Goal: Task Accomplishment & Management: Complete application form

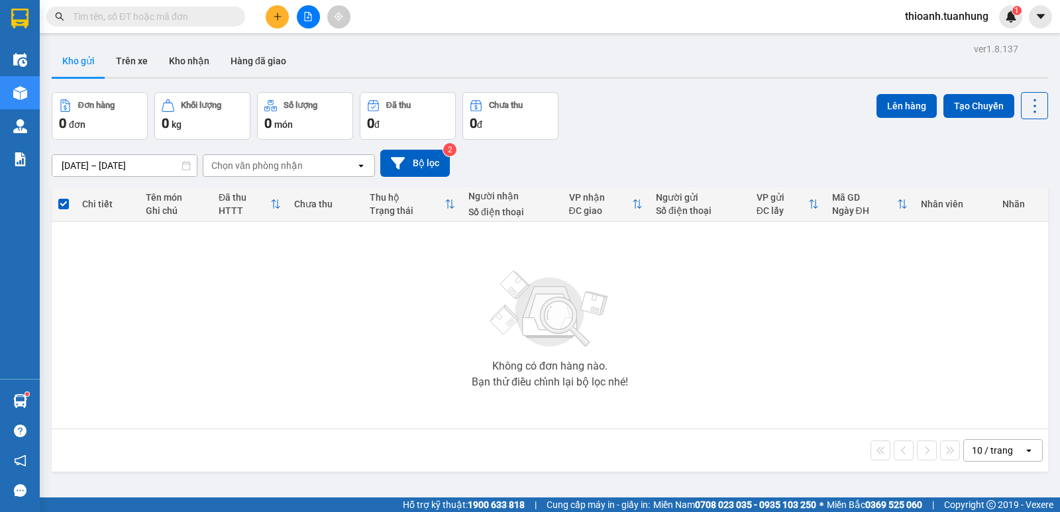
click at [104, 9] on span at bounding box center [145, 17] width 199 height 20
click at [107, 16] on input "text" at bounding box center [151, 16] width 156 height 15
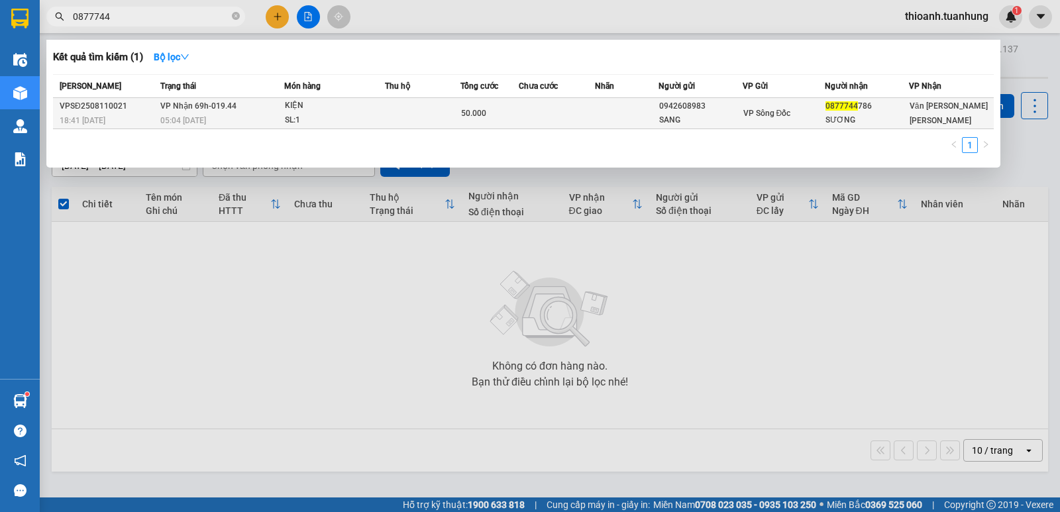
type input "0877744"
click at [551, 108] on td at bounding box center [557, 113] width 76 height 31
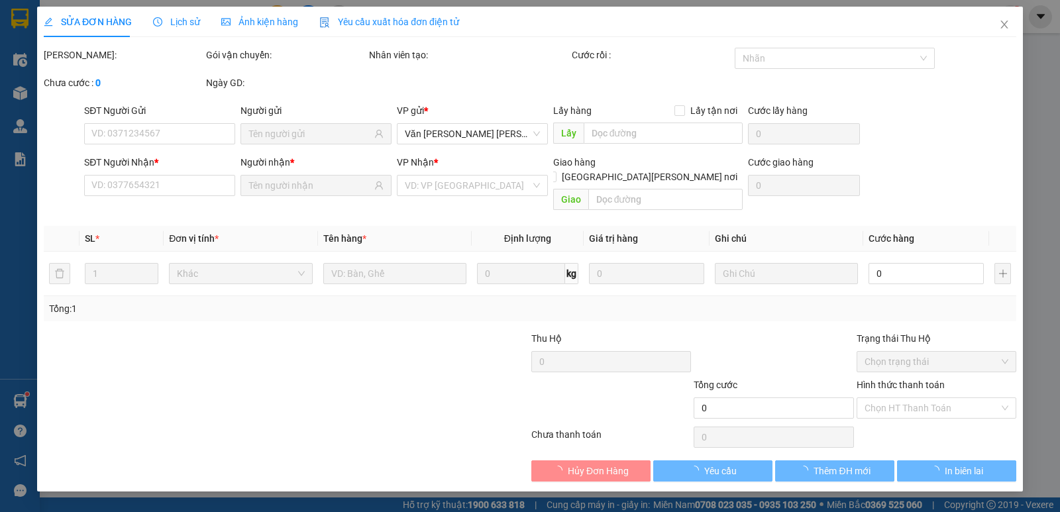
type input "0942608983"
type input "SANG"
type input "0877744786"
type input "SƯƠNG"
type input "50.000"
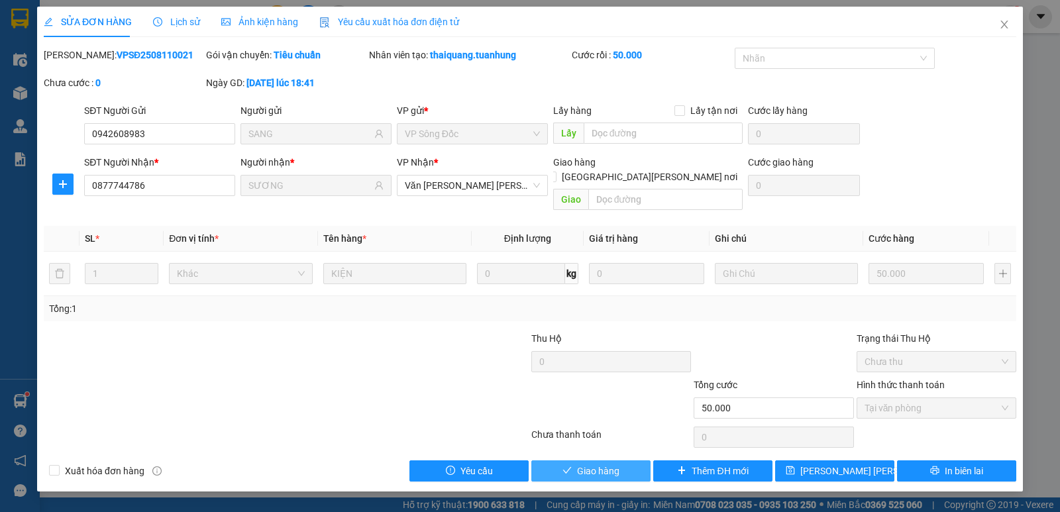
click at [597, 464] on span "Giao hàng" at bounding box center [598, 471] width 42 height 15
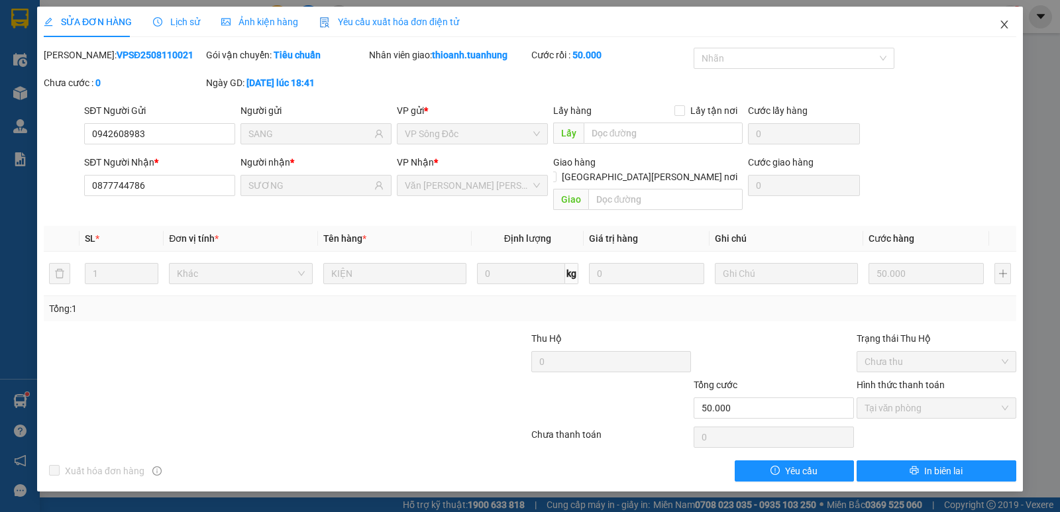
click at [1005, 24] on icon "close" at bounding box center [1003, 25] width 7 height 8
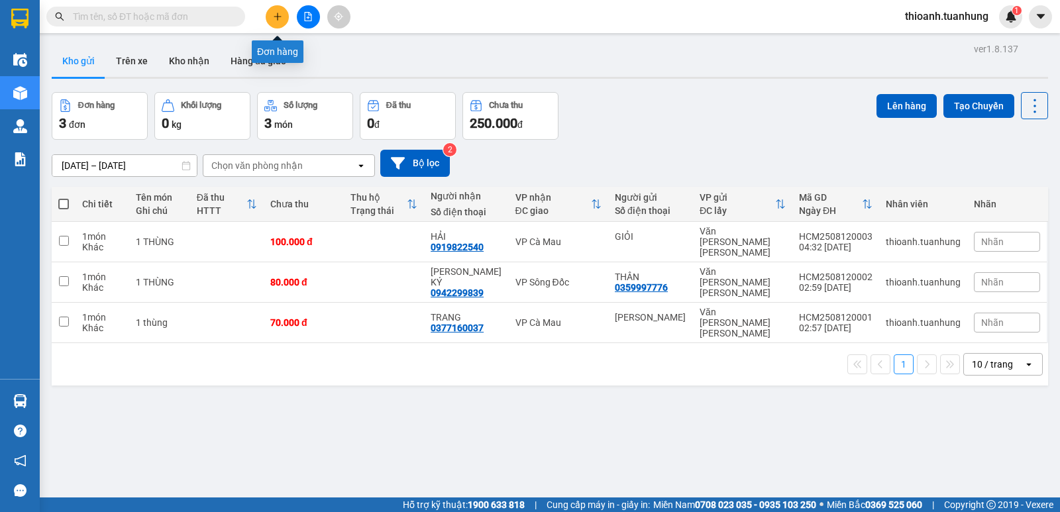
click at [275, 21] on icon "plus" at bounding box center [277, 16] width 9 height 9
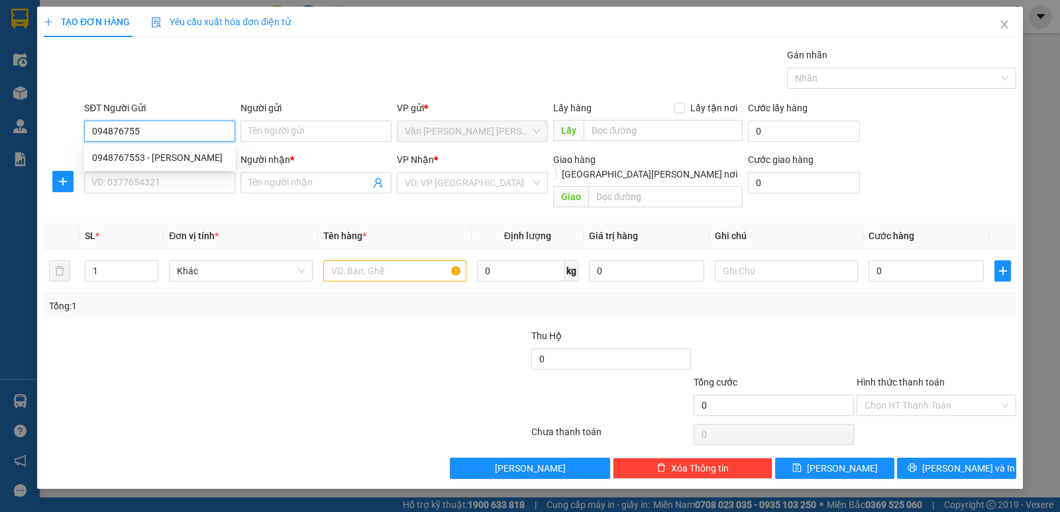
type input "0948767553"
click at [172, 161] on div "0948767553 - [PERSON_NAME]" at bounding box center [159, 157] width 135 height 15
type input "QUYỀN"
type input "0948767553"
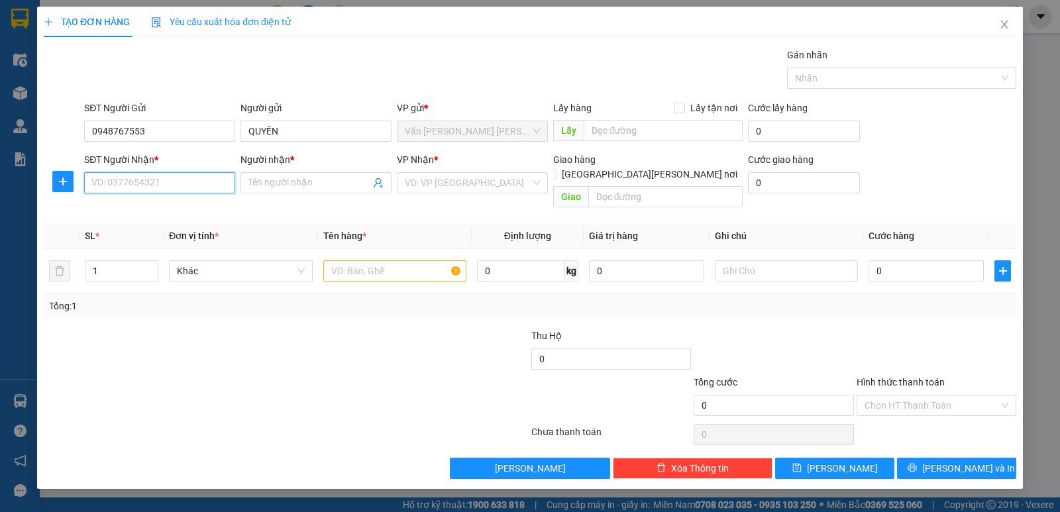
click at [171, 187] on input "SĐT Người Nhận *" at bounding box center [159, 182] width 151 height 21
drag, startPoint x: 166, startPoint y: 230, endPoint x: 271, endPoint y: 257, distance: 107.9
click at [168, 232] on div "0944620422 - THẮNG" at bounding box center [159, 230] width 135 height 15
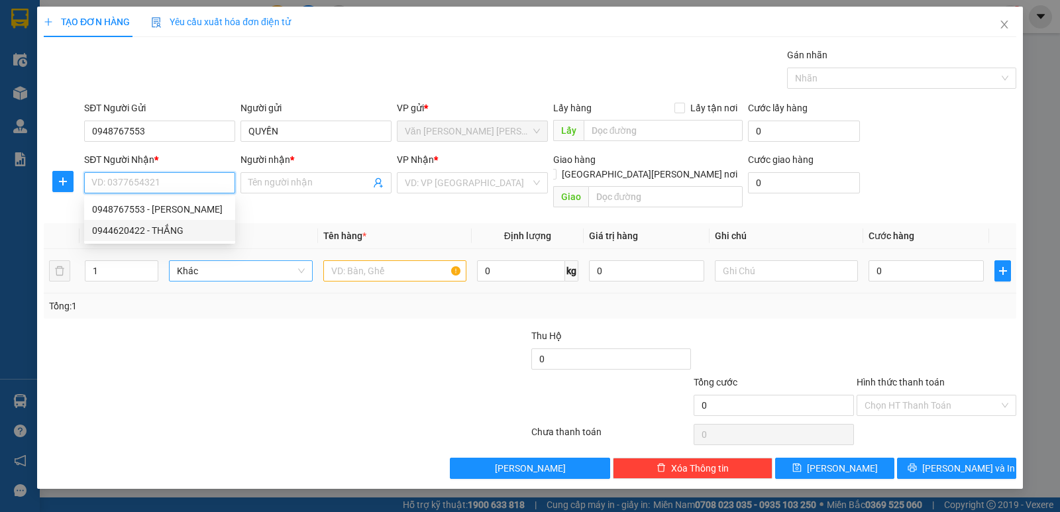
type input "0944620422"
type input "THẮNG"
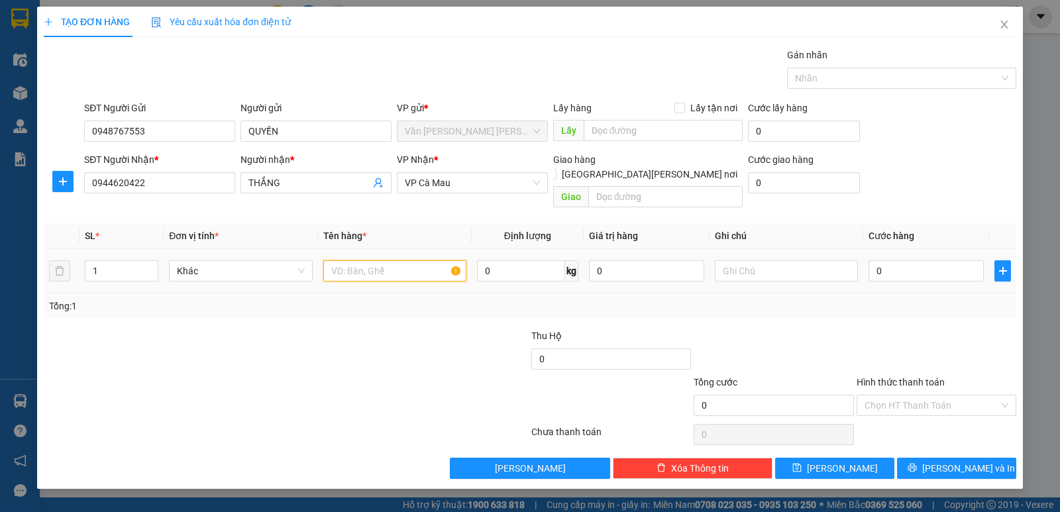
click at [327, 266] on input "text" at bounding box center [394, 270] width 143 height 21
type input "1 THÙNG"
click at [934, 260] on input "0" at bounding box center [925, 270] width 115 height 21
type input "3"
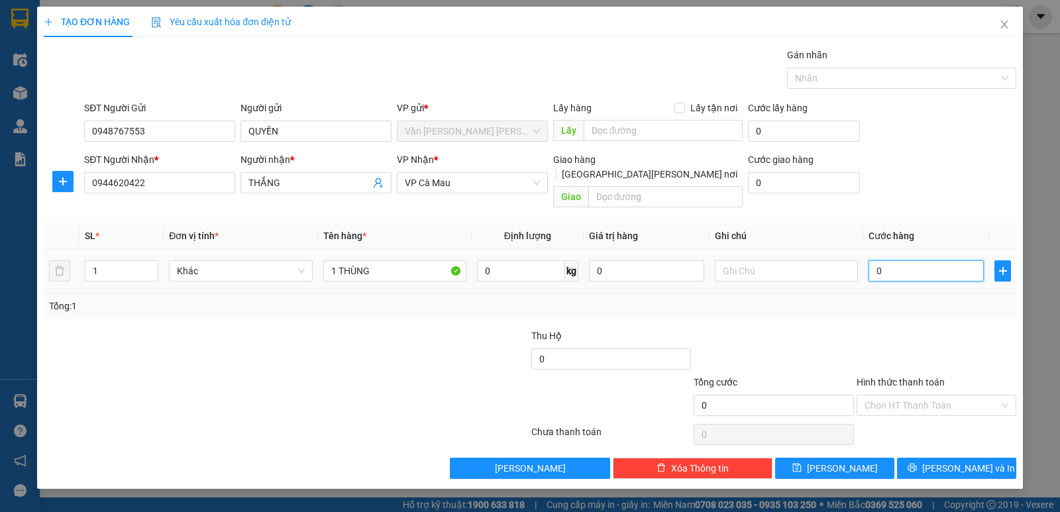
type input "3"
type input "30"
type input "30.000"
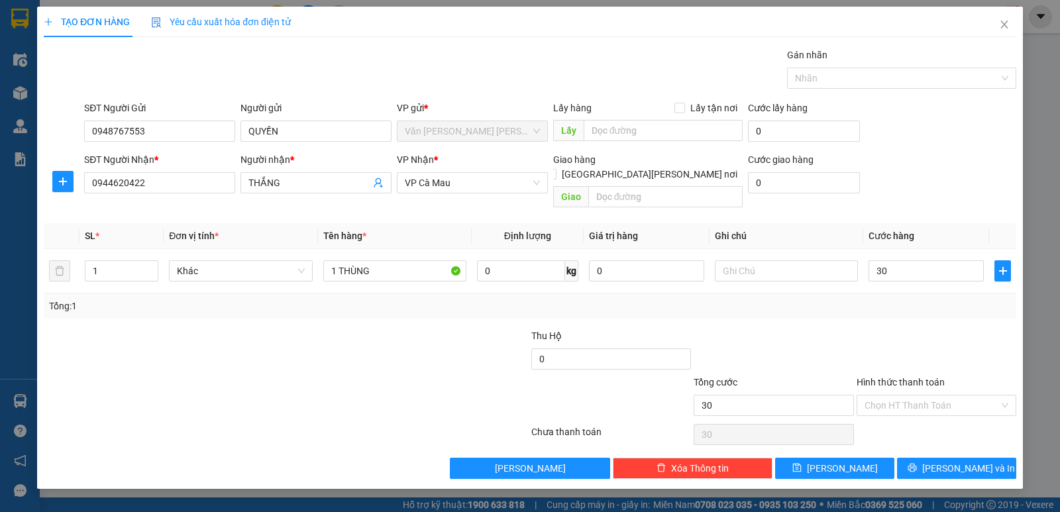
type input "30.000"
click at [962, 328] on div at bounding box center [936, 351] width 162 height 46
click at [948, 461] on span "[PERSON_NAME] và In" at bounding box center [968, 468] width 93 height 15
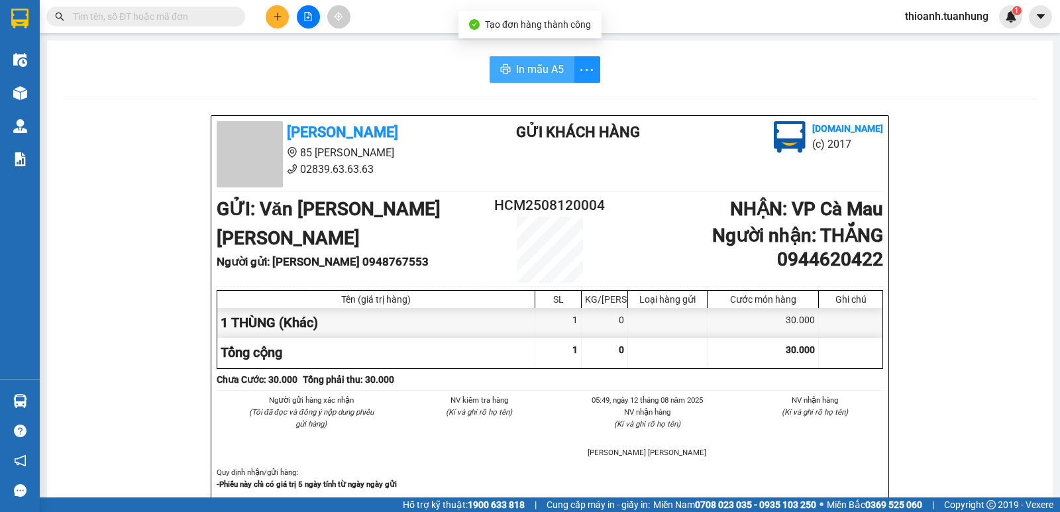
click at [546, 68] on span "In mẫu A5" at bounding box center [540, 69] width 48 height 17
click at [223, 21] on input "text" at bounding box center [151, 16] width 156 height 15
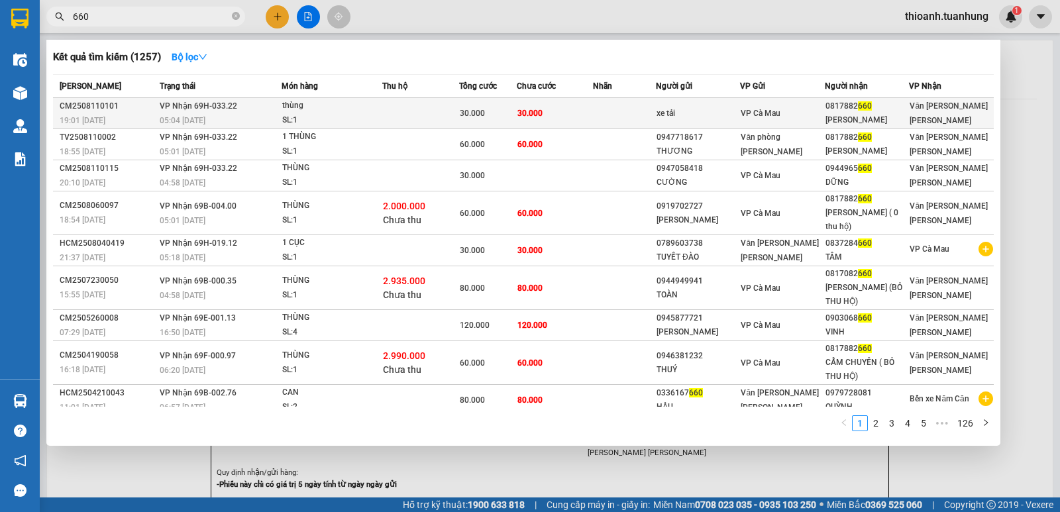
type input "660"
click at [661, 113] on div "xe tải" at bounding box center [697, 114] width 83 height 14
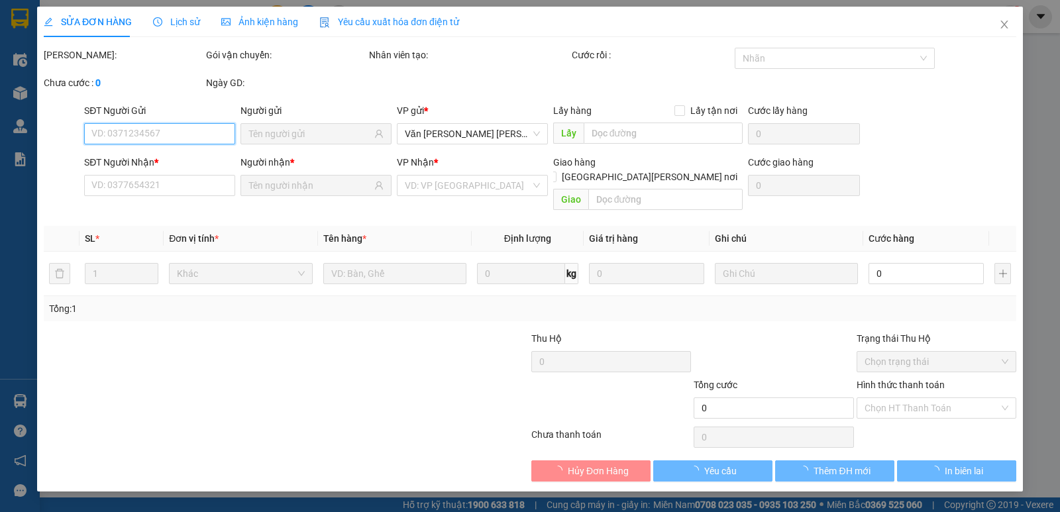
type input "xe tải"
type input "0817882660"
type input "[PERSON_NAME]"
type input "30.000"
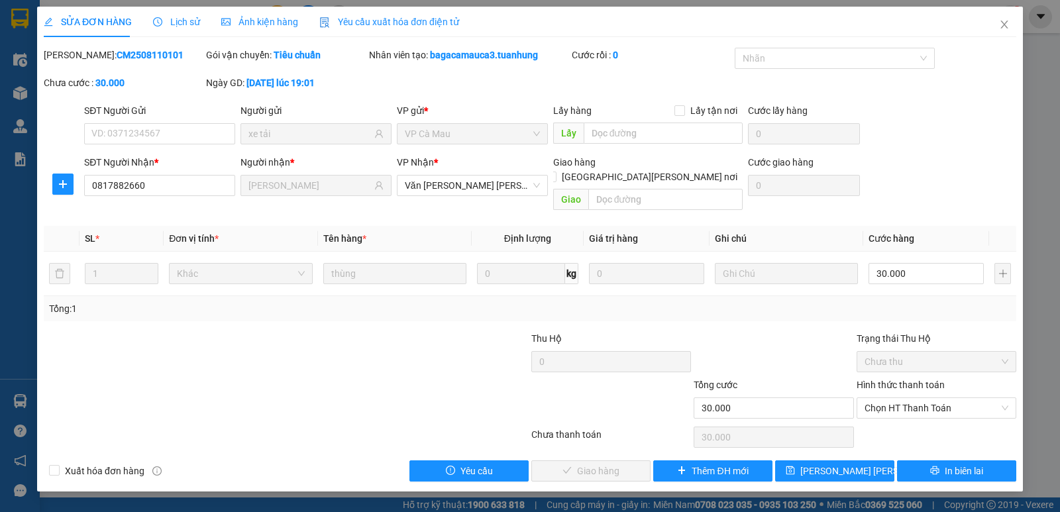
click at [927, 379] on label "Hình thức thanh toán" at bounding box center [900, 384] width 88 height 11
click at [927, 398] on input "Hình thức thanh toán" at bounding box center [931, 408] width 134 height 20
click at [902, 420] on div "Tại văn phòng" at bounding box center [936, 420] width 144 height 15
type input "0"
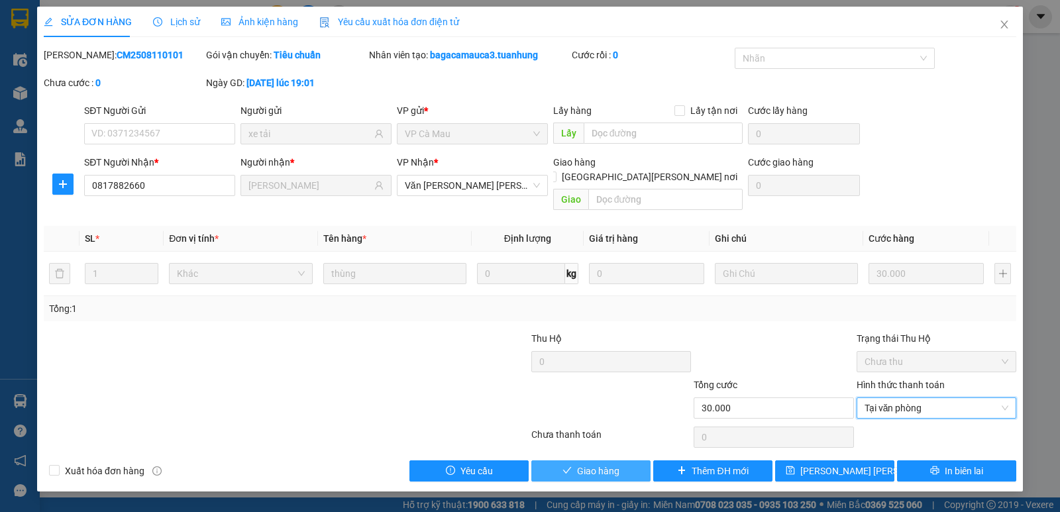
drag, startPoint x: 588, startPoint y: 460, endPoint x: 469, endPoint y: 392, distance: 137.0
click at [588, 464] on span "Giao hàng" at bounding box center [598, 471] width 42 height 15
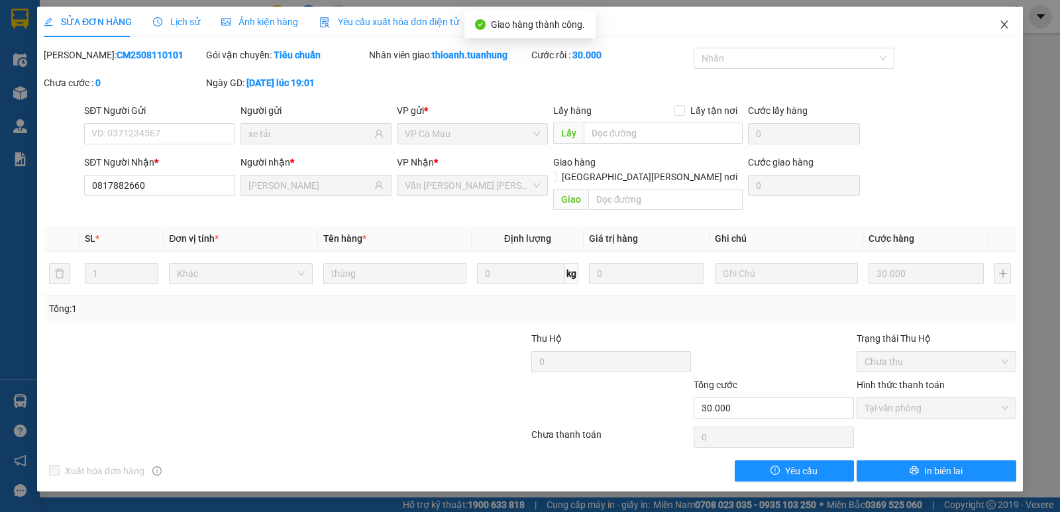
click at [1007, 25] on icon "close" at bounding box center [1004, 24] width 11 height 11
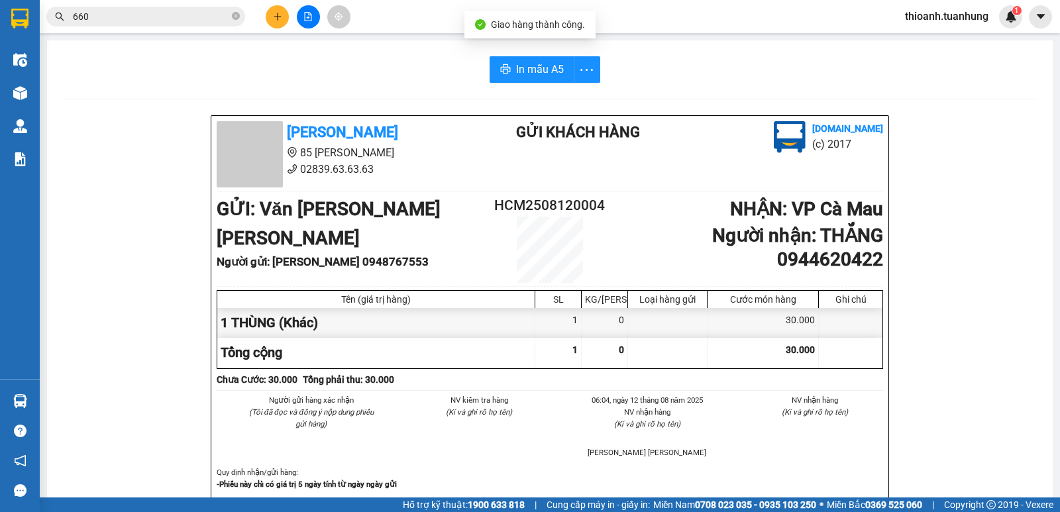
click at [199, 17] on input "660" at bounding box center [151, 16] width 156 height 15
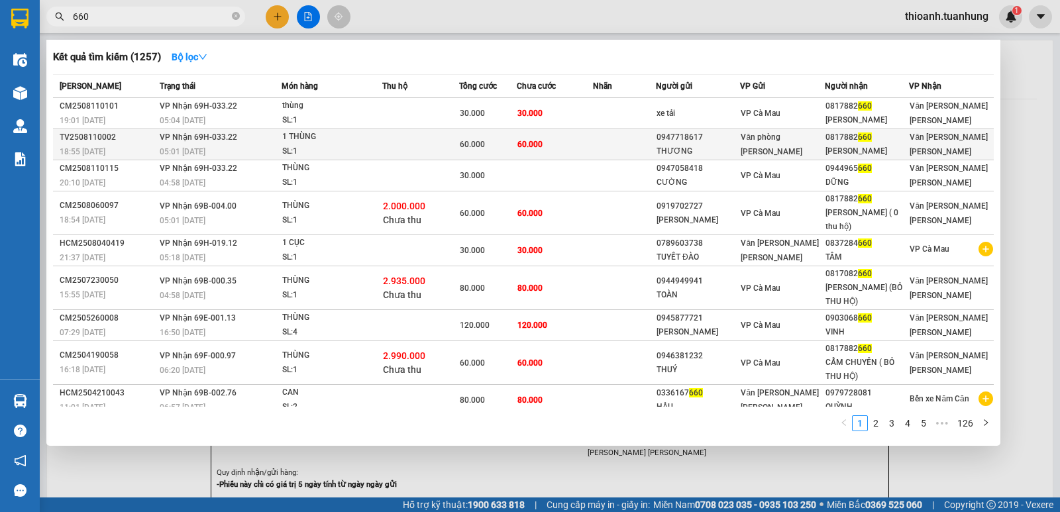
click at [597, 141] on td at bounding box center [624, 144] width 63 height 31
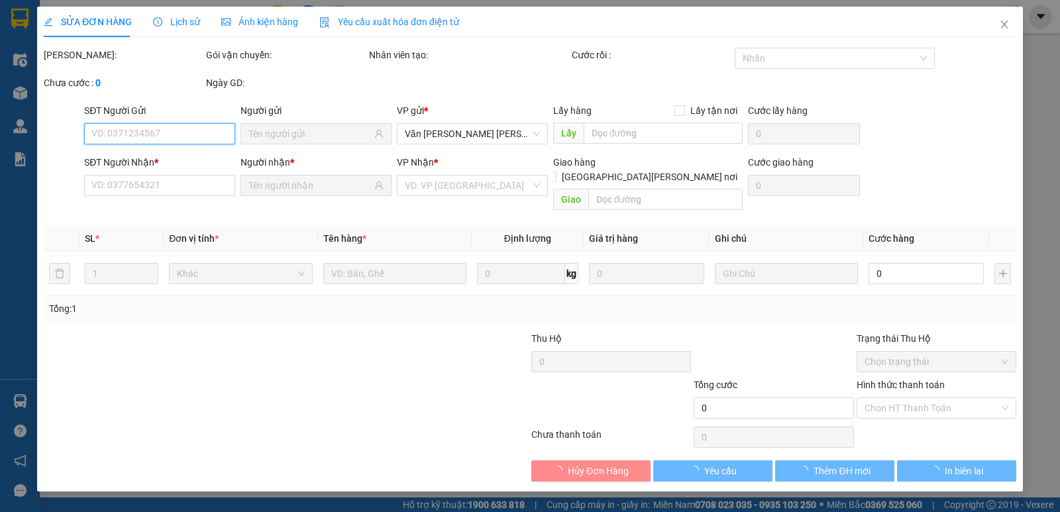
type input "0947718617"
type input "THƯƠNG"
type input "0817882660"
type input "[PERSON_NAME]"
type input "60.000"
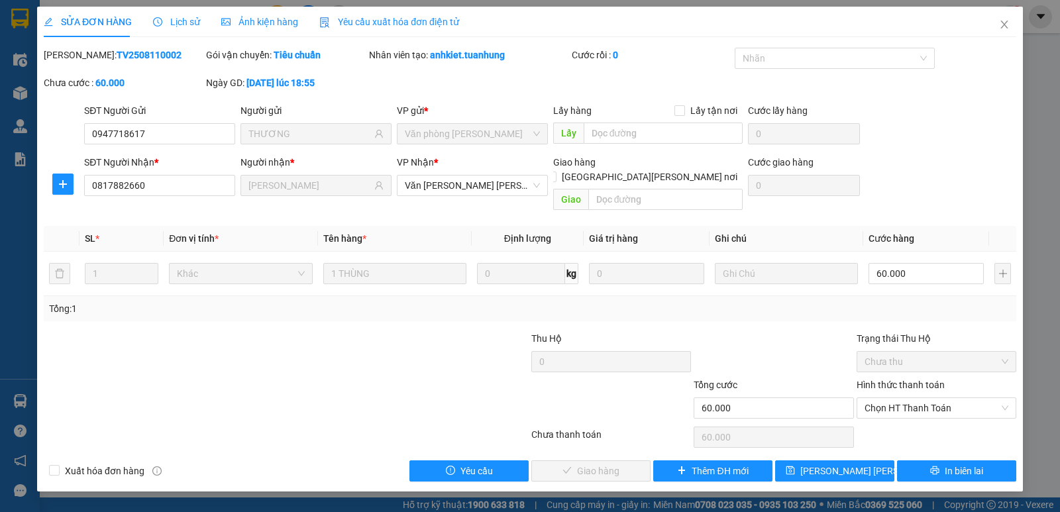
click at [919, 379] on label "Hình thức thanh toán" at bounding box center [900, 384] width 88 height 11
click at [919, 398] on input "Hình thức thanh toán" at bounding box center [931, 408] width 134 height 20
drag, startPoint x: 909, startPoint y: 417, endPoint x: 785, endPoint y: 426, distance: 123.5
click at [905, 418] on div "Tại văn phòng" at bounding box center [936, 420] width 144 height 15
type input "0"
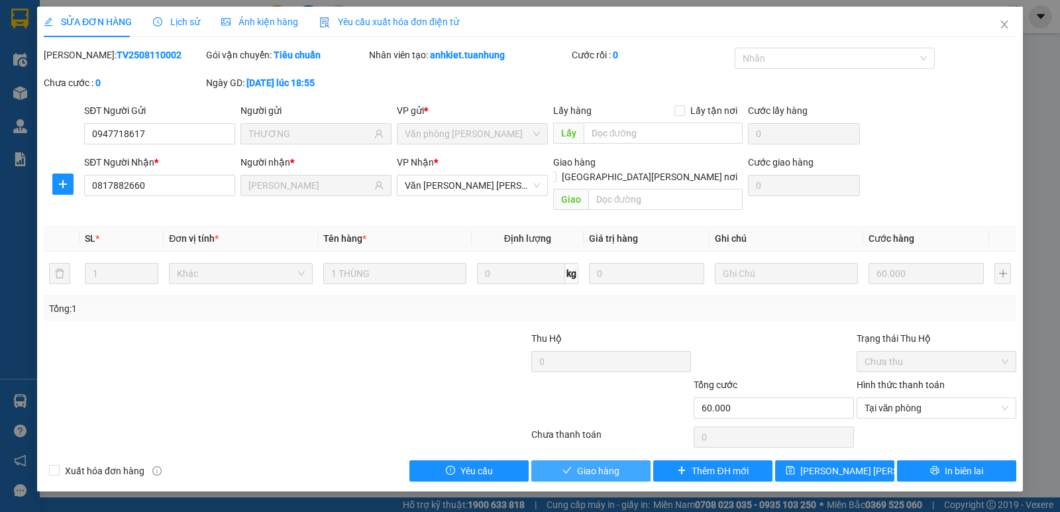
click at [589, 464] on span "Giao hàng" at bounding box center [598, 471] width 42 height 15
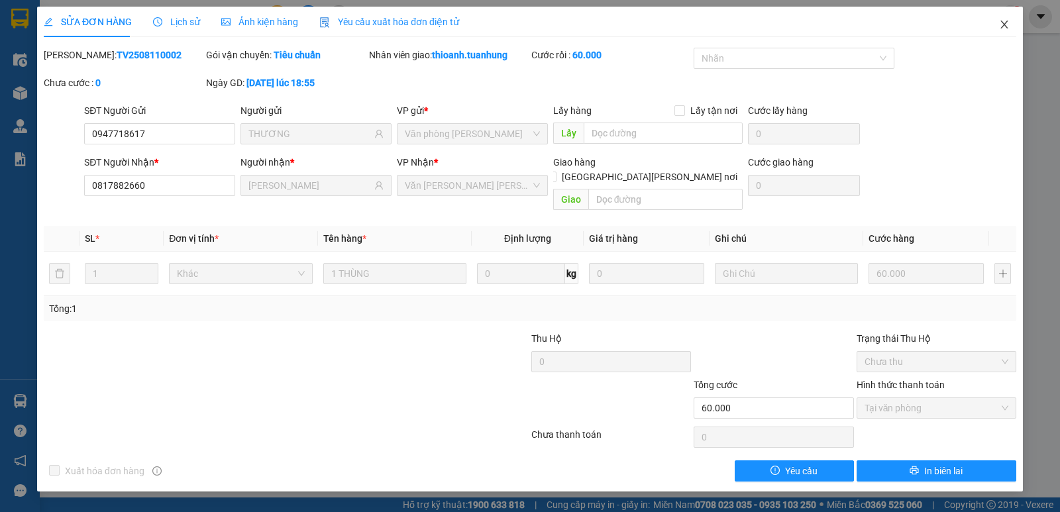
click at [999, 23] on icon "close" at bounding box center [1004, 24] width 11 height 11
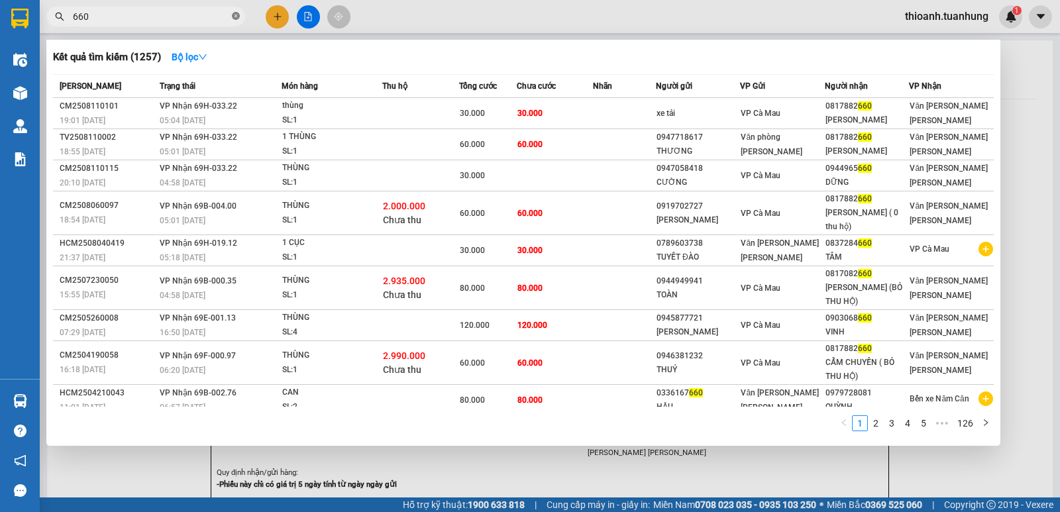
click at [237, 18] on icon "close-circle" at bounding box center [236, 16] width 8 height 8
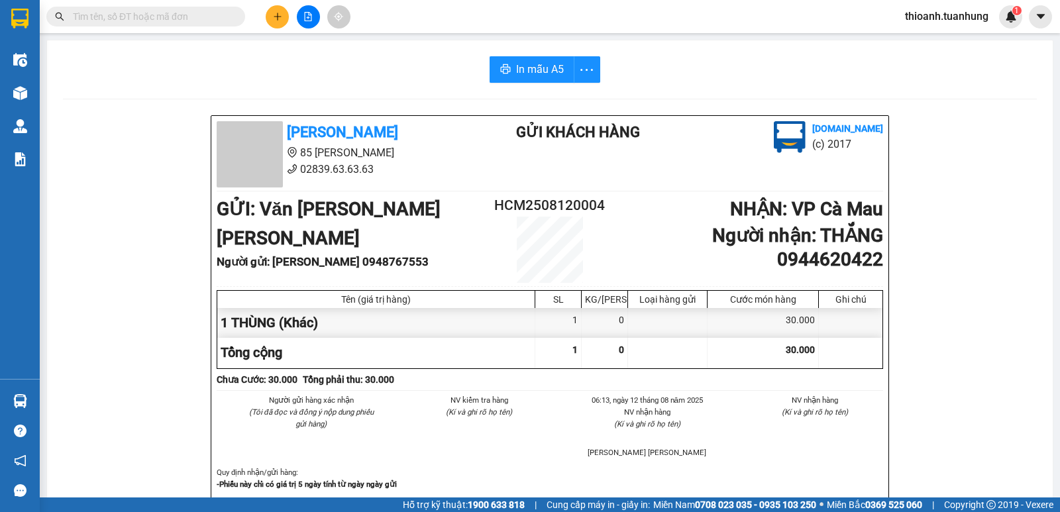
click at [140, 17] on input "text" at bounding box center [151, 16] width 156 height 15
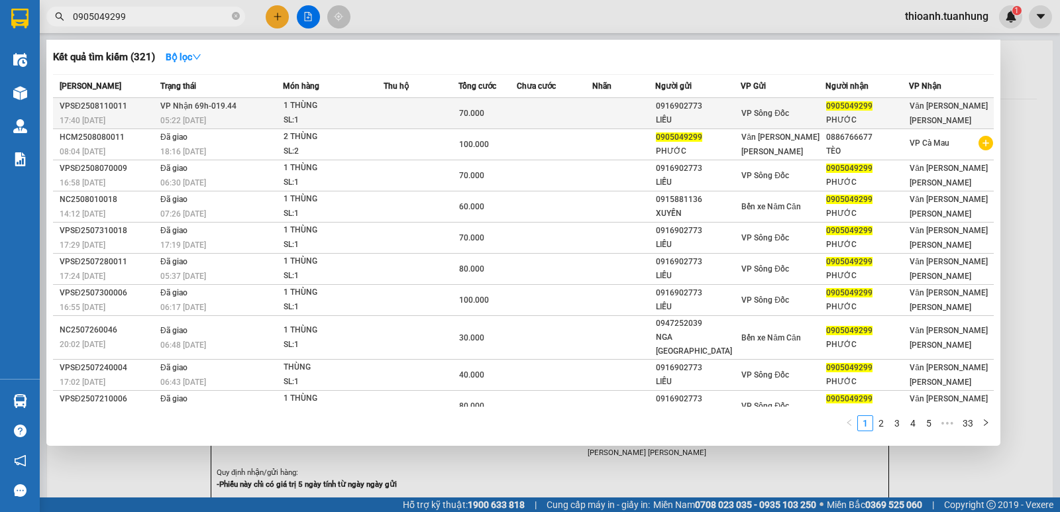
type input "0905049299"
click at [626, 127] on td at bounding box center [623, 113] width 63 height 31
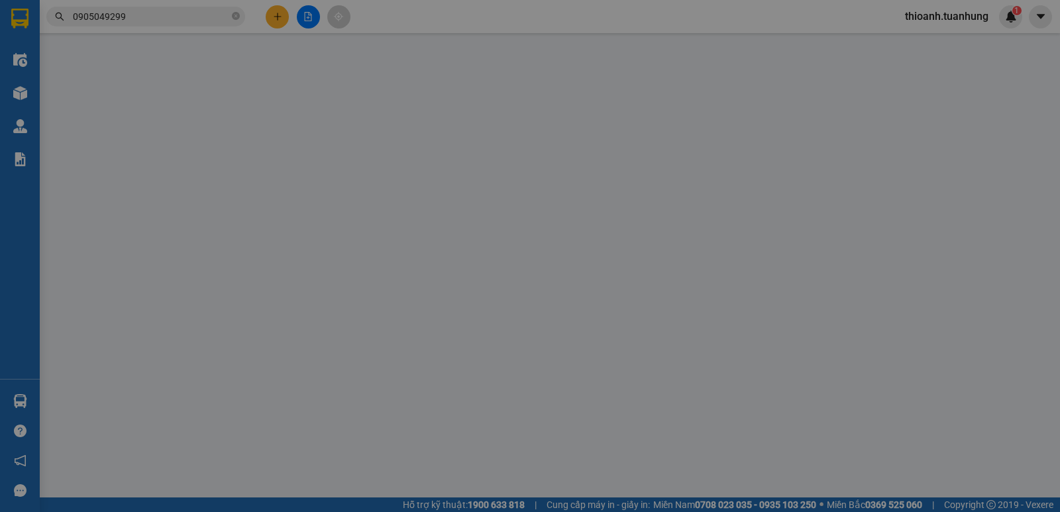
type input "0916902773"
type input "LIỄU"
type input "0905049299"
type input "PHƯỚC"
type input "70.000"
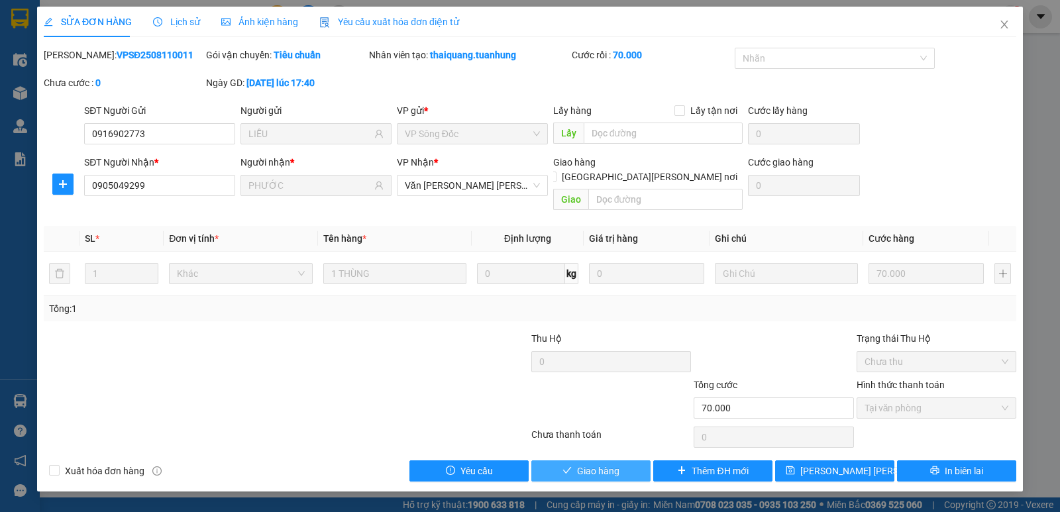
click at [613, 464] on span "Giao hàng" at bounding box center [598, 471] width 42 height 15
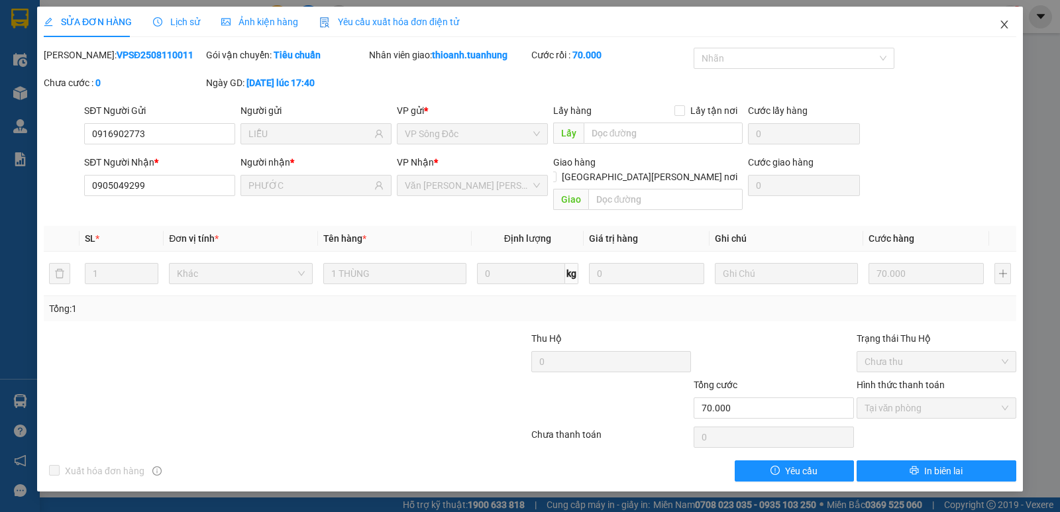
click at [1005, 22] on icon "close" at bounding box center [1004, 24] width 11 height 11
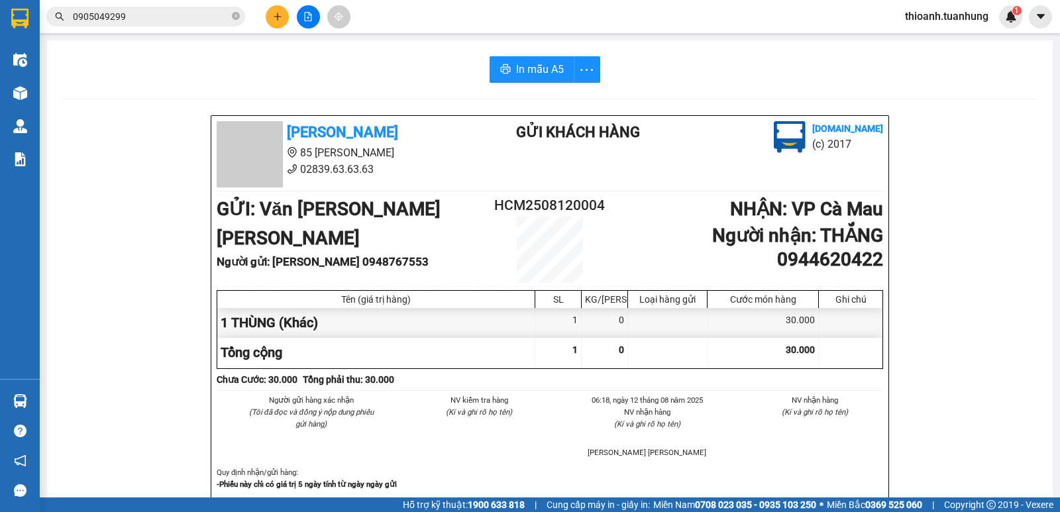
click at [231, 19] on span "0905049299" at bounding box center [145, 17] width 199 height 20
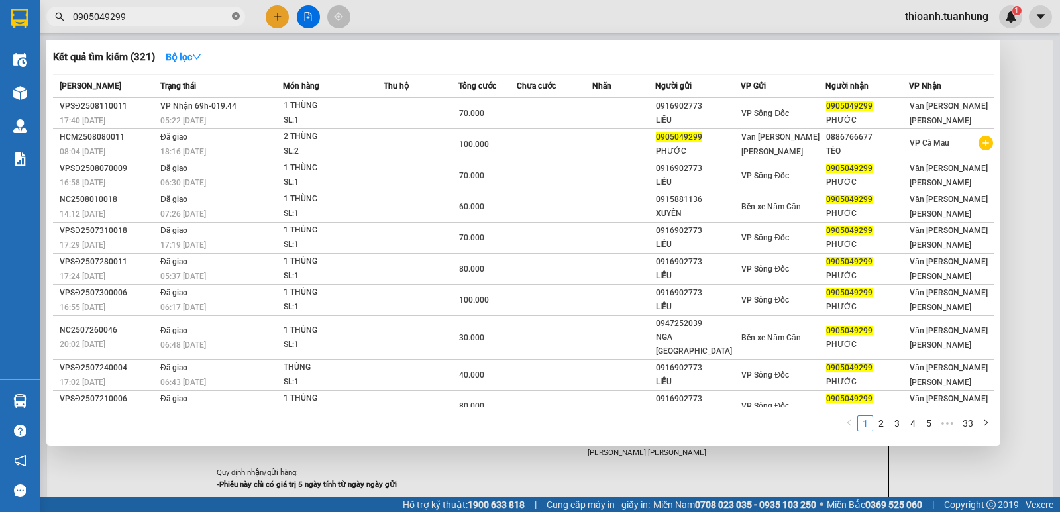
click at [234, 19] on icon "close-circle" at bounding box center [236, 16] width 8 height 8
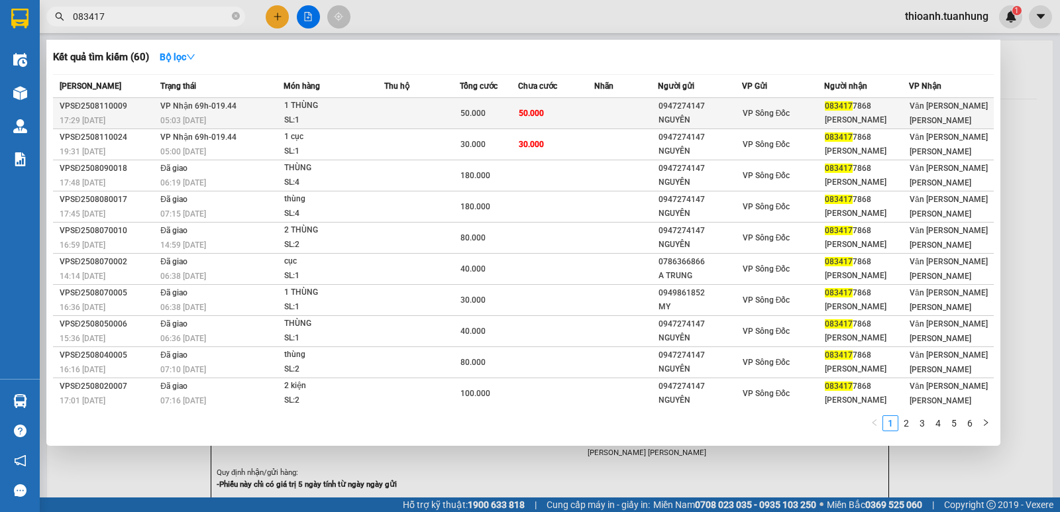
type input "083417"
click at [701, 124] on div "NGUYÊN" at bounding box center [699, 120] width 83 height 14
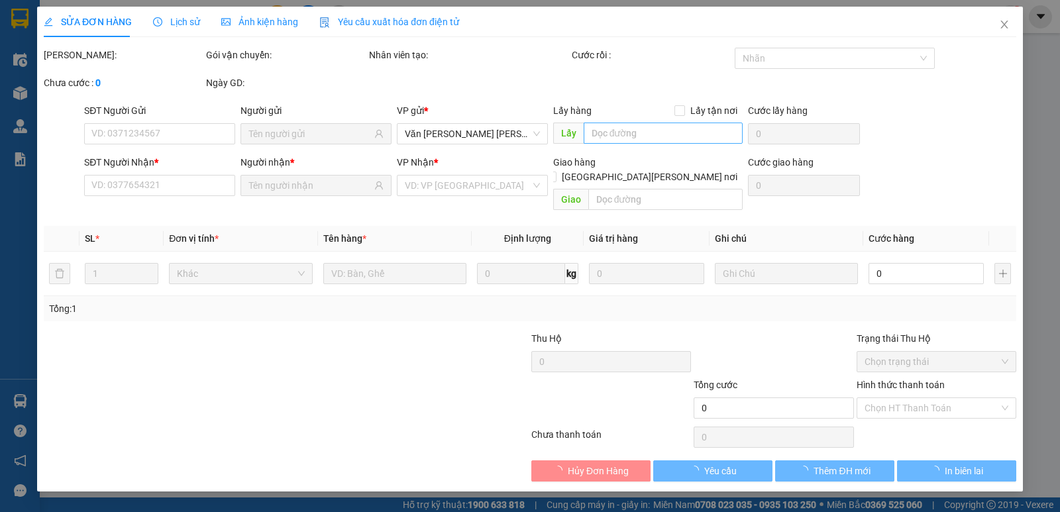
type input "0947274147"
type input "NGUYÊN"
type input "0834177868"
type input "[PERSON_NAME]"
type input "50.000"
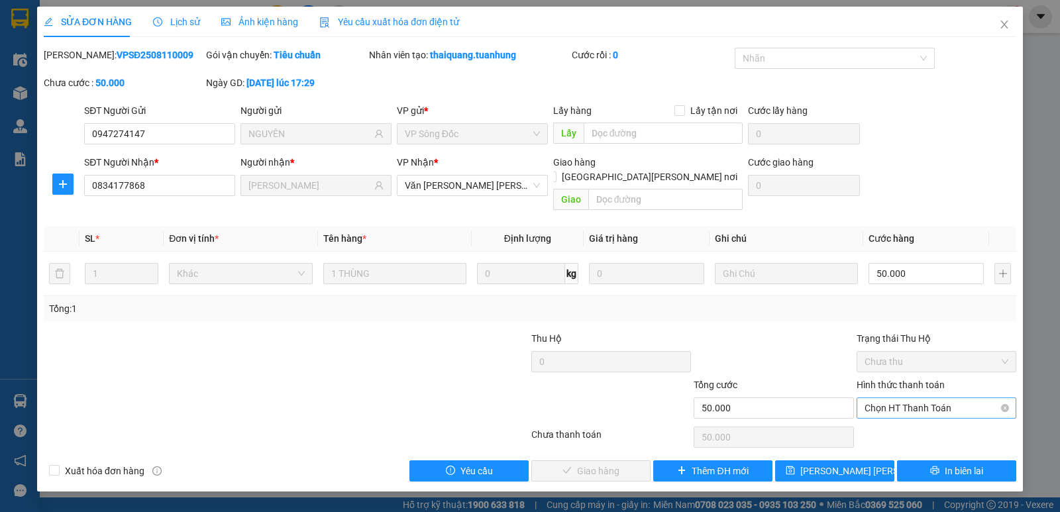
drag, startPoint x: 911, startPoint y: 366, endPoint x: 911, endPoint y: 383, distance: 17.2
click at [911, 379] on label "Hình thức thanh toán" at bounding box center [900, 384] width 88 height 11
click at [911, 398] on input "Hình thức thanh toán" at bounding box center [931, 408] width 134 height 20
drag, startPoint x: 903, startPoint y: 413, endPoint x: 884, endPoint y: 412, distance: 19.2
click at [900, 413] on div "Tại văn phòng" at bounding box center [936, 420] width 144 height 15
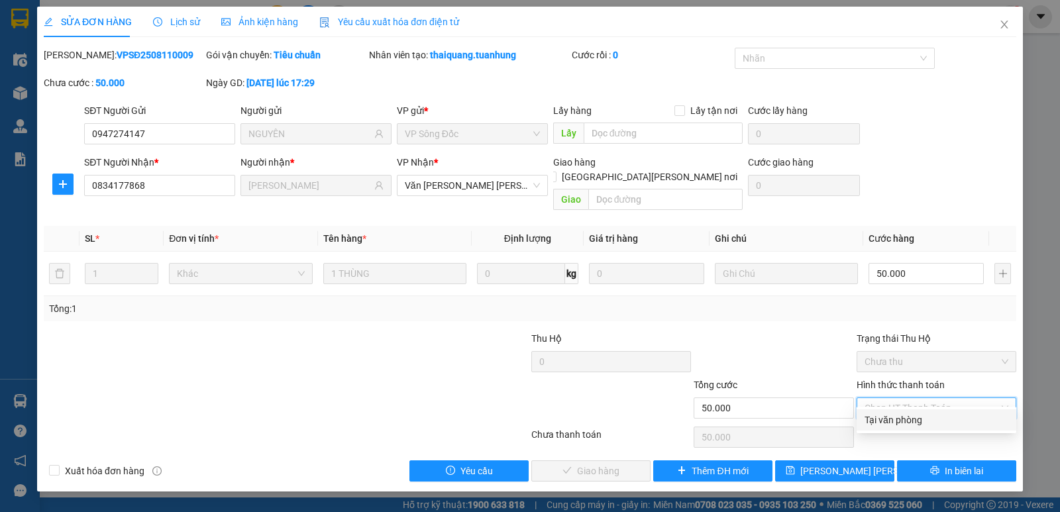
type input "0"
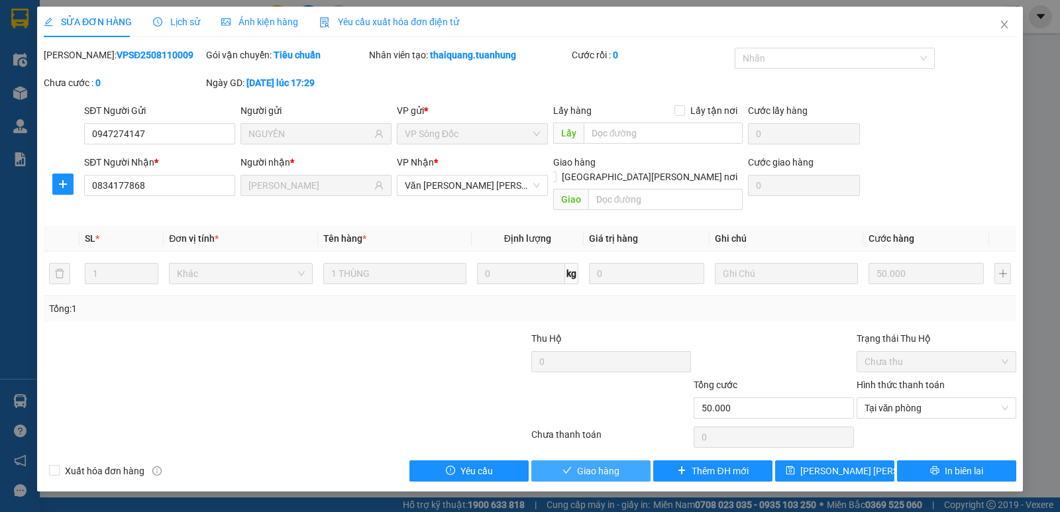
drag, startPoint x: 615, startPoint y: 456, endPoint x: 615, endPoint y: 443, distance: 12.6
click at [615, 464] on span "Giao hàng" at bounding box center [598, 471] width 42 height 15
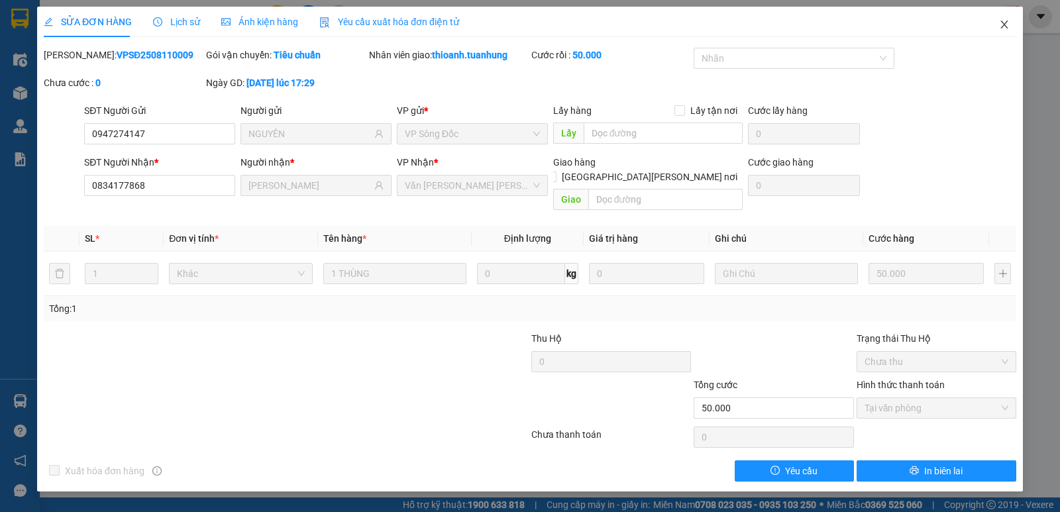
click at [1002, 23] on icon "close" at bounding box center [1003, 25] width 7 height 8
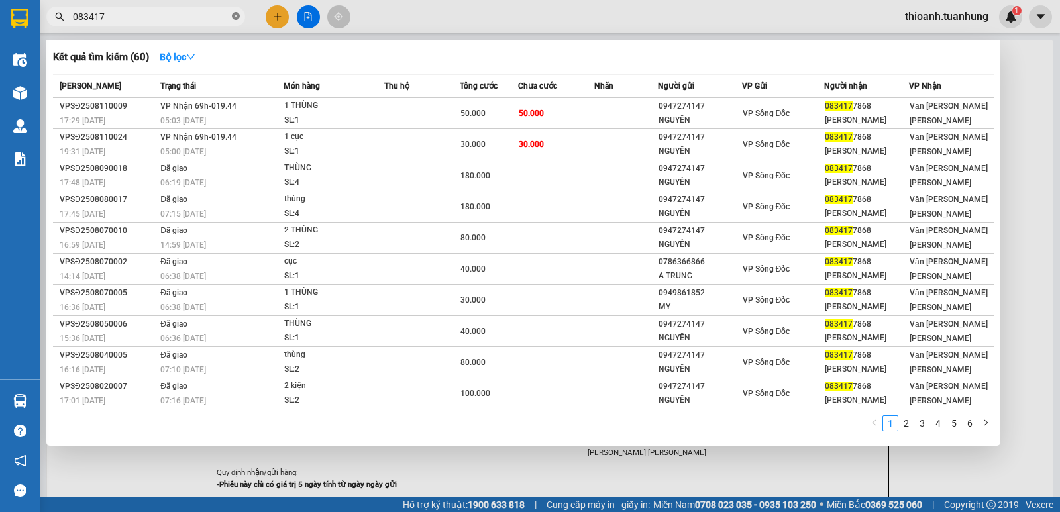
click at [237, 17] on icon "close-circle" at bounding box center [236, 16] width 8 height 8
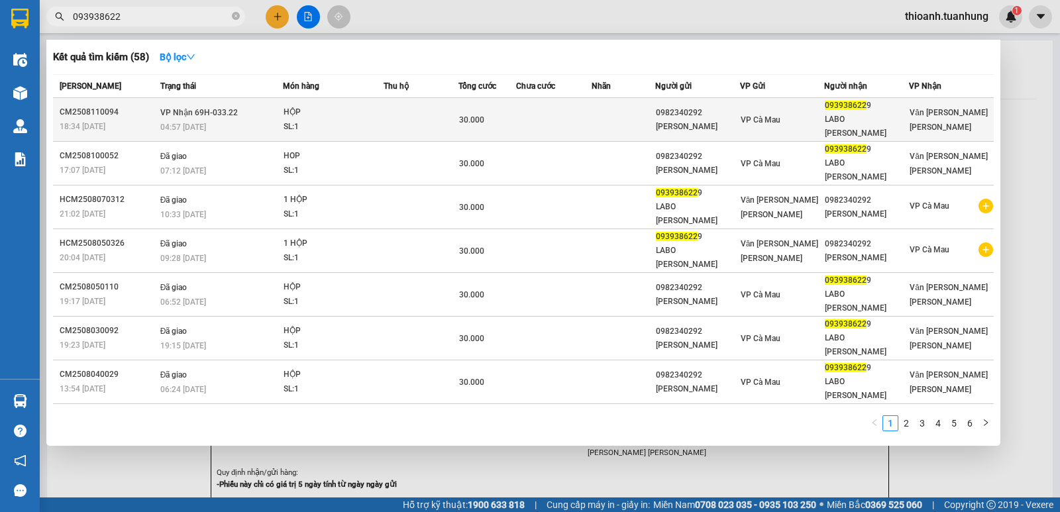
type input "093938622"
click at [566, 109] on td at bounding box center [553, 120] width 75 height 44
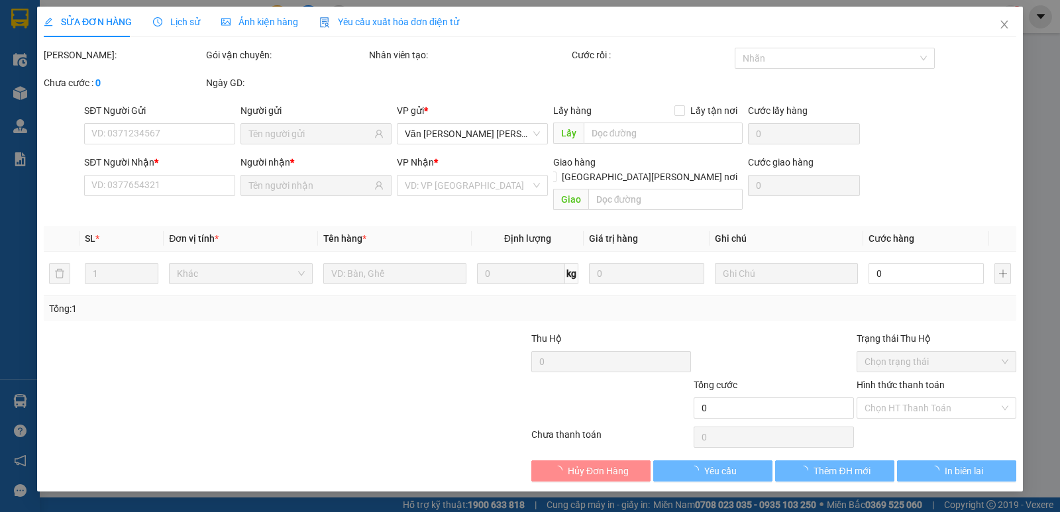
type input "0982340292"
type input "[PERSON_NAME]"
type input "0939386229"
type input "LABO [PERSON_NAME]"
type input "30.000"
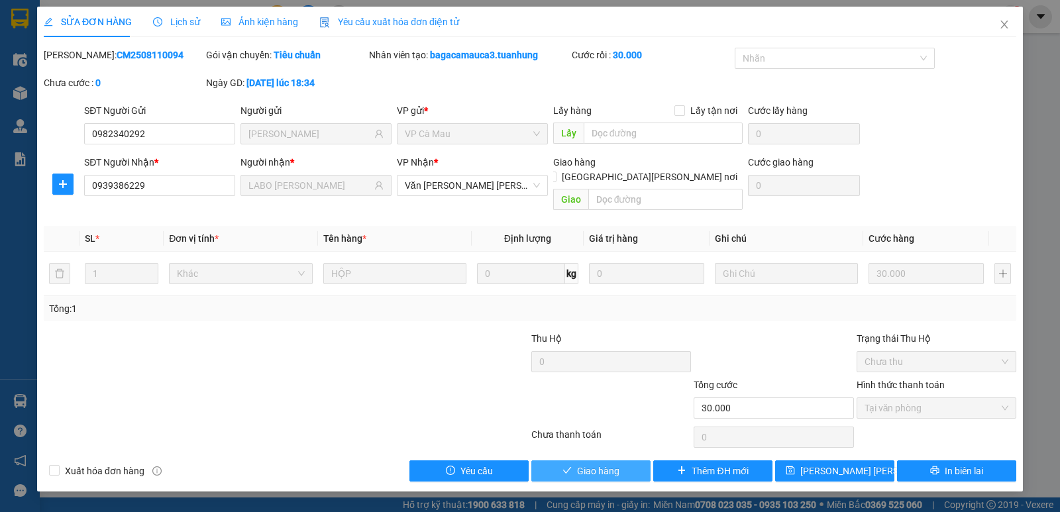
click at [603, 464] on span "Giao hàng" at bounding box center [598, 471] width 42 height 15
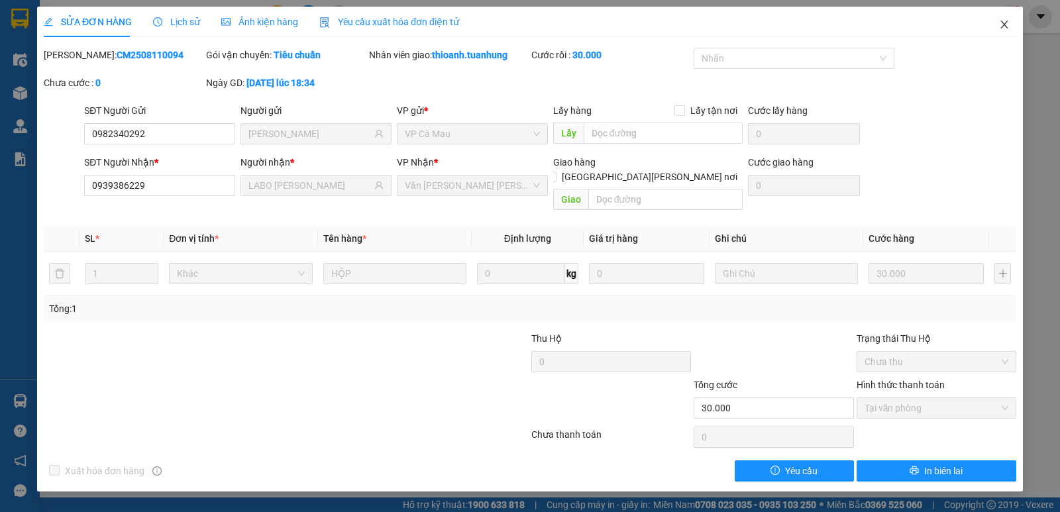
click at [1007, 21] on icon "close" at bounding box center [1004, 24] width 11 height 11
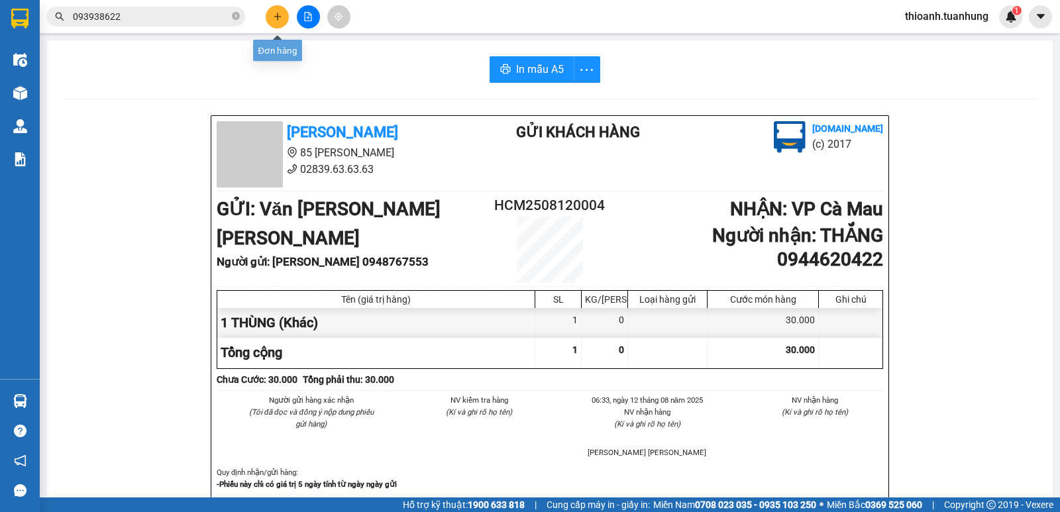
click at [279, 22] on button at bounding box center [277, 16] width 23 height 23
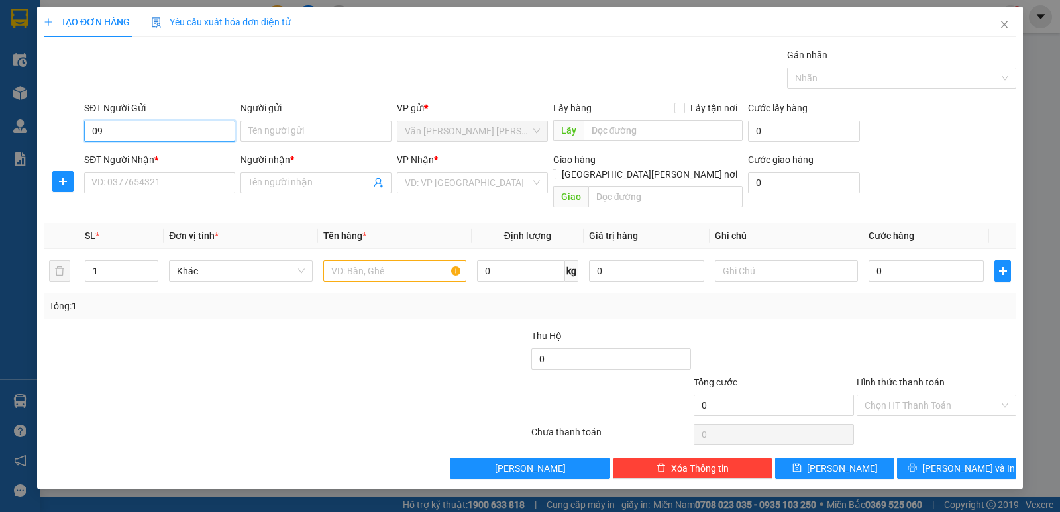
type input "0"
drag, startPoint x: 153, startPoint y: 151, endPoint x: 159, endPoint y: 162, distance: 12.7
click at [153, 150] on div "0704011711 - [PERSON_NAME]" at bounding box center [159, 157] width 135 height 15
type input "0704011711"
type input "[PERSON_NAME]"
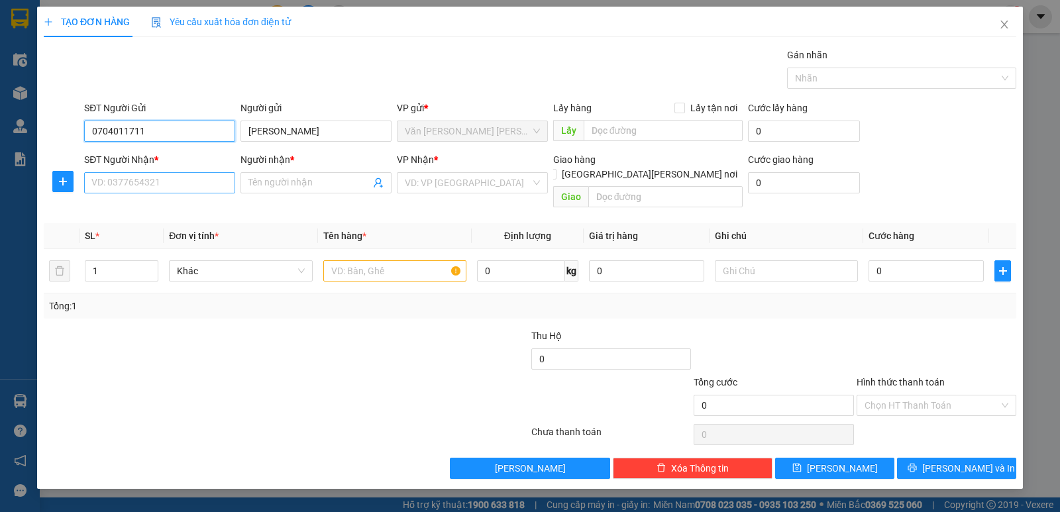
type input "0704011711"
click at [162, 174] on input "SĐT Người Nhận *" at bounding box center [159, 182] width 151 height 21
click at [169, 185] on input "0916961158" at bounding box center [159, 182] width 151 height 21
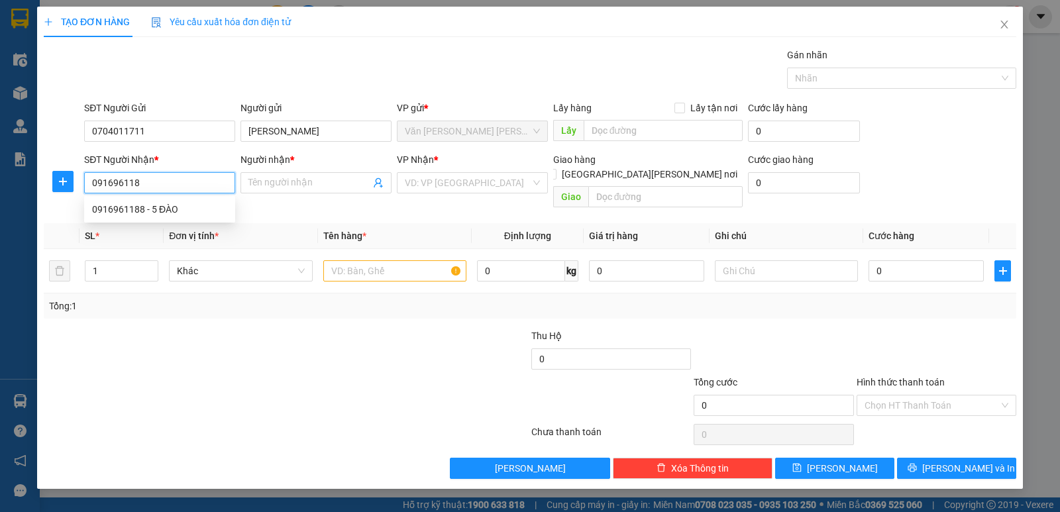
type input "0916961188"
click at [166, 210] on div "0916961188 - 5 ĐÀO" at bounding box center [159, 209] width 135 height 15
type input "5 ĐÀO"
type input "0916961188"
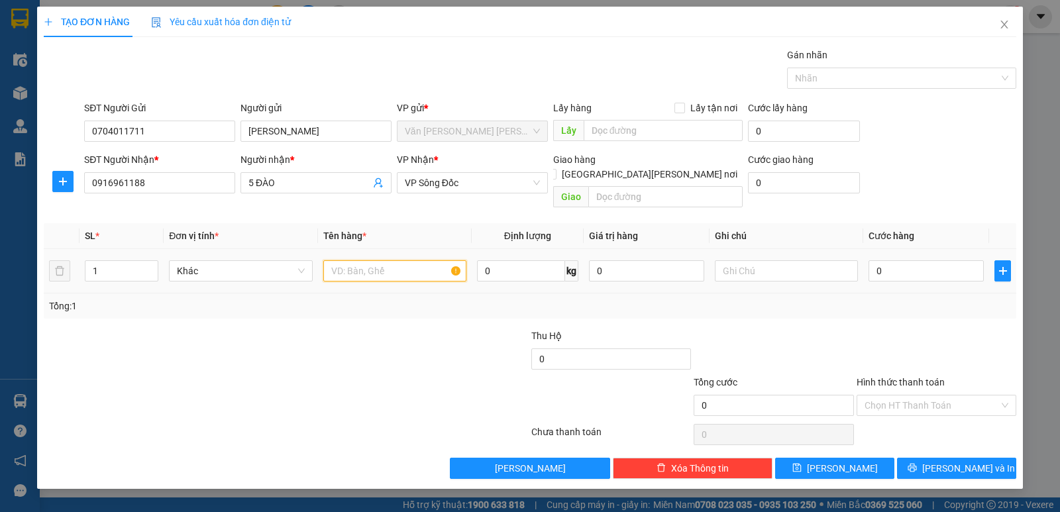
click at [357, 261] on input "text" at bounding box center [394, 270] width 143 height 21
type input "1 THÙNG"
click at [922, 260] on input "0" at bounding box center [925, 270] width 115 height 21
type input "4"
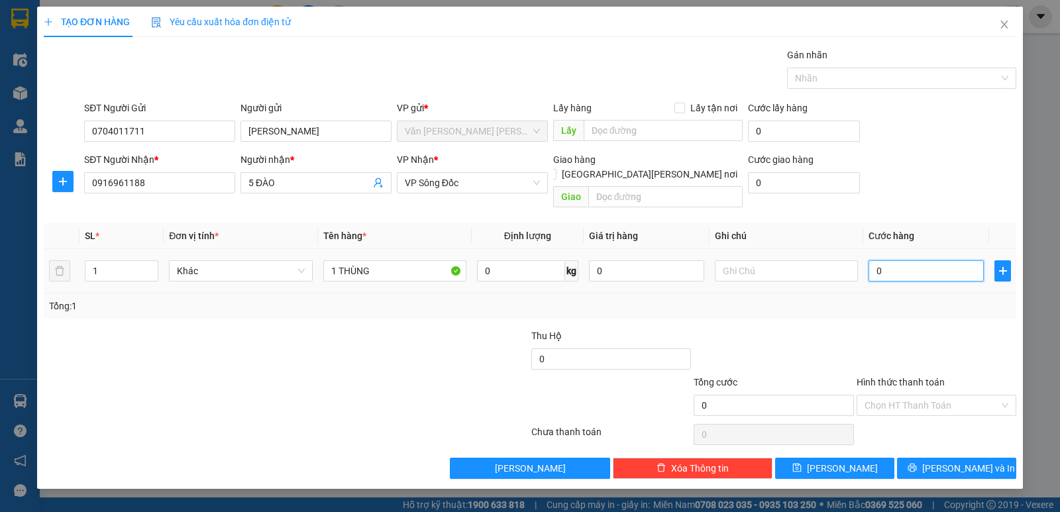
type input "4"
type input "40"
type input "40.000"
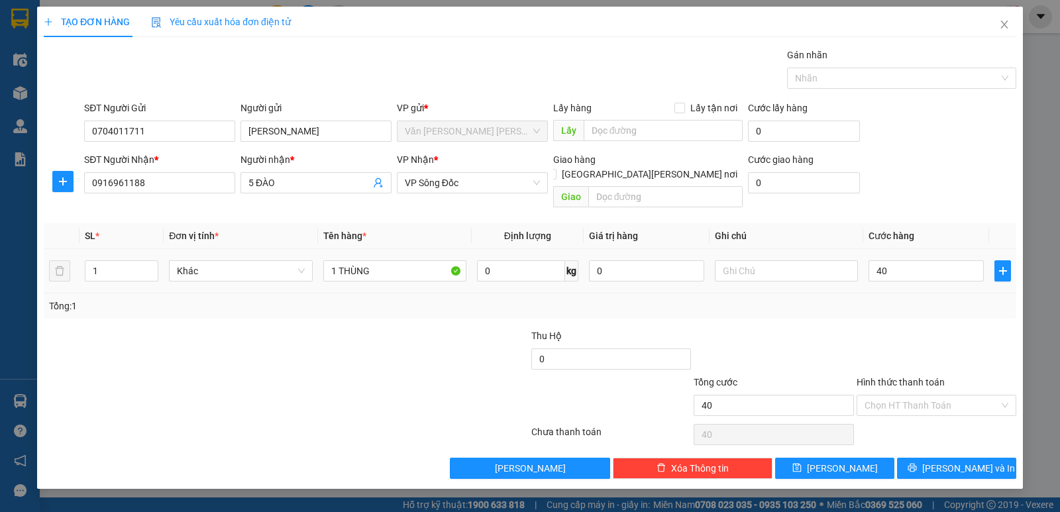
type input "40.000"
click at [916, 328] on div at bounding box center [936, 351] width 162 height 46
click at [926, 463] on button "[PERSON_NAME] và In" at bounding box center [956, 468] width 119 height 21
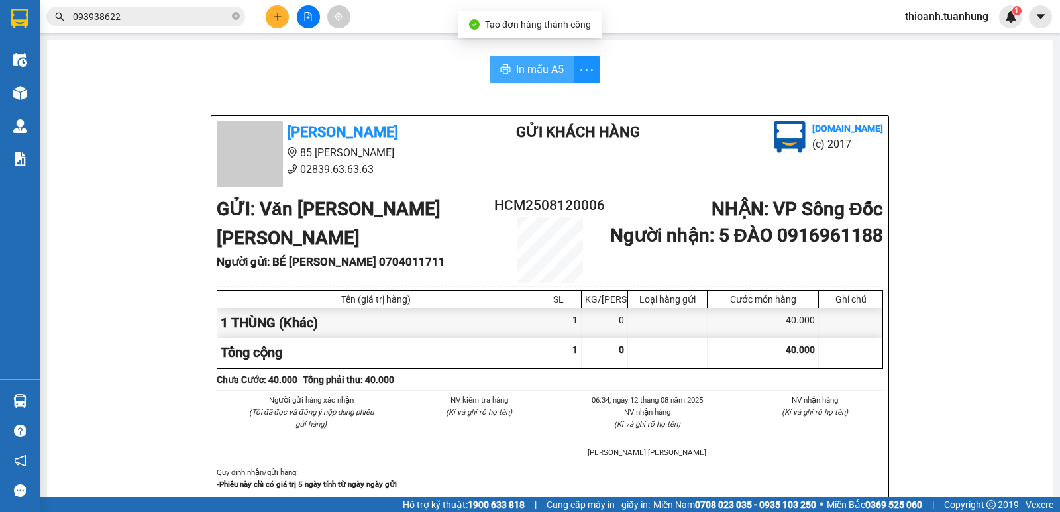
click at [526, 63] on span "In mẫu A5" at bounding box center [540, 69] width 48 height 17
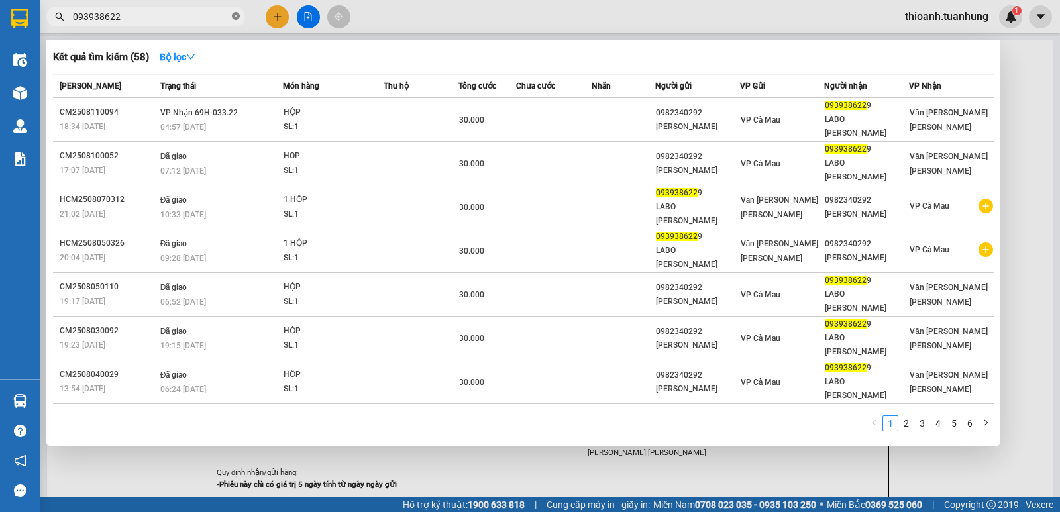
click at [238, 18] on icon "close-circle" at bounding box center [236, 16] width 8 height 8
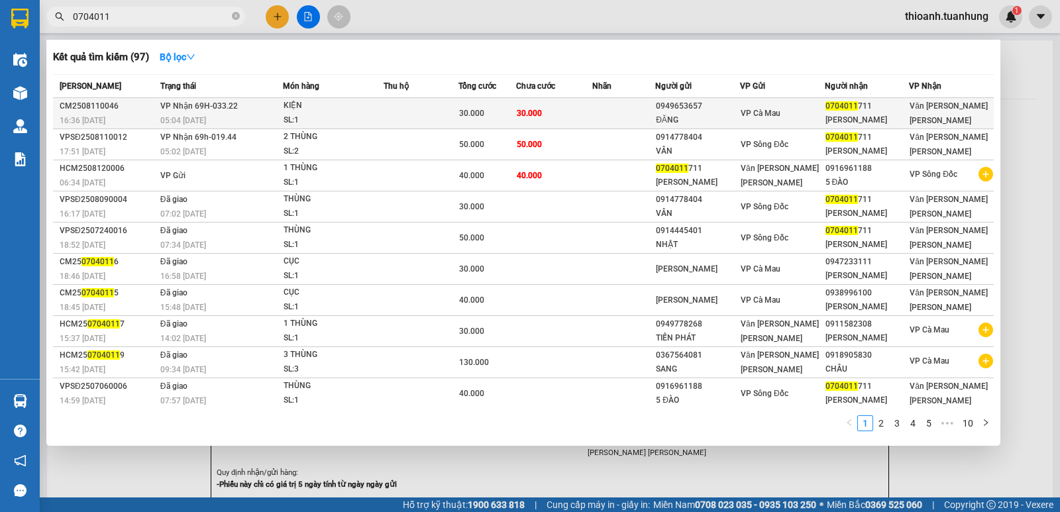
type input "0704011"
click at [609, 114] on td at bounding box center [623, 113] width 63 height 31
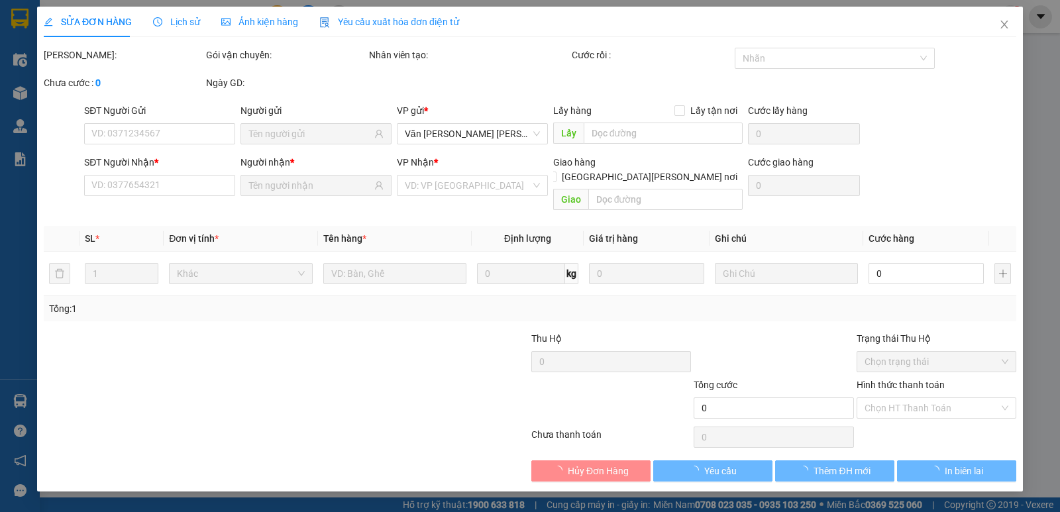
type input "0949653657"
type input "ĐĂNG"
type input "0704011711"
type input "[PERSON_NAME]"
type input "30.000"
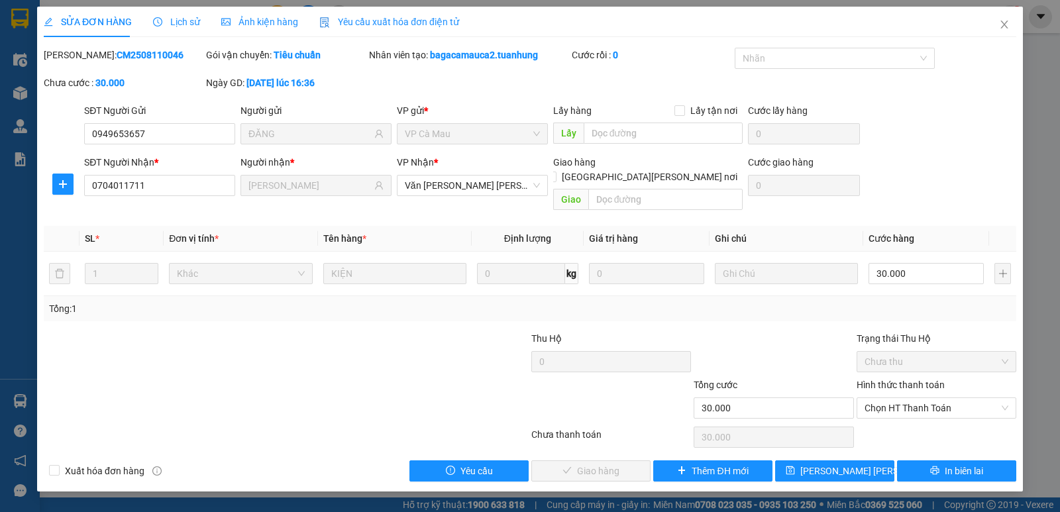
click at [890, 379] on label "Hình thức thanh toán" at bounding box center [900, 384] width 88 height 11
click at [890, 398] on input "Hình thức thanh toán" at bounding box center [931, 408] width 134 height 20
click at [881, 417] on div "Tại văn phòng" at bounding box center [936, 420] width 144 height 15
type input "0"
click at [611, 464] on span "Giao hàng" at bounding box center [598, 471] width 42 height 15
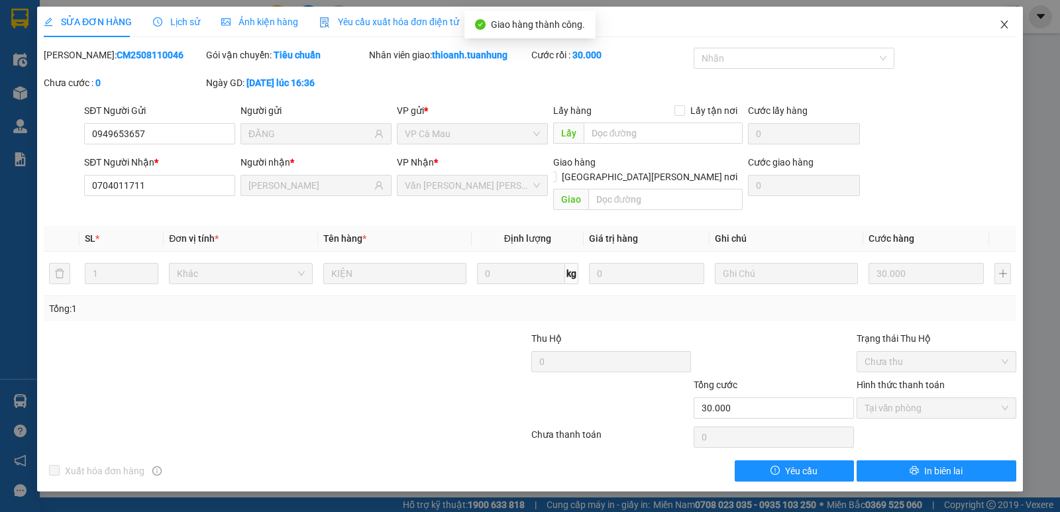
click at [1003, 25] on icon "close" at bounding box center [1003, 25] width 7 height 8
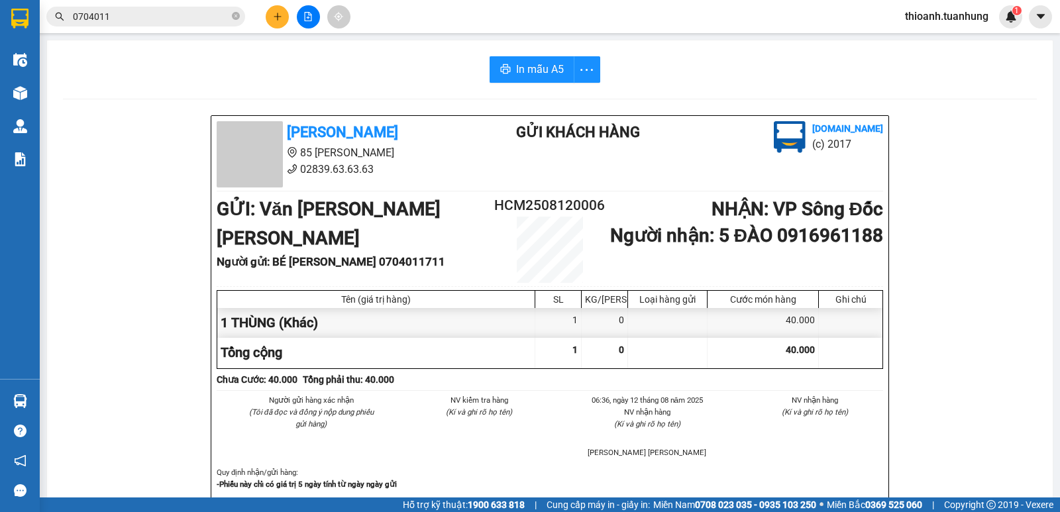
click at [184, 15] on input "0704011" at bounding box center [151, 16] width 156 height 15
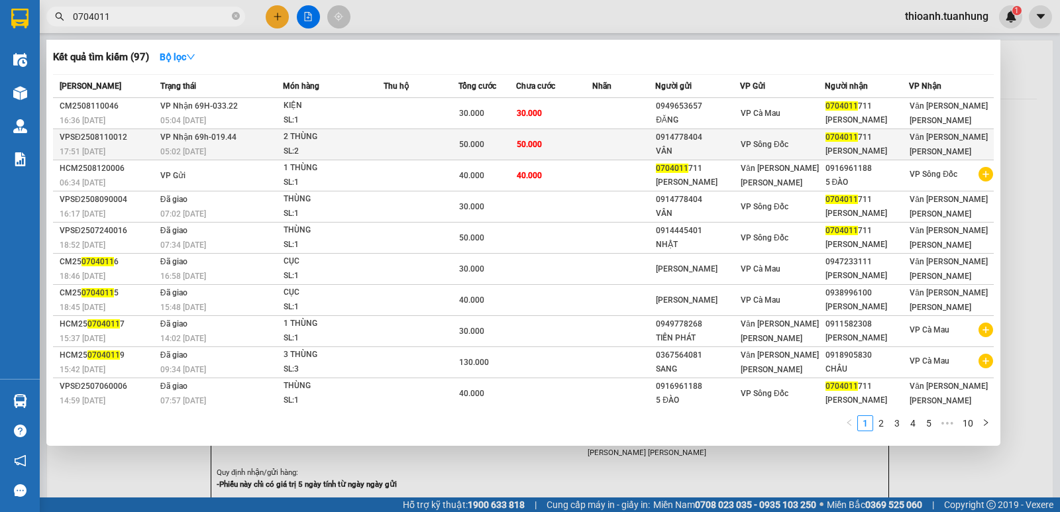
click at [592, 147] on td at bounding box center [623, 144] width 63 height 31
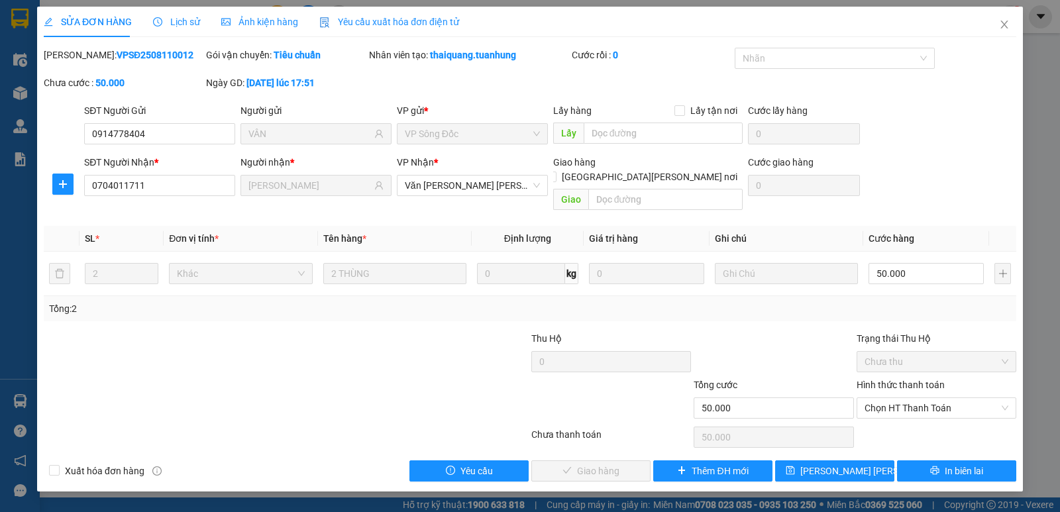
click at [895, 379] on label "Hình thức thanh toán" at bounding box center [900, 384] width 88 height 11
click at [895, 398] on input "Hình thức thanh toán" at bounding box center [931, 408] width 134 height 20
click at [895, 415] on div "Tại văn phòng" at bounding box center [936, 420] width 144 height 15
type input "0"
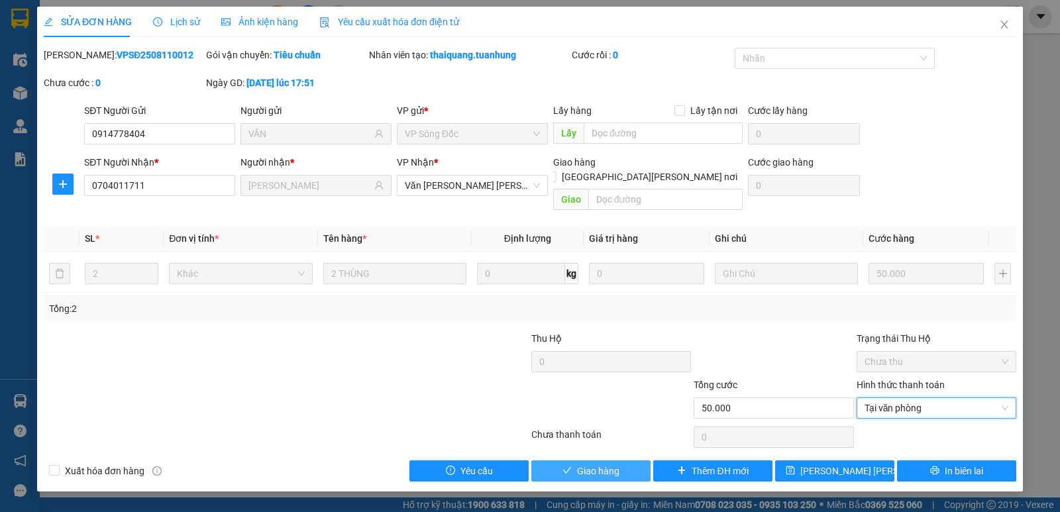
click at [554, 460] on button "Giao hàng" at bounding box center [590, 470] width 119 height 21
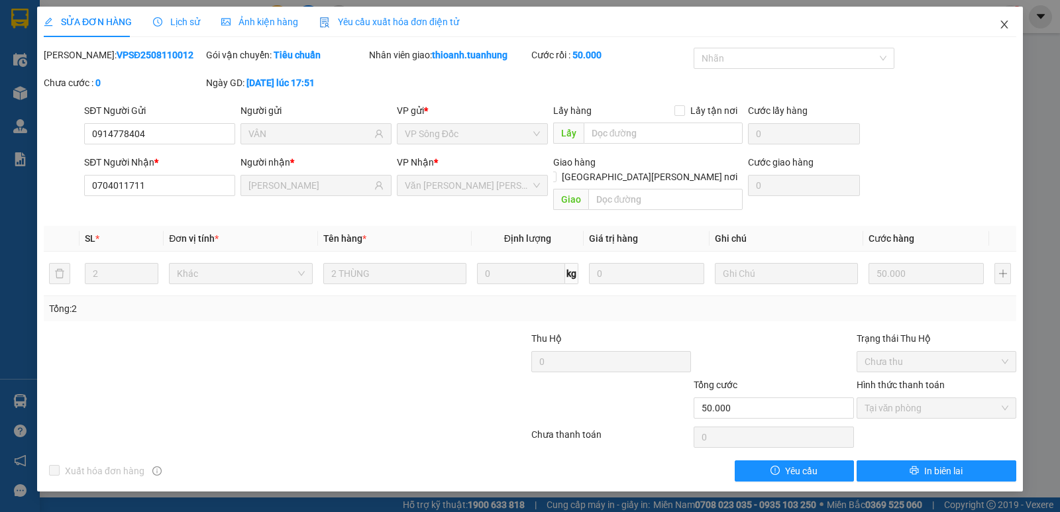
click at [1006, 21] on icon "close" at bounding box center [1004, 24] width 11 height 11
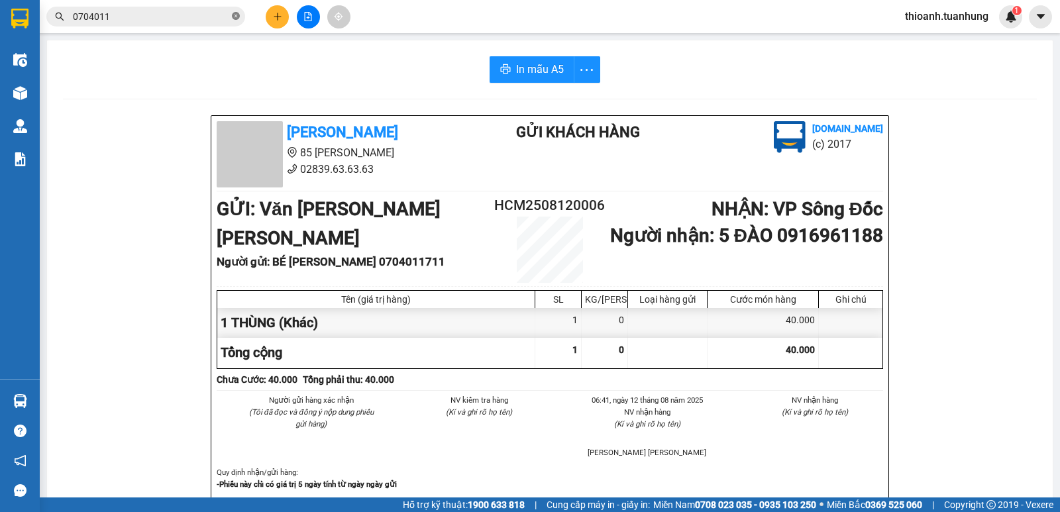
click at [238, 15] on icon "close-circle" at bounding box center [236, 16] width 8 height 8
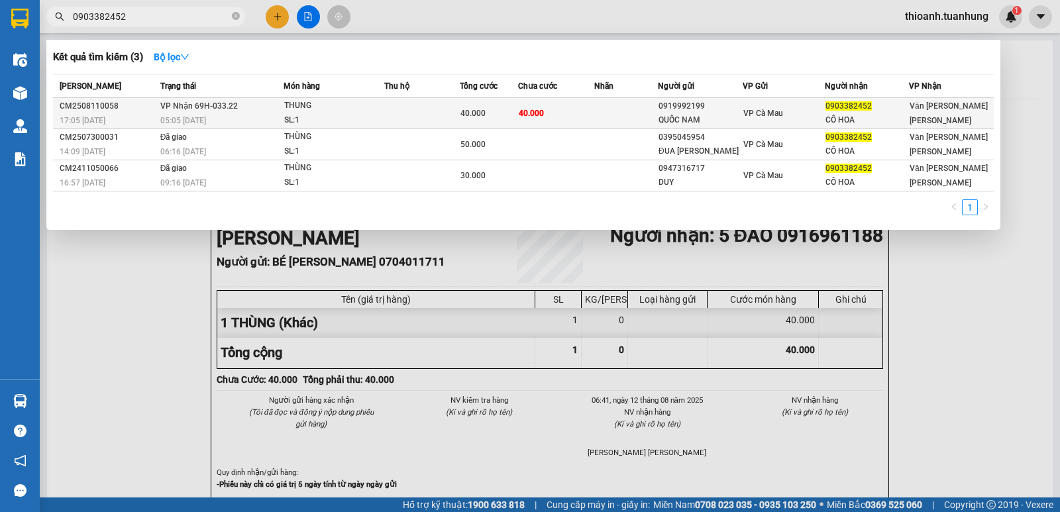
type input "0903382452"
click at [709, 103] on div "0919992199" at bounding box center [699, 106] width 83 height 14
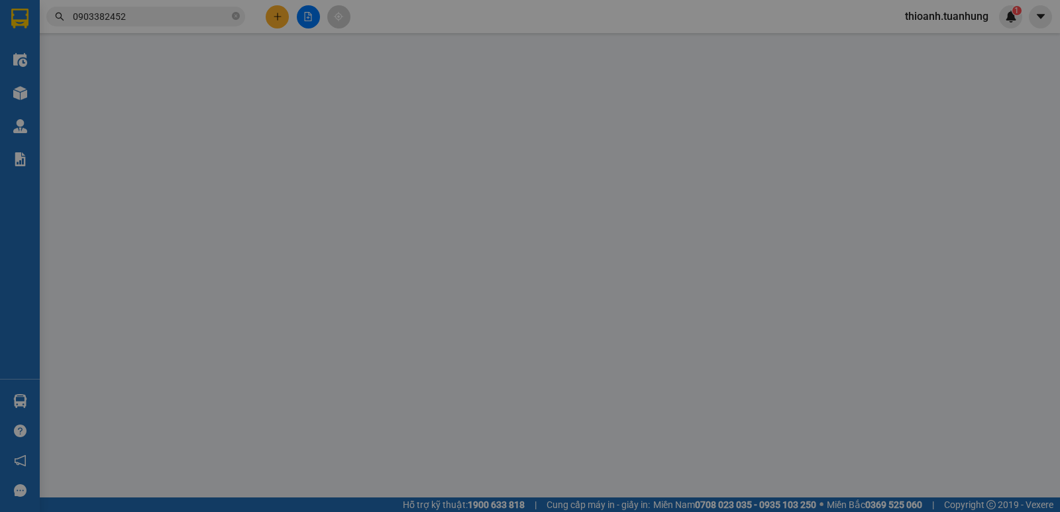
type input "0919992199"
type input "QUỐC NAM"
type input "0903382452"
type input "CÔ HOA"
type input "40.000"
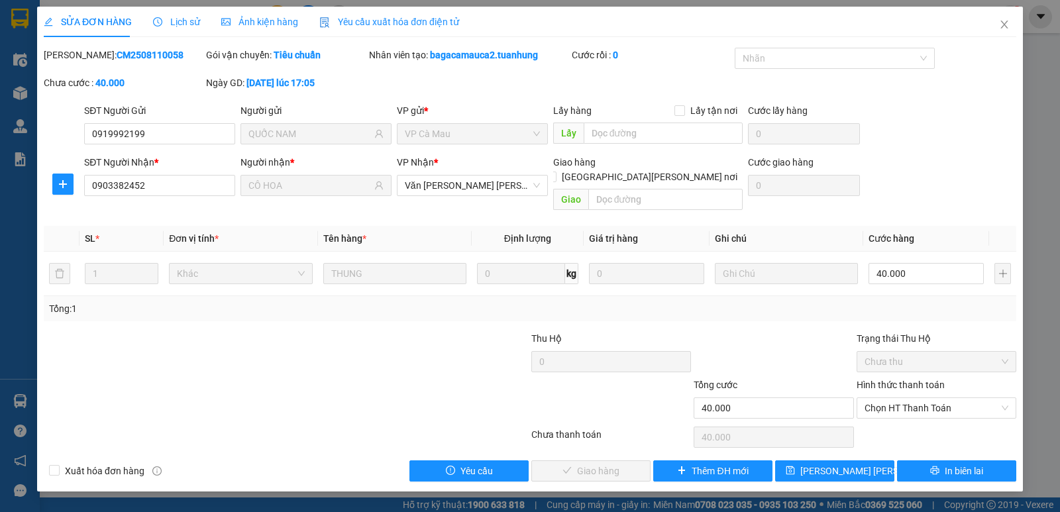
click at [915, 379] on label "Hình thức thanh toán" at bounding box center [900, 384] width 88 height 11
click at [915, 398] on input "Hình thức thanh toán" at bounding box center [931, 408] width 134 height 20
click at [905, 413] on div "Tại văn phòng" at bounding box center [936, 420] width 144 height 15
type input "0"
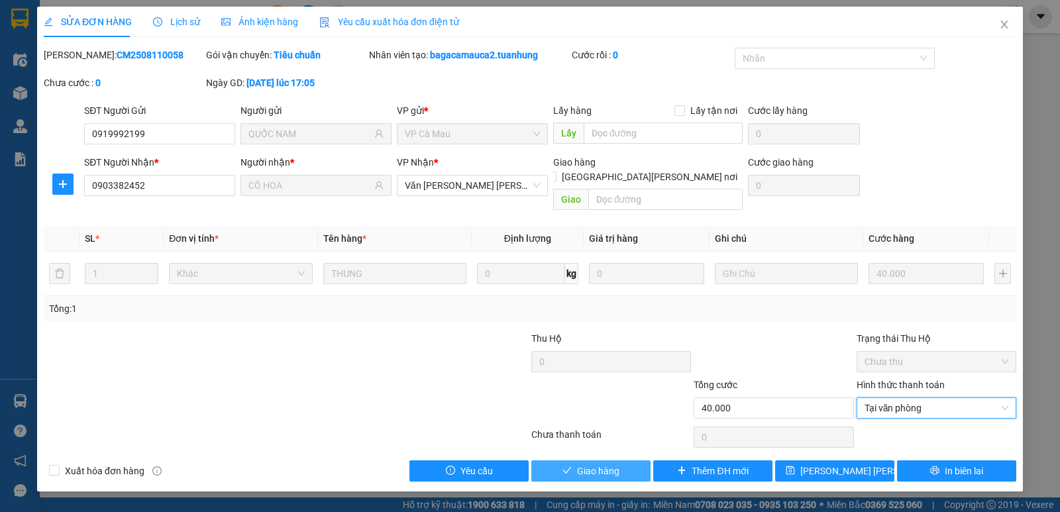
click at [622, 460] on button "Giao hàng" at bounding box center [590, 470] width 119 height 21
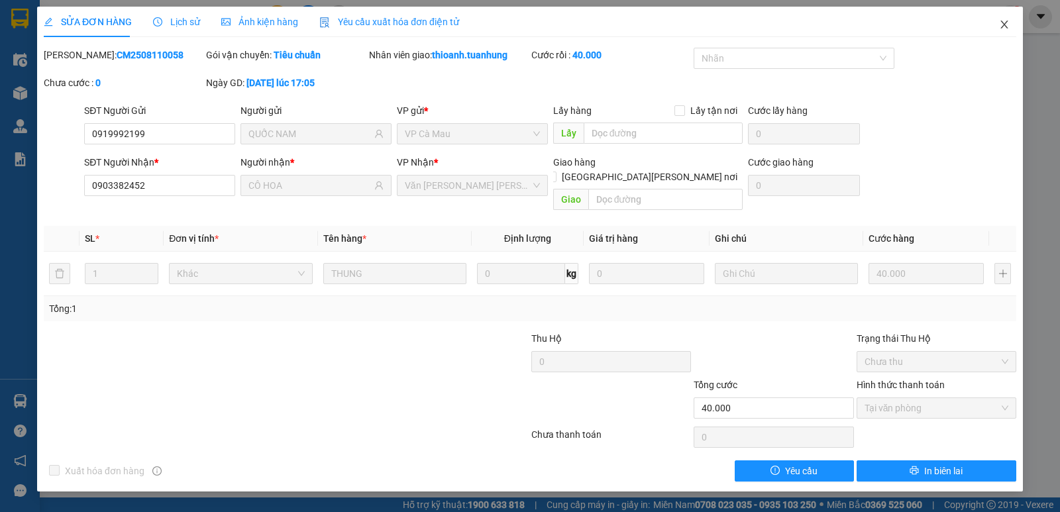
click at [1000, 19] on span "Close" at bounding box center [1003, 25] width 37 height 37
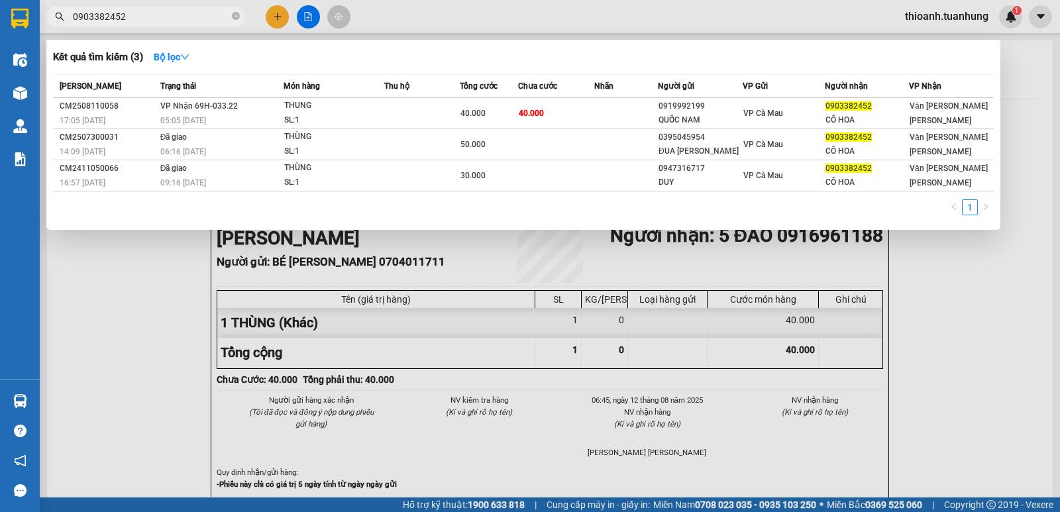
click at [240, 17] on span "0903382452" at bounding box center [145, 17] width 199 height 20
click at [238, 17] on icon "close-circle" at bounding box center [236, 16] width 8 height 8
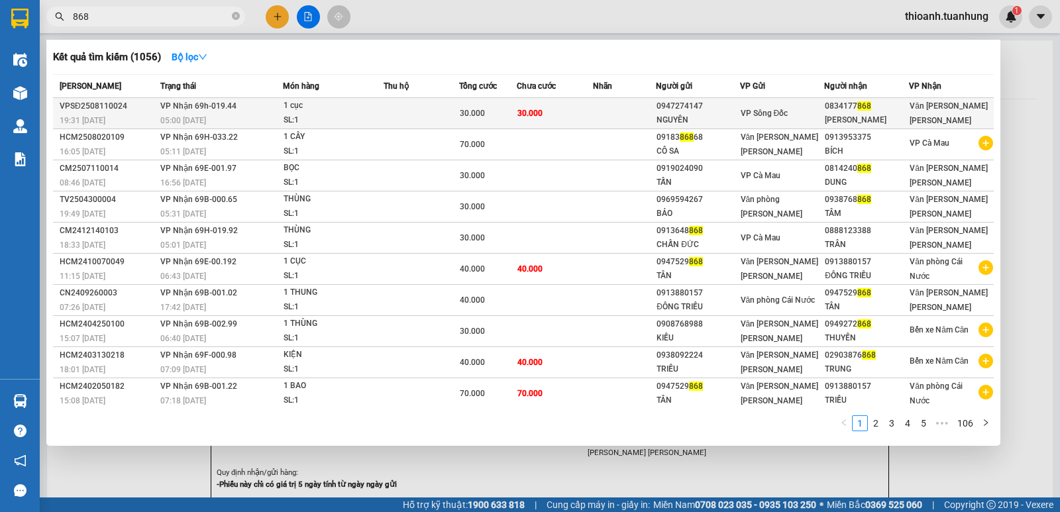
type input "868"
click at [710, 111] on div "0947274147" at bounding box center [697, 106] width 82 height 14
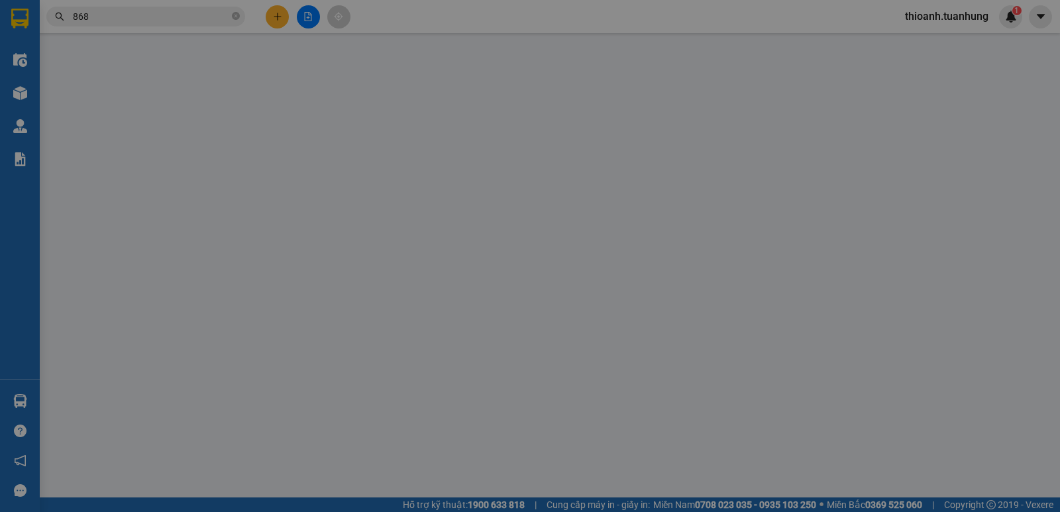
type input "0947274147"
type input "NGUYÊN"
type input "0834177868"
type input "[PERSON_NAME]"
type input "30.000"
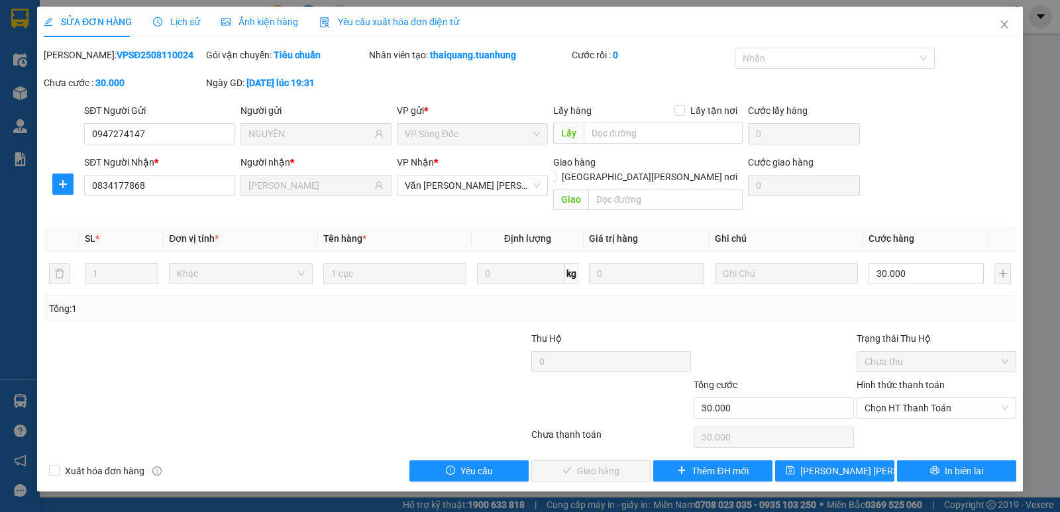
click at [926, 379] on label "Hình thức thanh toán" at bounding box center [900, 384] width 88 height 11
click at [926, 398] on input "Hình thức thanh toán" at bounding box center [931, 408] width 134 height 20
drag, startPoint x: 920, startPoint y: 417, endPoint x: 780, endPoint y: 423, distance: 139.9
click at [915, 419] on div "Tại văn phòng" at bounding box center [936, 420] width 144 height 15
type input "0"
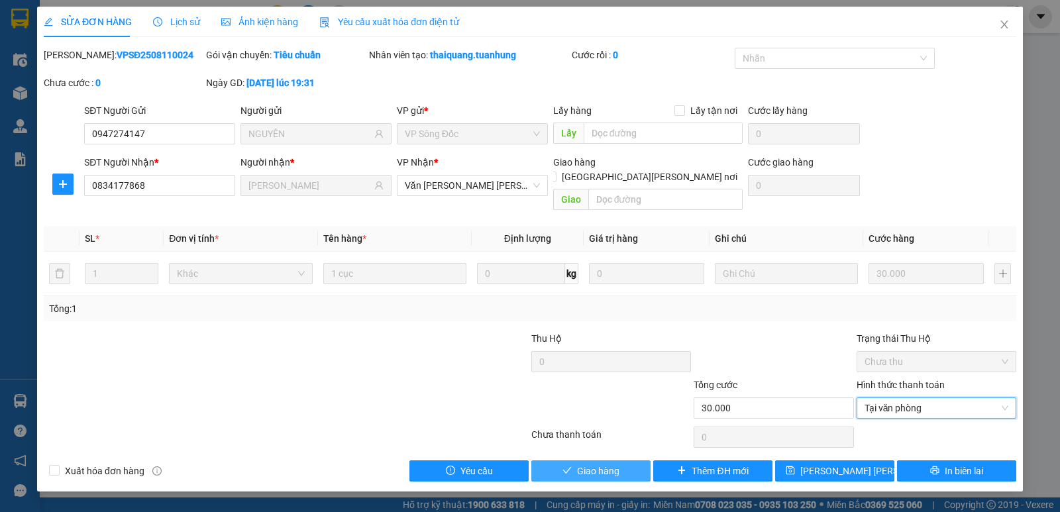
click at [611, 460] on button "Giao hàng" at bounding box center [590, 470] width 119 height 21
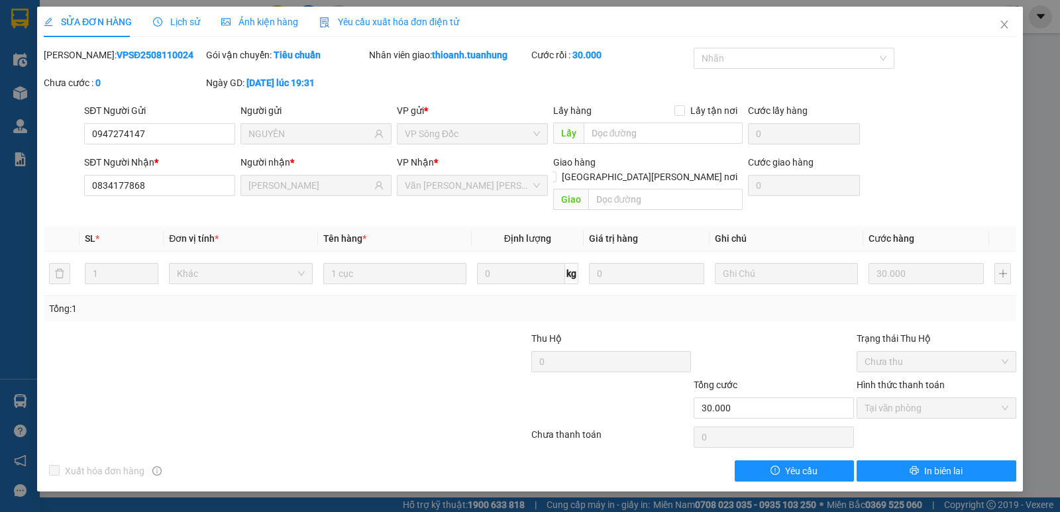
click at [316, 479] on div "SỬA ĐƠN HÀNG Lịch sử [PERSON_NAME] hàng Yêu cầu xuất [PERSON_NAME] điện tử Tota…" at bounding box center [530, 256] width 1060 height 512
click at [309, 494] on div "SỬA ĐƠN HÀNG Lịch sử [PERSON_NAME] hàng Yêu cầu xuất [PERSON_NAME] điện tử Tota…" at bounding box center [530, 256] width 1060 height 512
click at [1007, 26] on icon "close" at bounding box center [1004, 24] width 11 height 11
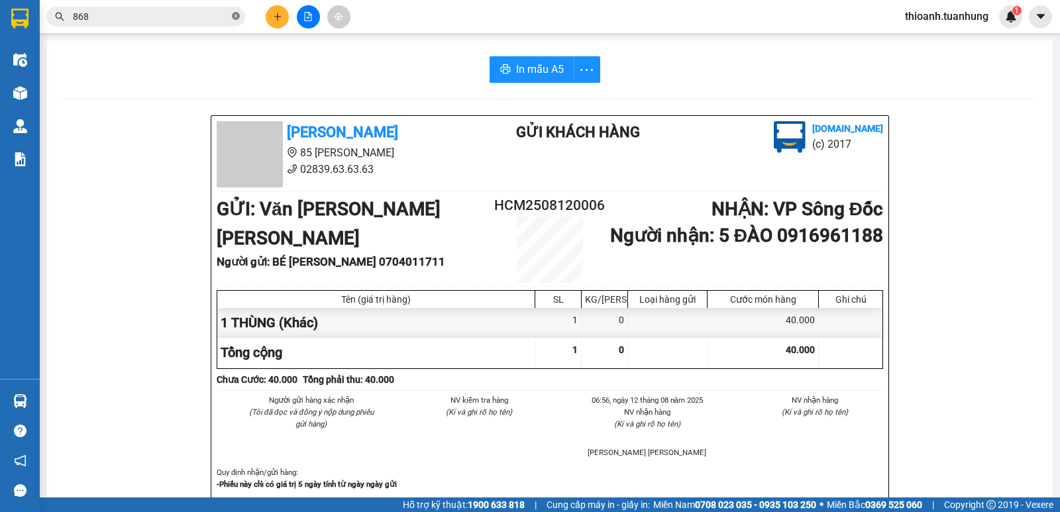
click at [238, 16] on icon "close-circle" at bounding box center [236, 16] width 8 height 8
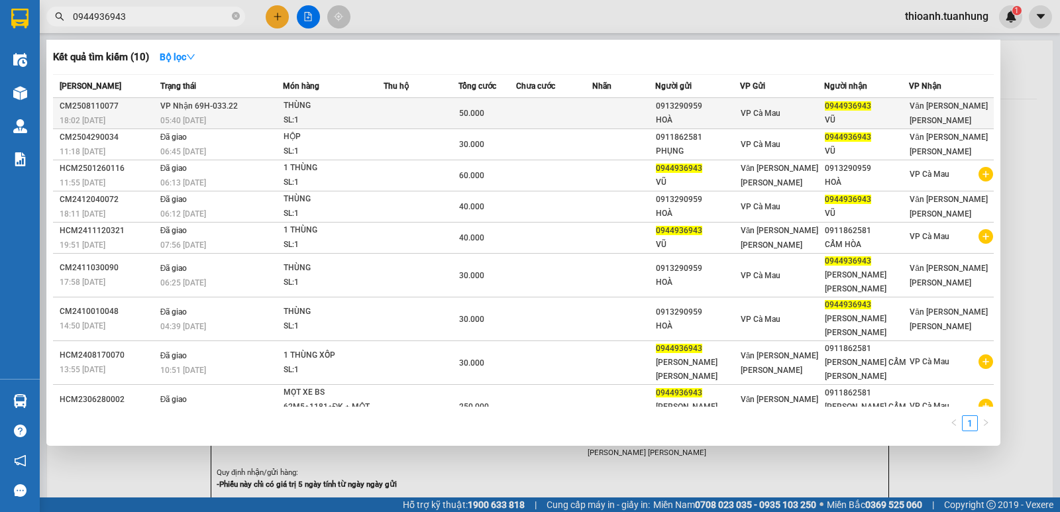
type input "0944936943"
click at [570, 117] on td at bounding box center [553, 113] width 75 height 31
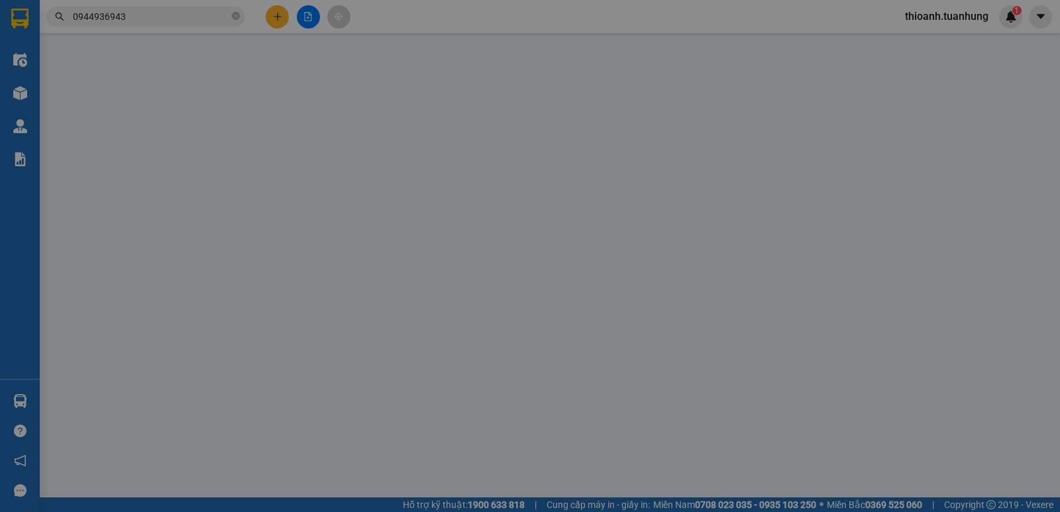
type input "0913290959"
type input "HOÀ"
type input "0944936943"
type input "VŨ"
type input "50.000"
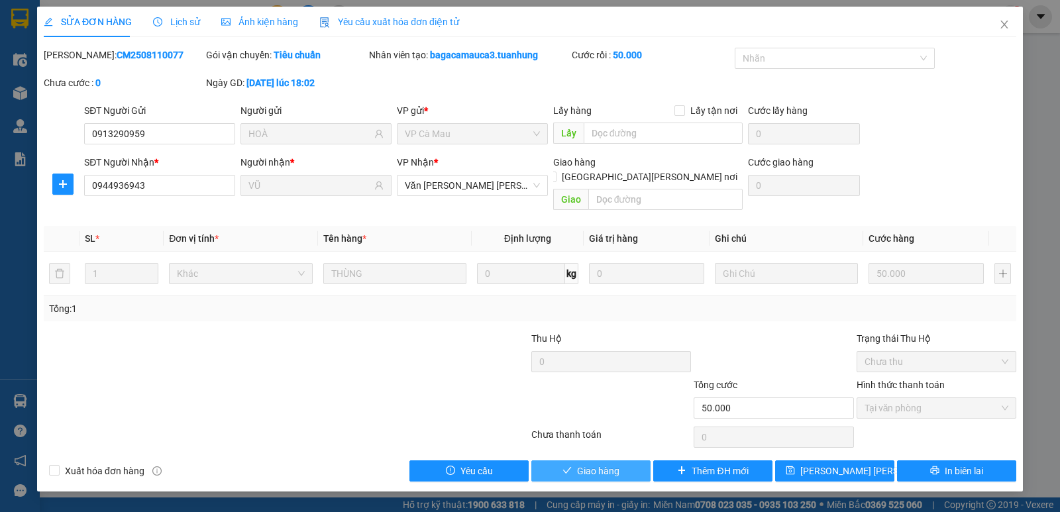
drag, startPoint x: 605, startPoint y: 455, endPoint x: 26, endPoint y: 168, distance: 646.8
click at [601, 464] on span "Giao hàng" at bounding box center [598, 471] width 42 height 15
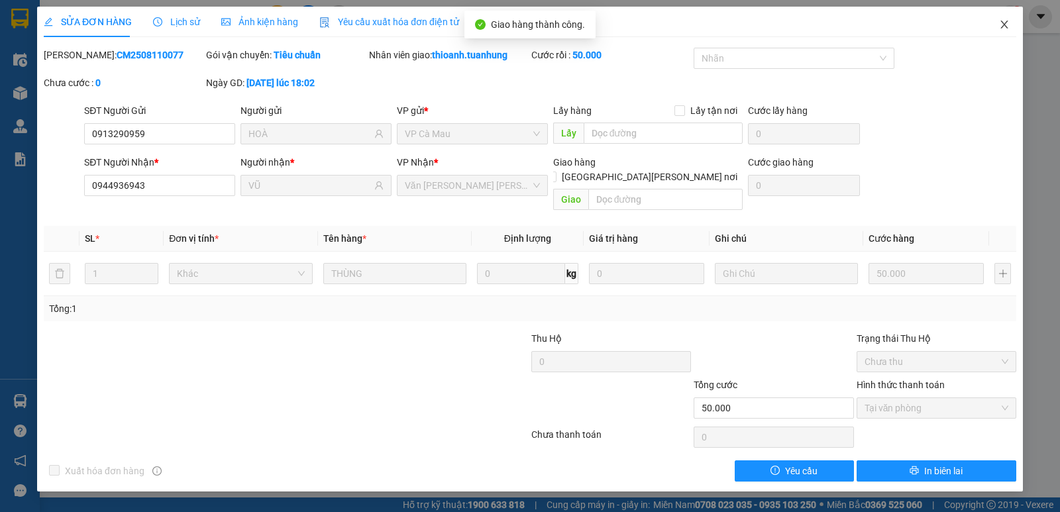
click at [1003, 17] on span "Close" at bounding box center [1003, 25] width 37 height 37
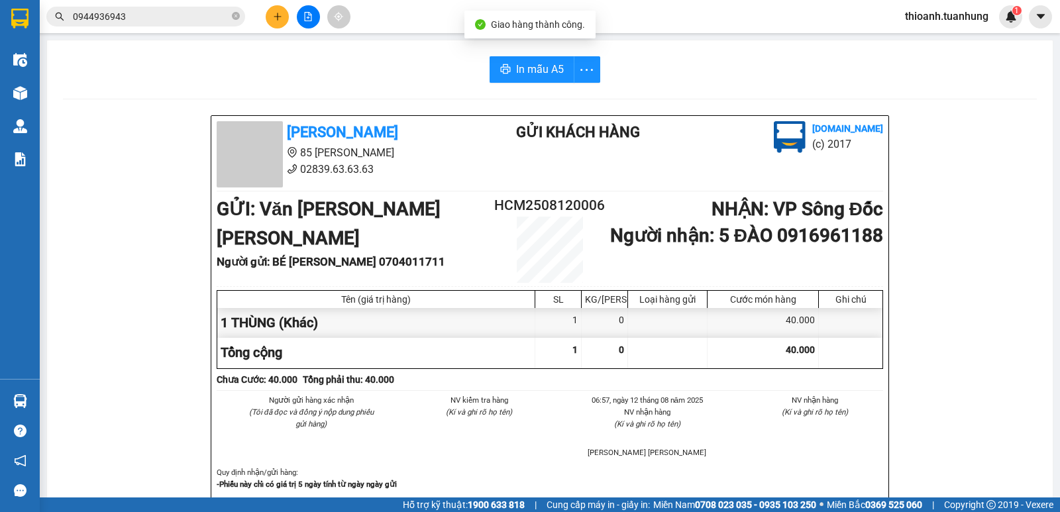
click at [277, 17] on icon "plus" at bounding box center [277, 16] width 9 height 9
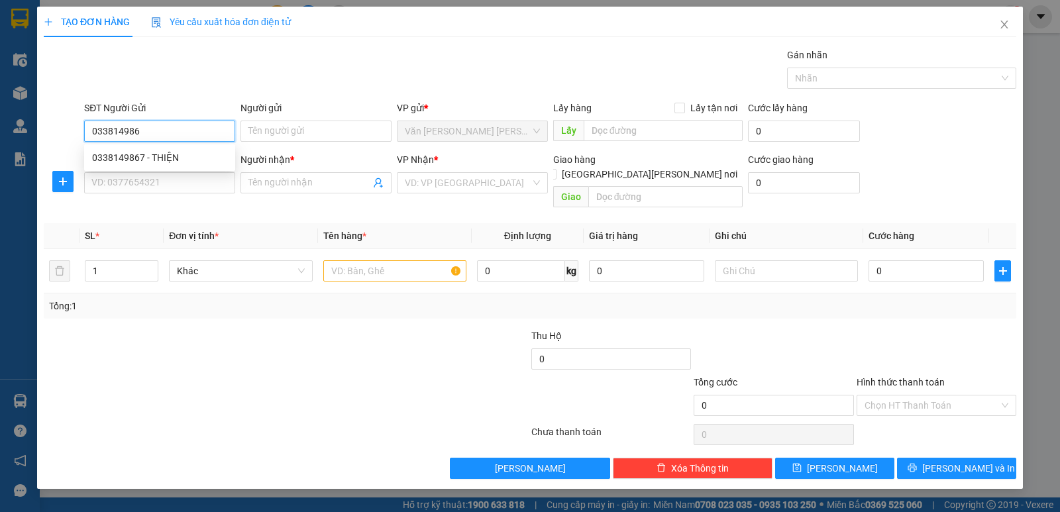
type input "0338149867"
drag, startPoint x: 174, startPoint y: 156, endPoint x: 179, endPoint y: 178, distance: 22.5
click at [175, 163] on div "0338149867 - THIỆN" at bounding box center [159, 157] width 135 height 15
type input "THIỆN"
type input "0338149867"
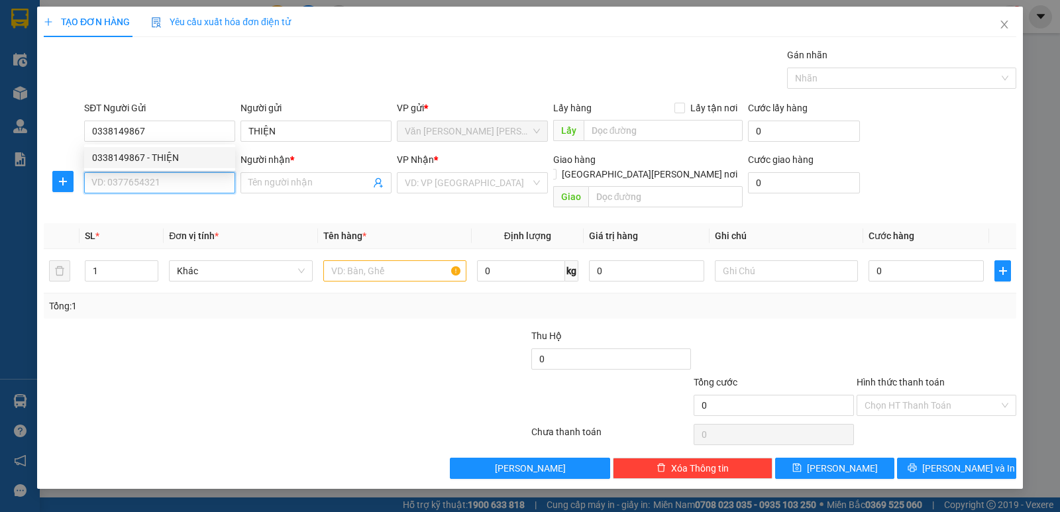
click at [181, 182] on input "SĐT Người Nhận *" at bounding box center [159, 182] width 151 height 21
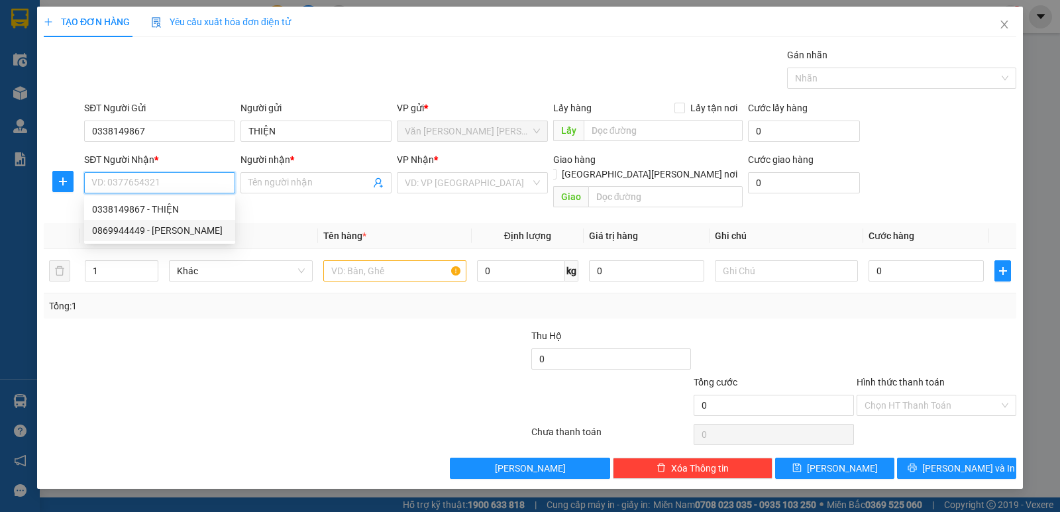
click at [177, 234] on div "0869944449 - [PERSON_NAME]" at bounding box center [159, 230] width 135 height 15
type input "0869944449"
type input "[PERSON_NAME]"
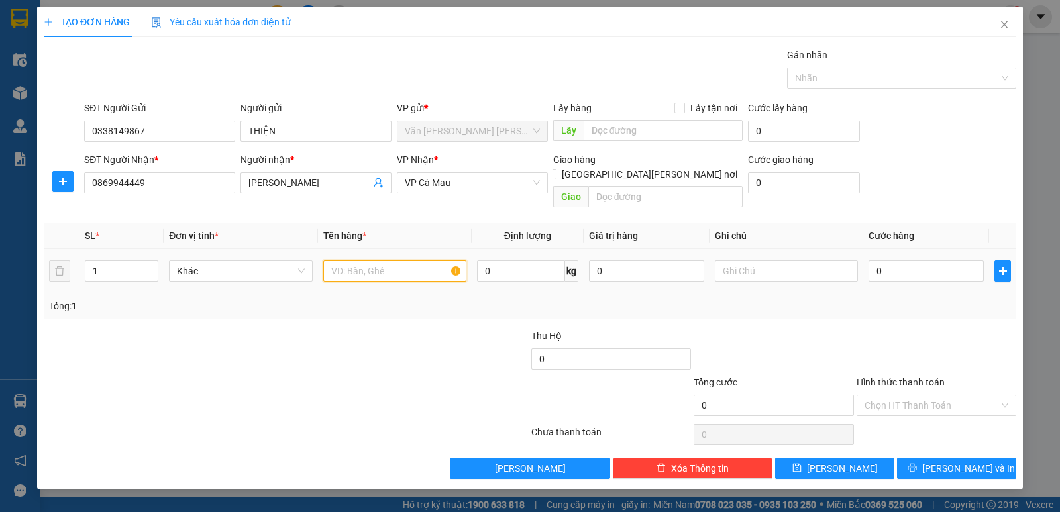
click at [346, 260] on input "text" at bounding box center [394, 270] width 143 height 21
type input "1 THÙNG"
click at [926, 260] on input "0" at bounding box center [925, 270] width 115 height 21
type input "6"
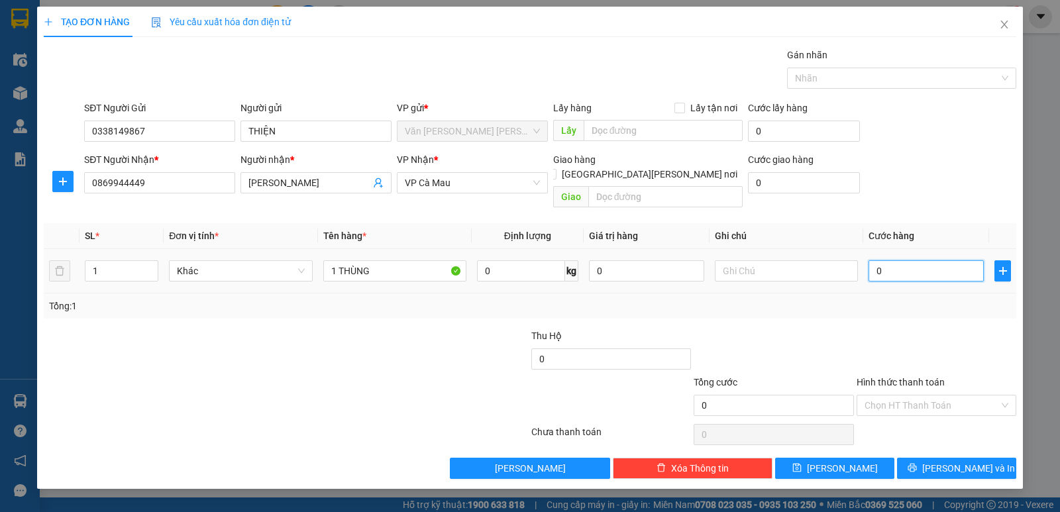
type input "6"
type input "60"
type input "60.000"
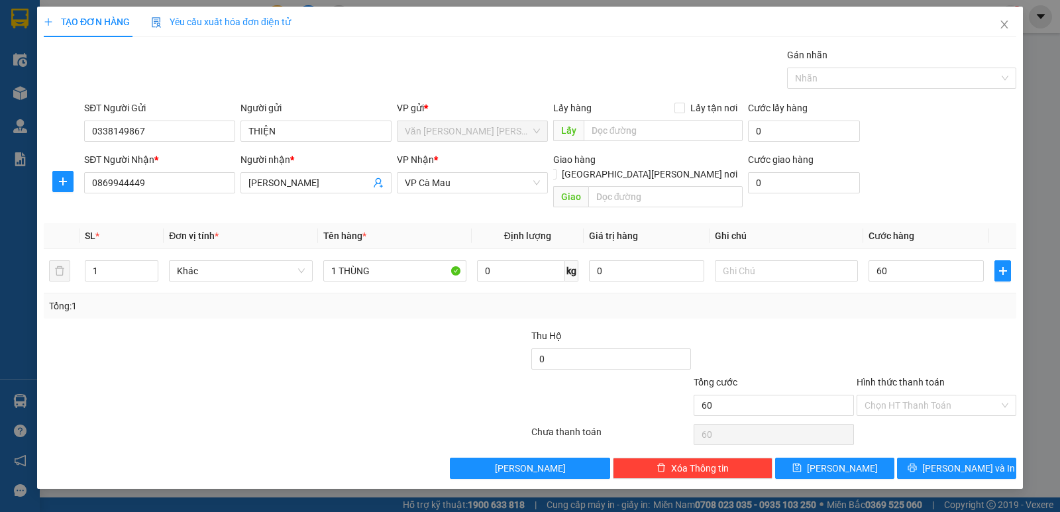
type input "60.000"
drag, startPoint x: 931, startPoint y: 311, endPoint x: 949, endPoint y: 397, distance: 88.6
click at [936, 350] on div "Transit Pickup Surcharge Ids Transit Deliver Surcharge Ids Transit Deliver Surc…" at bounding box center [530, 263] width 972 height 431
click at [968, 463] on div "TẠO ĐƠN HÀNG Yêu cầu xuất [PERSON_NAME] điện tử Transit Pickup Surcharge Ids Tr…" at bounding box center [529, 248] width 985 height 482
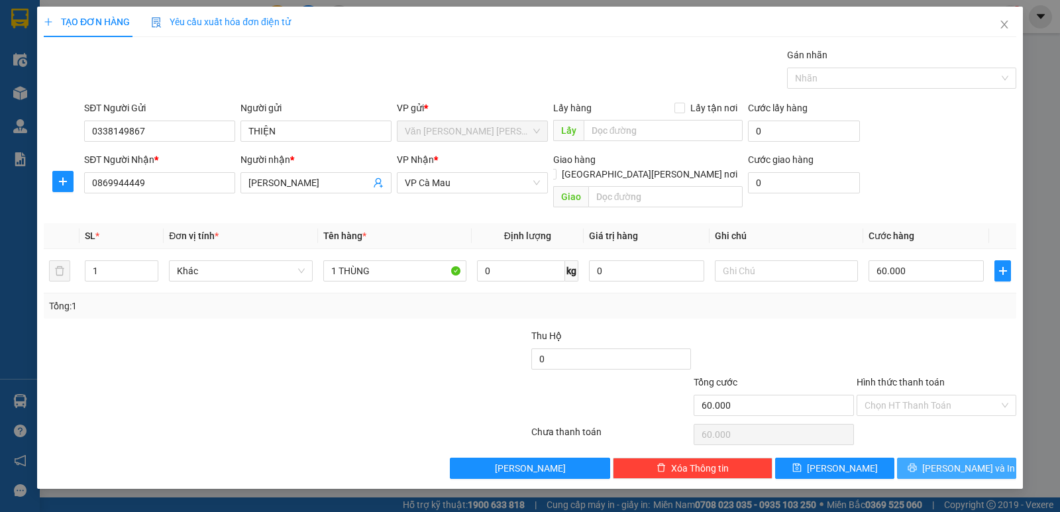
click at [966, 461] on span "[PERSON_NAME] và In" at bounding box center [968, 468] width 93 height 15
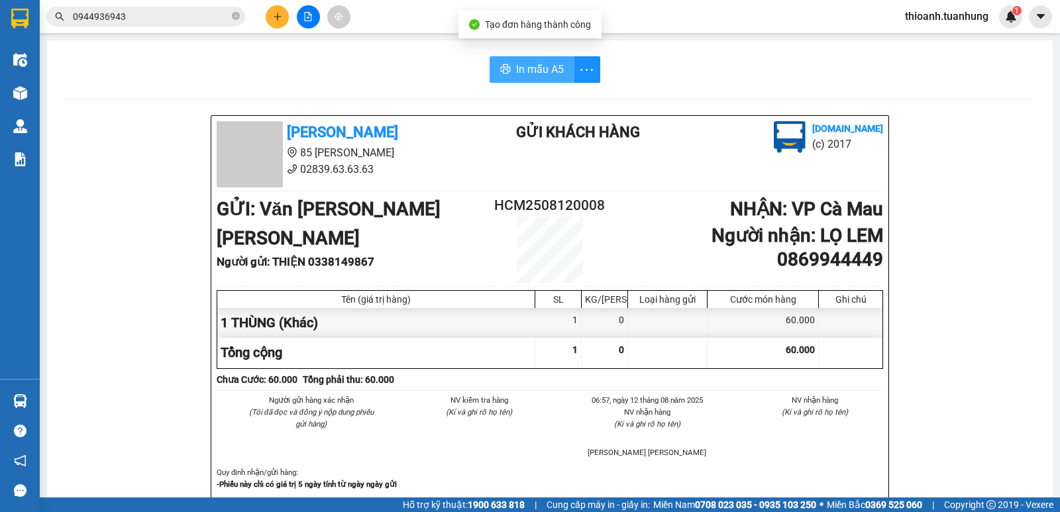
click at [524, 59] on button "In mẫu A5" at bounding box center [531, 69] width 85 height 26
click at [166, 17] on input "0944936943" at bounding box center [151, 16] width 156 height 15
click at [193, 23] on span "0944936943" at bounding box center [145, 17] width 199 height 20
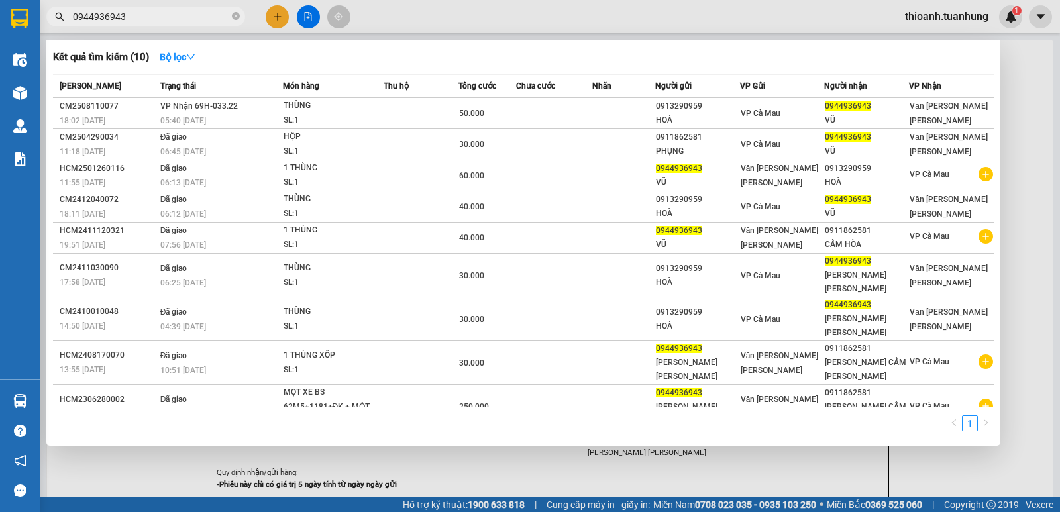
click at [136, 13] on input "0944936943" at bounding box center [151, 16] width 156 height 15
click at [728, 415] on div "1" at bounding box center [523, 427] width 940 height 24
click at [714, 439] on div "Kết quả [PERSON_NAME] ( 10 ) Bộ lọc Mã ĐH Trạng thái Món hàng Thu hộ Tổng [PERS…" at bounding box center [523, 243] width 954 height 406
drag, startPoint x: 234, startPoint y: 17, endPoint x: 254, endPoint y: 16, distance: 19.2
click at [254, 16] on div "0944936943" at bounding box center [129, 17] width 258 height 20
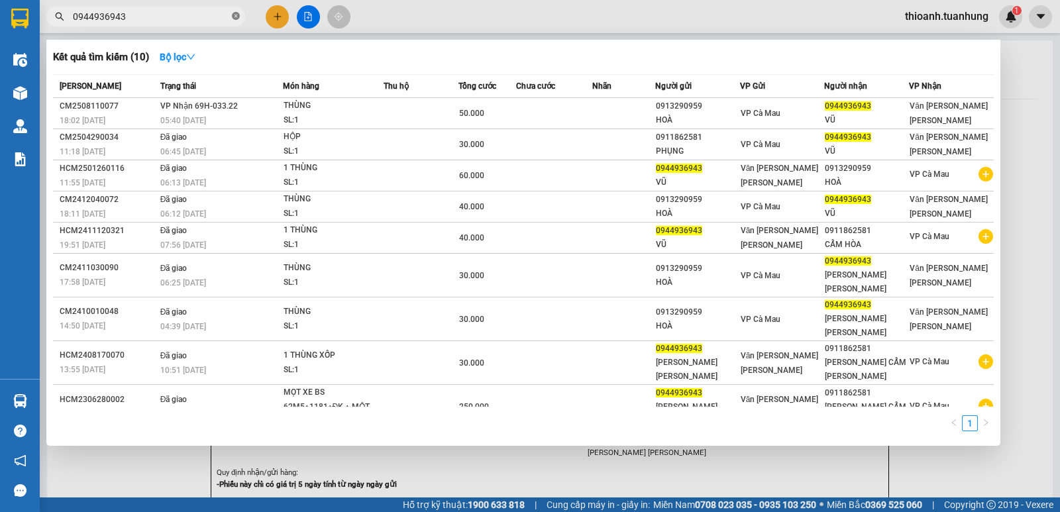
click at [237, 20] on icon "close-circle" at bounding box center [236, 16] width 8 height 8
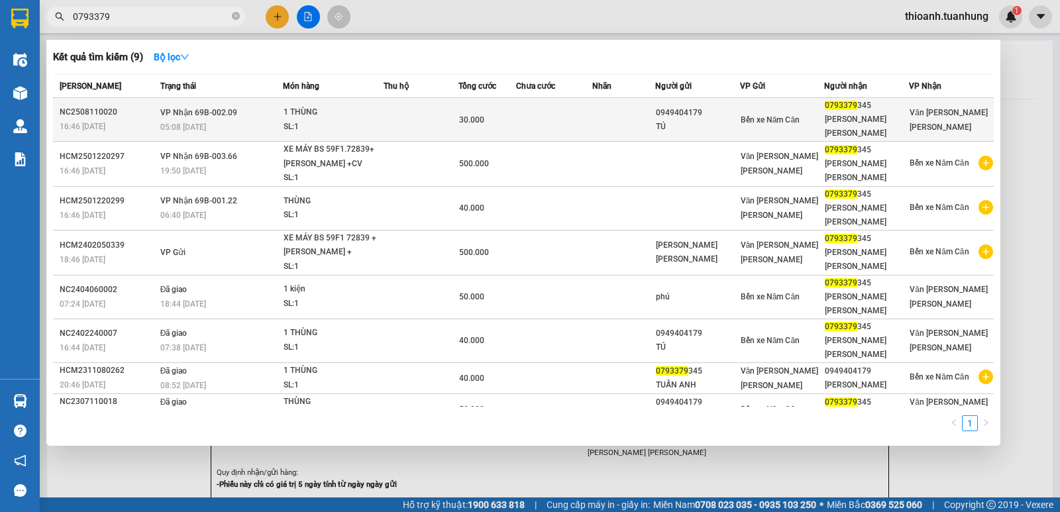
type input "0793379"
click at [734, 107] on div "0949404179" at bounding box center [697, 113] width 83 height 14
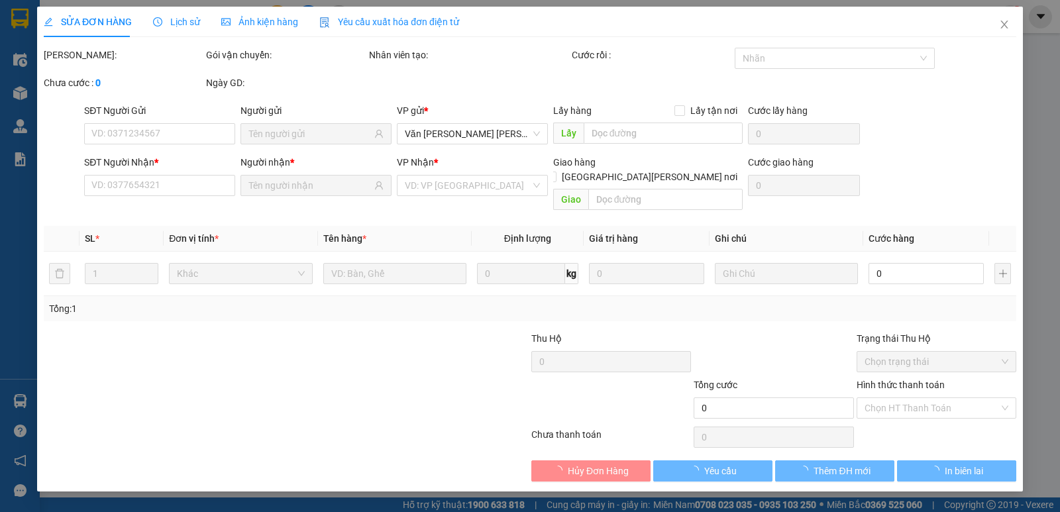
type input "0949404179"
type input "TÚ"
type input "0793379345"
type input "[PERSON_NAME] [PERSON_NAME]"
type input "30.000"
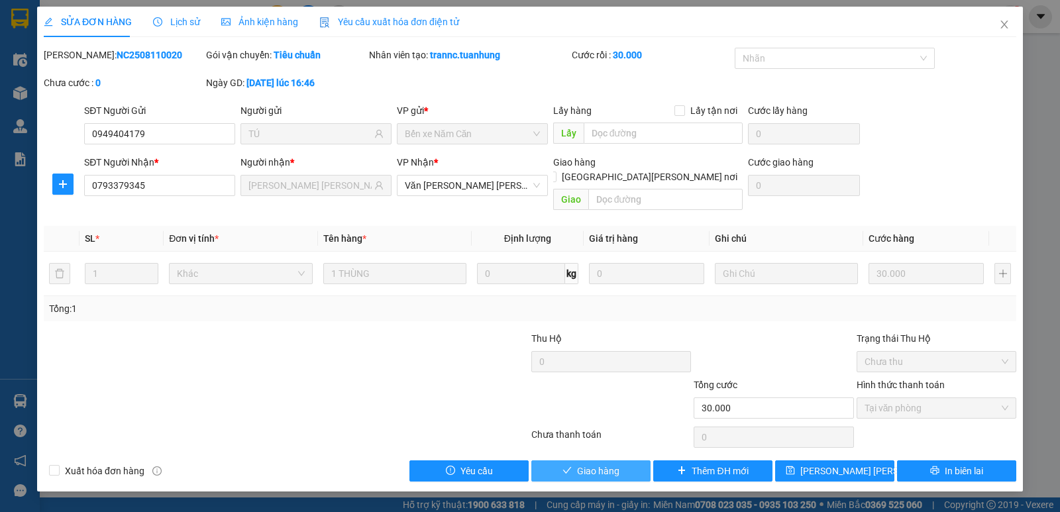
click at [593, 464] on span "Giao hàng" at bounding box center [598, 471] width 42 height 15
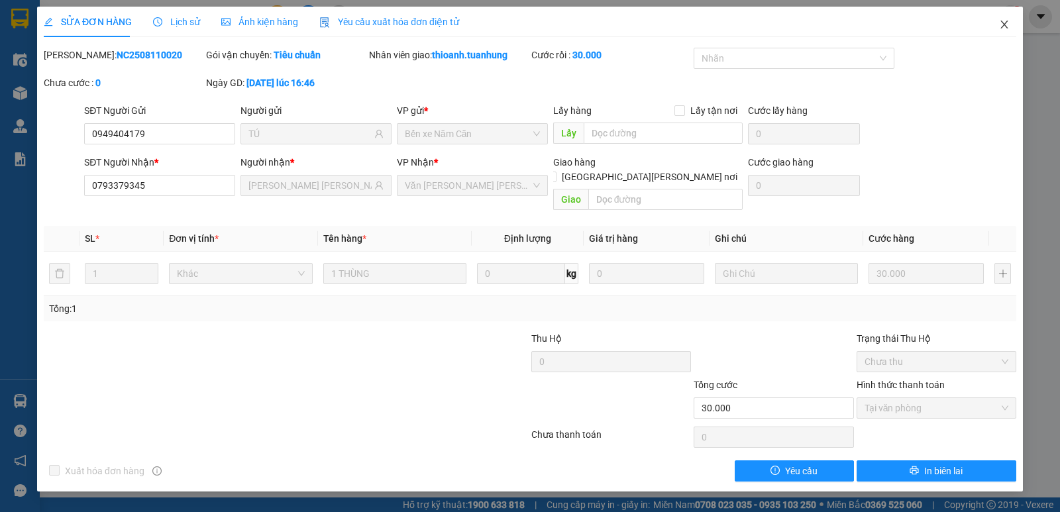
click at [1005, 24] on icon "close" at bounding box center [1003, 25] width 7 height 8
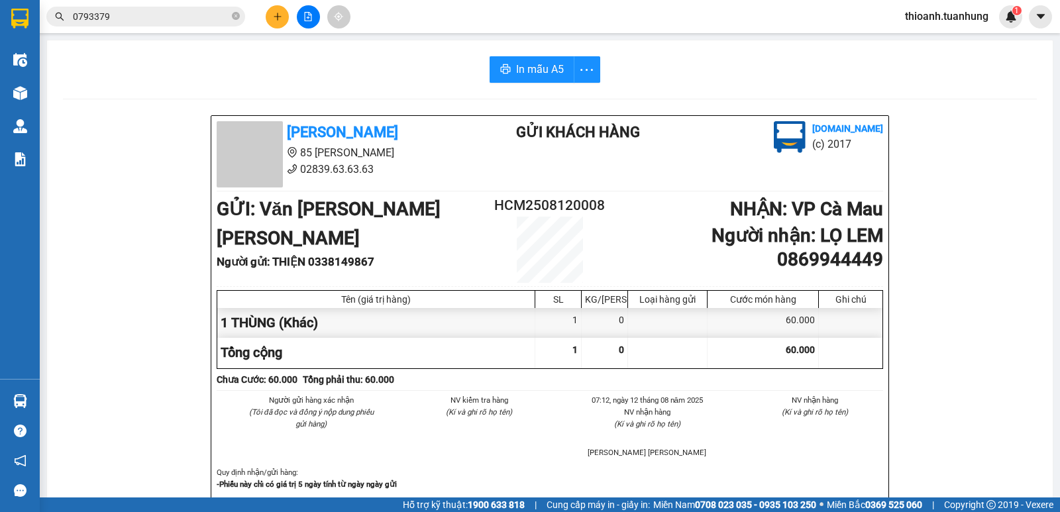
click at [248, 14] on div "0793379" at bounding box center [129, 17] width 258 height 20
click at [278, 19] on icon "plus" at bounding box center [277, 16] width 9 height 9
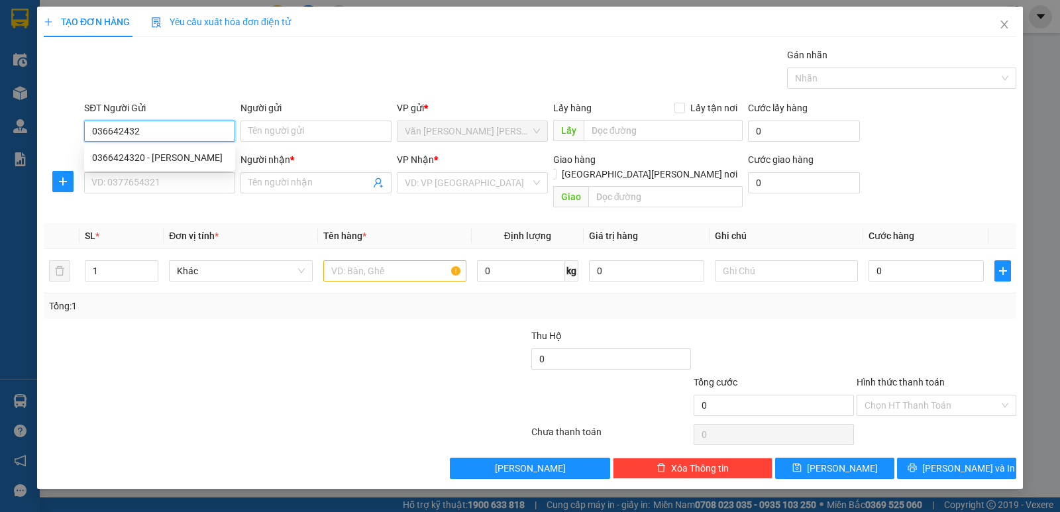
type input "0366424320"
click at [142, 158] on div "0366424320 - [PERSON_NAME]" at bounding box center [159, 157] width 135 height 15
type input "TUẤN"
type input "0366424320"
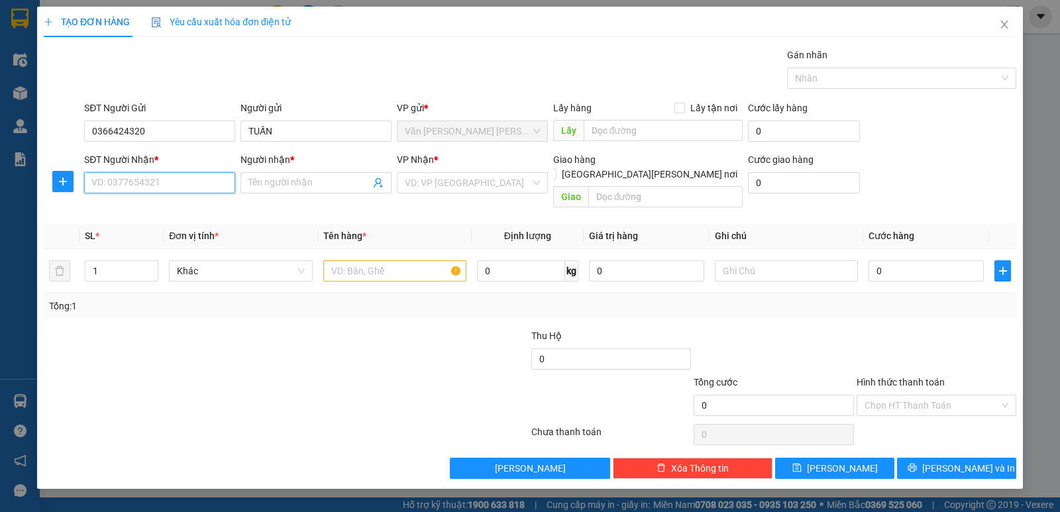
click at [145, 178] on input "SĐT Người Nhận *" at bounding box center [159, 182] width 151 height 21
type input "0843851285"
drag, startPoint x: 173, startPoint y: 201, endPoint x: 305, endPoint y: 227, distance: 134.3
click at [173, 206] on div "0843851285 - [PERSON_NAME]" at bounding box center [159, 209] width 151 height 21
type input "NGOAN"
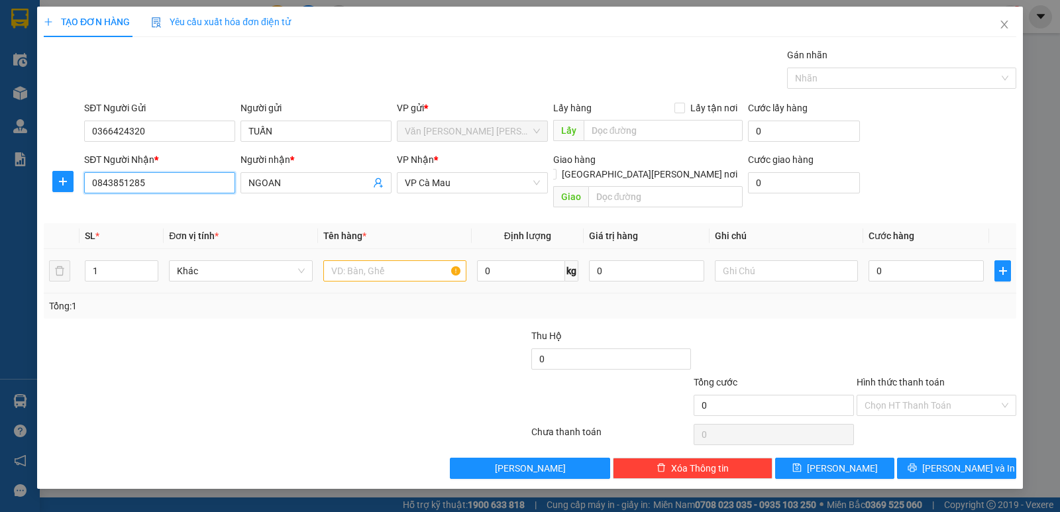
type input "0843851285"
click at [356, 260] on input "text" at bounding box center [394, 270] width 143 height 21
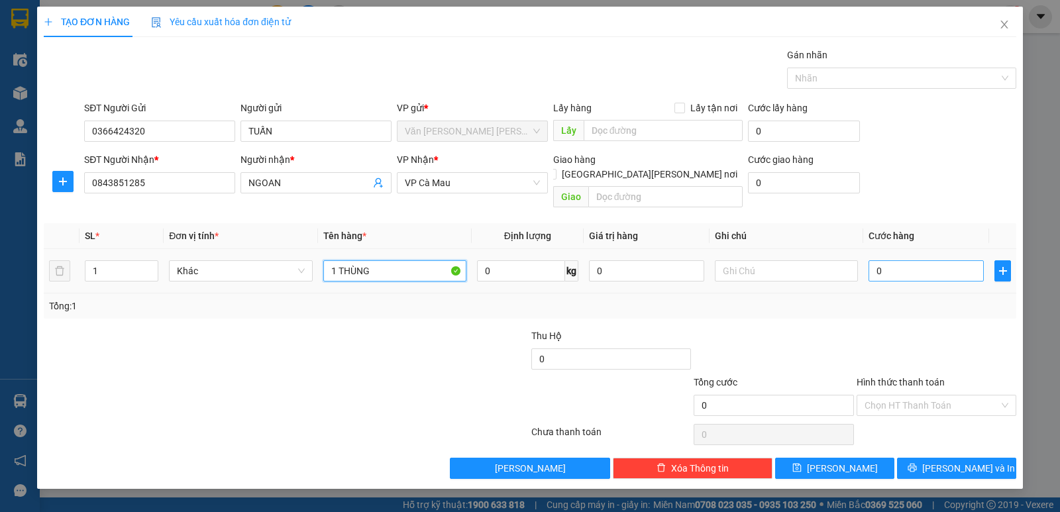
type input "1 THÙNG"
click at [934, 260] on input "0" at bounding box center [925, 270] width 115 height 21
type input "3"
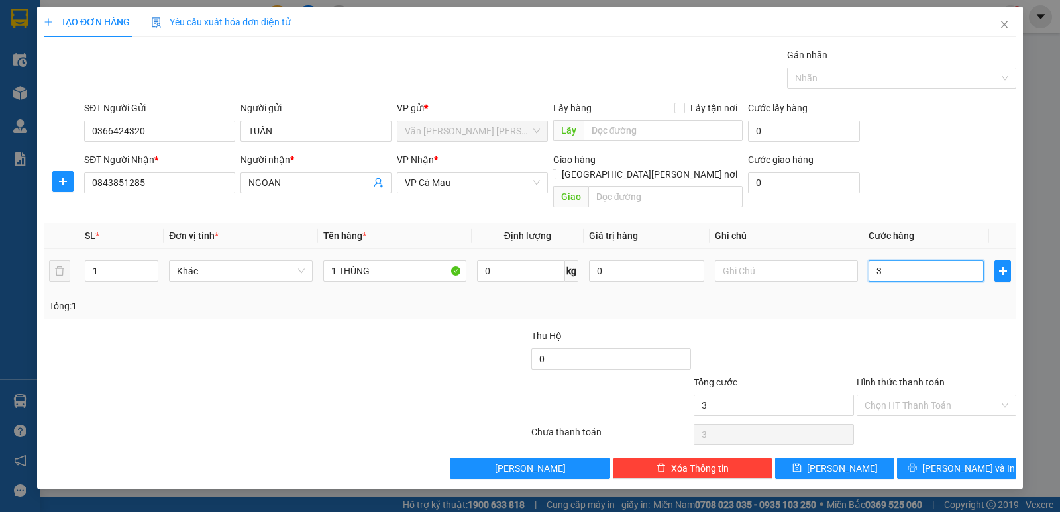
type input "30"
type input "30.000"
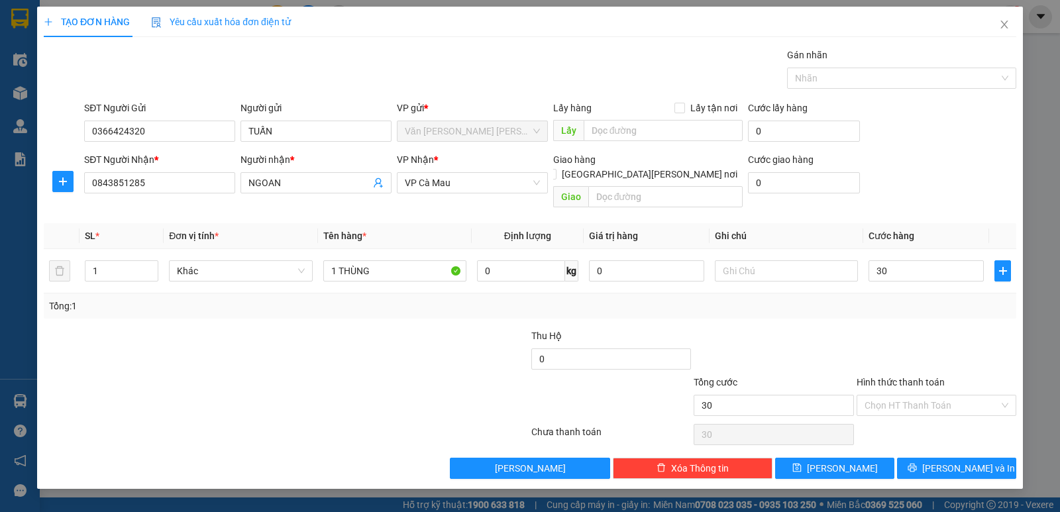
type input "30.000"
drag, startPoint x: 901, startPoint y: 328, endPoint x: 952, endPoint y: 401, distance: 89.3
click at [909, 342] on div at bounding box center [936, 351] width 162 height 46
click at [949, 458] on button "[PERSON_NAME] và In" at bounding box center [956, 468] width 119 height 21
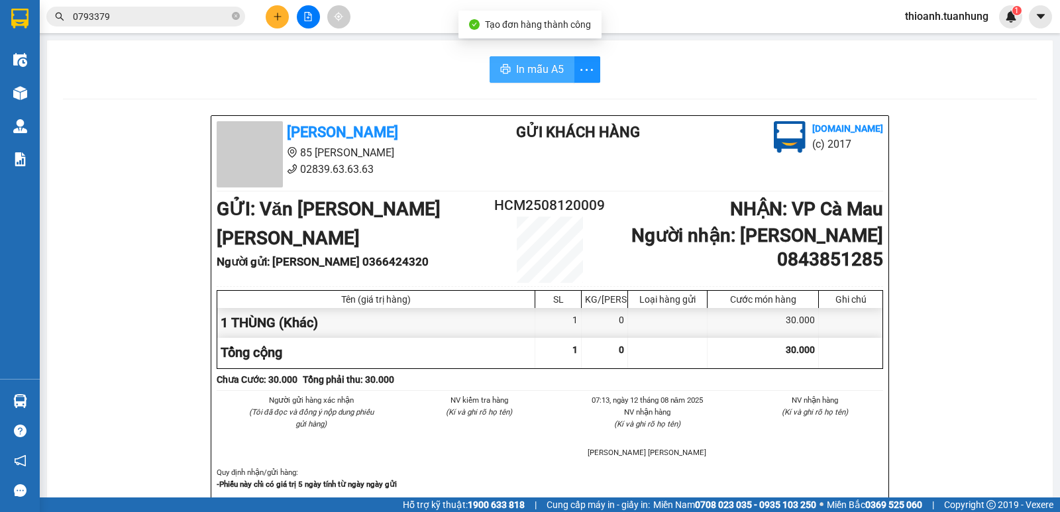
click at [532, 74] on span "In mẫu A5" at bounding box center [540, 69] width 48 height 17
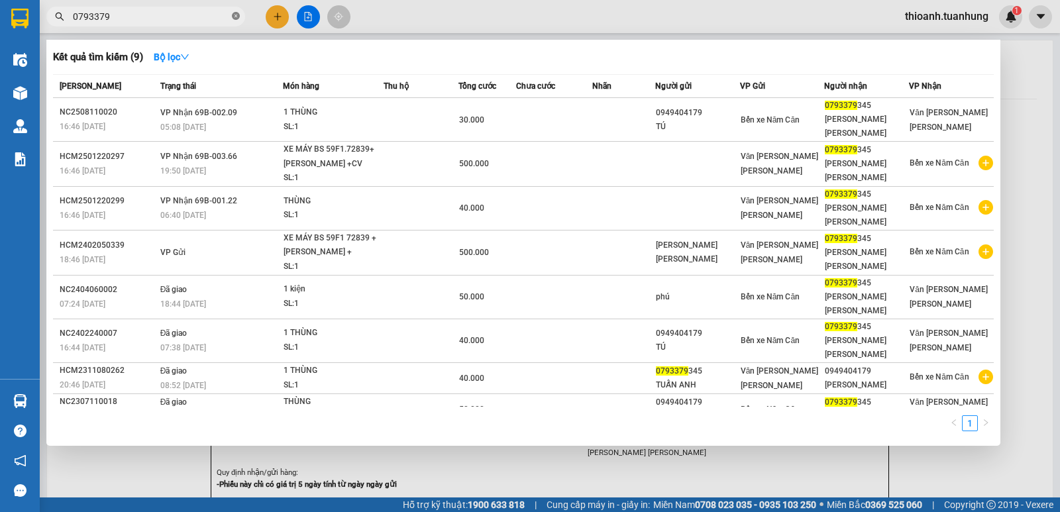
click at [236, 15] on icon "close-circle" at bounding box center [236, 16] width 8 height 8
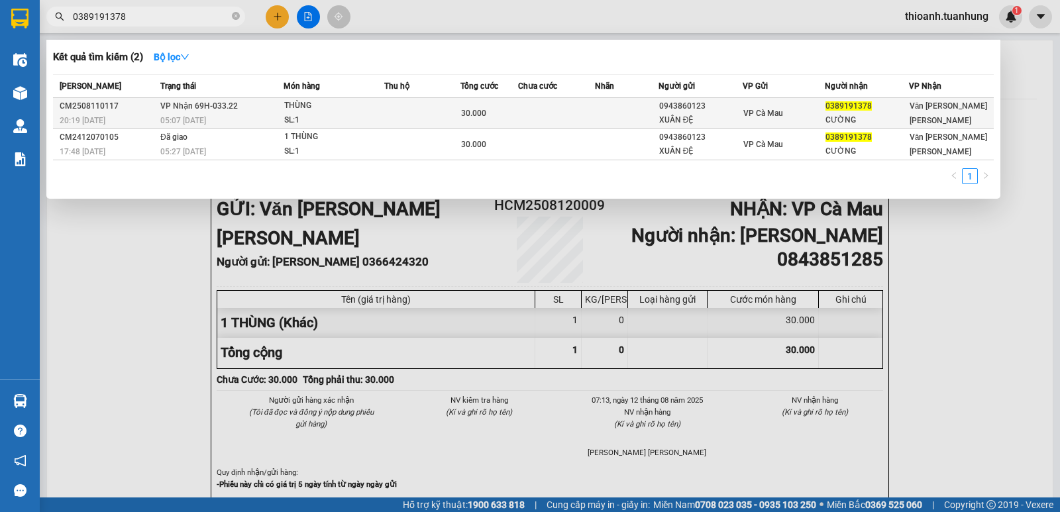
type input "0389191378"
click at [699, 106] on div "0943860123" at bounding box center [700, 106] width 83 height 14
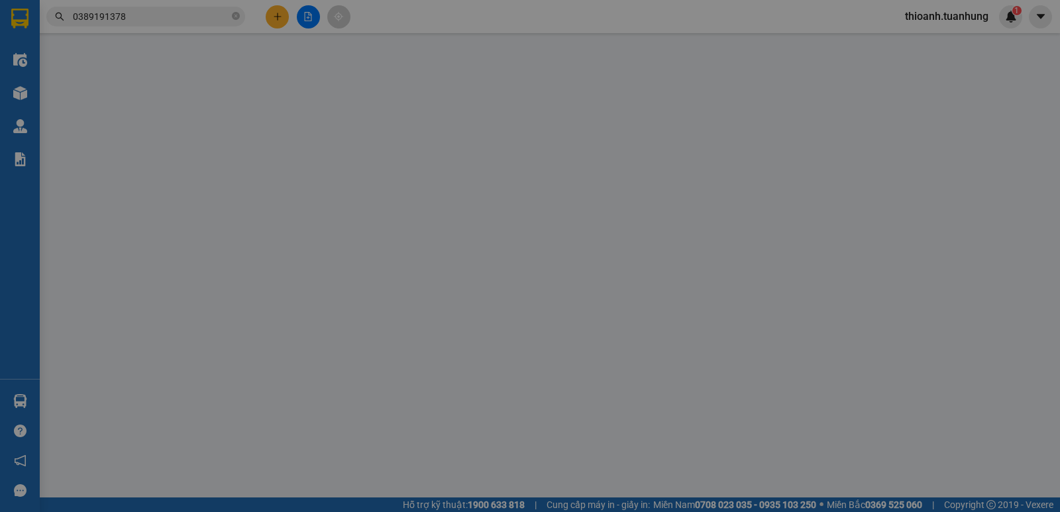
type input "0943860123"
type input "XUÂN ĐỆ"
type input "0389191378"
type input "CƯỜNG"
type input "30.000"
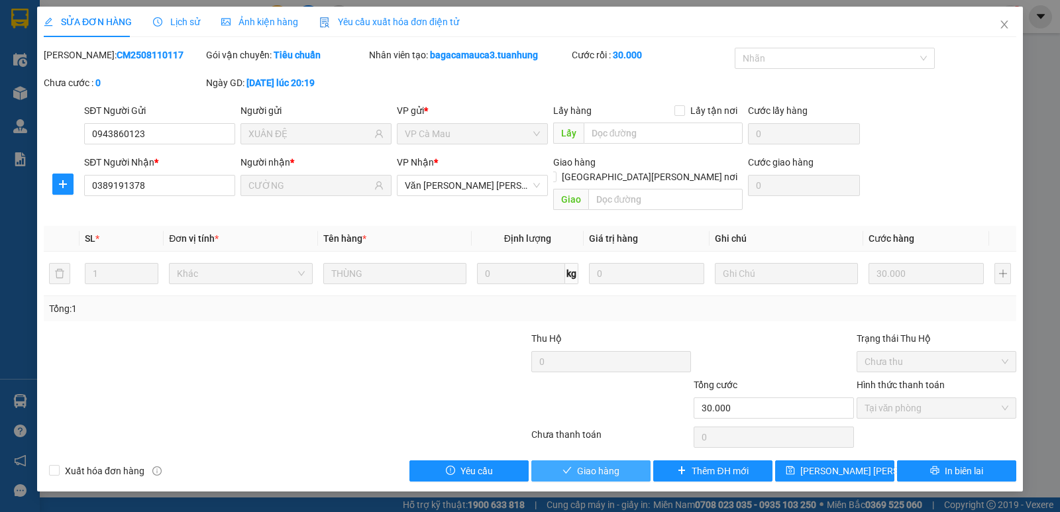
click at [599, 464] on span "Giao hàng" at bounding box center [598, 471] width 42 height 15
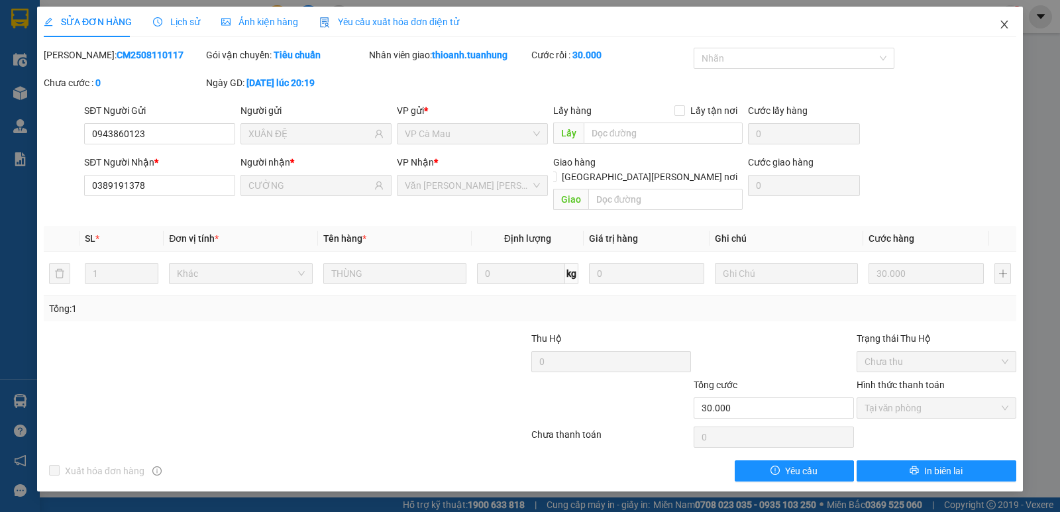
click at [1005, 23] on icon "close" at bounding box center [1004, 24] width 11 height 11
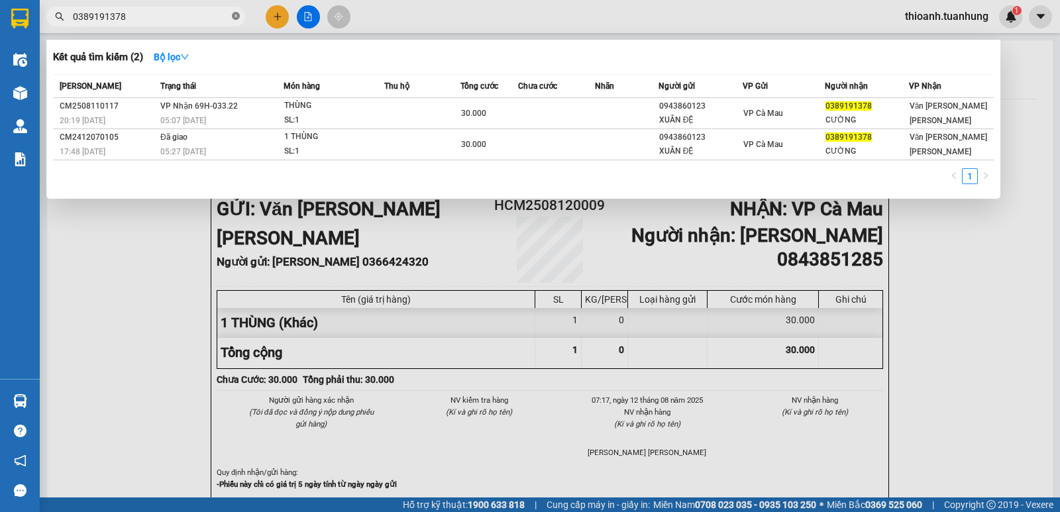
click at [238, 13] on icon "close-circle" at bounding box center [236, 16] width 8 height 8
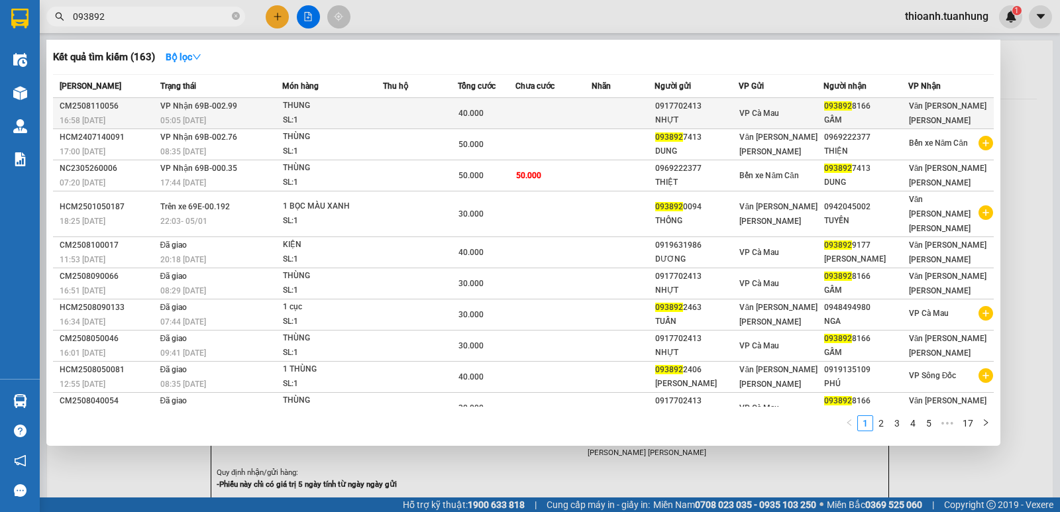
type input "093892"
click at [785, 119] on div "VP Cà Mau" at bounding box center [780, 113] width 83 height 15
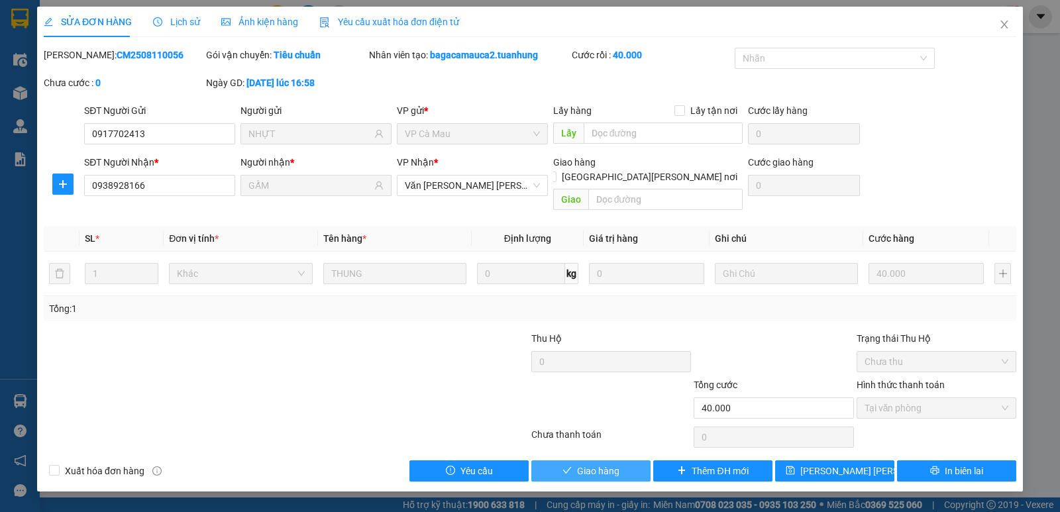
click at [596, 464] on span "Giao hàng" at bounding box center [598, 471] width 42 height 15
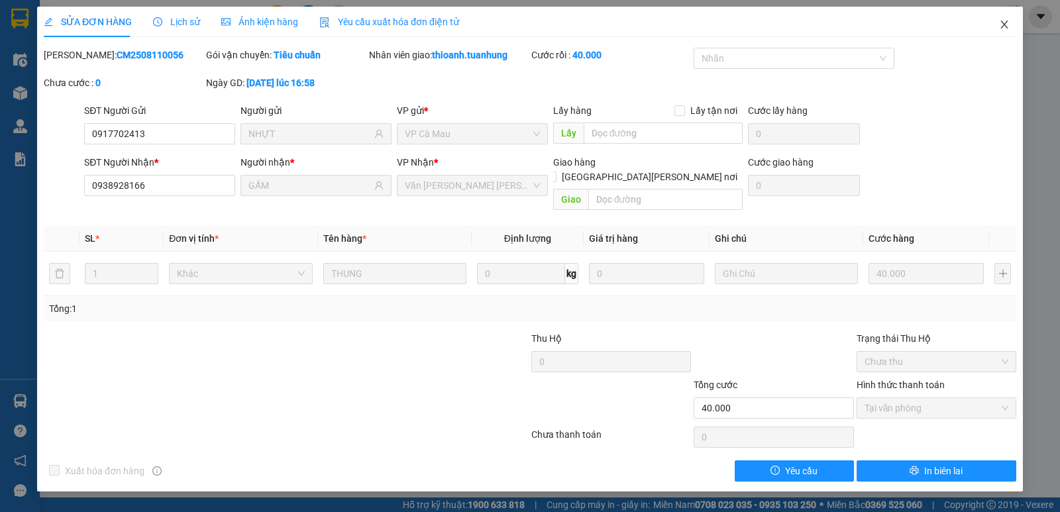
click at [1003, 25] on icon "close" at bounding box center [1004, 24] width 11 height 11
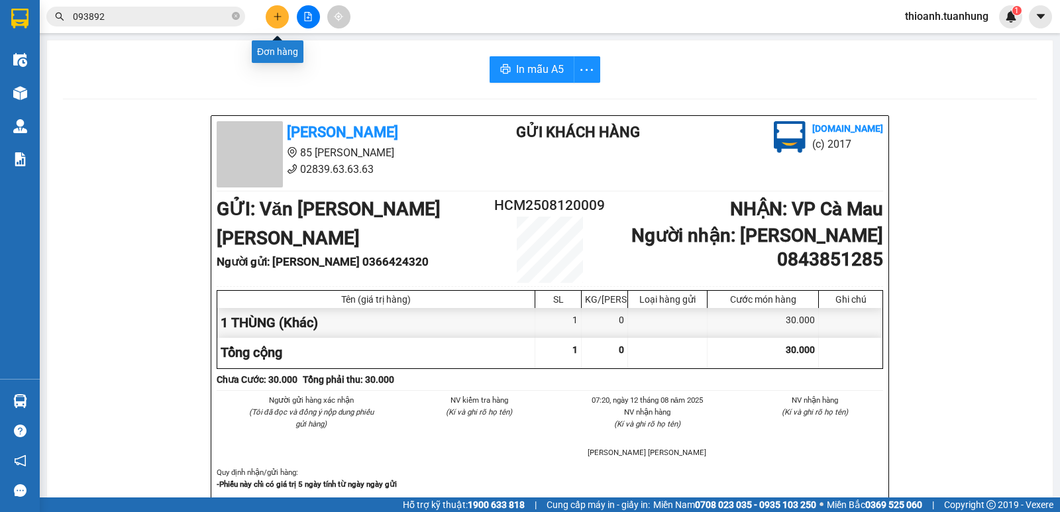
click at [284, 17] on button at bounding box center [277, 16] width 23 height 23
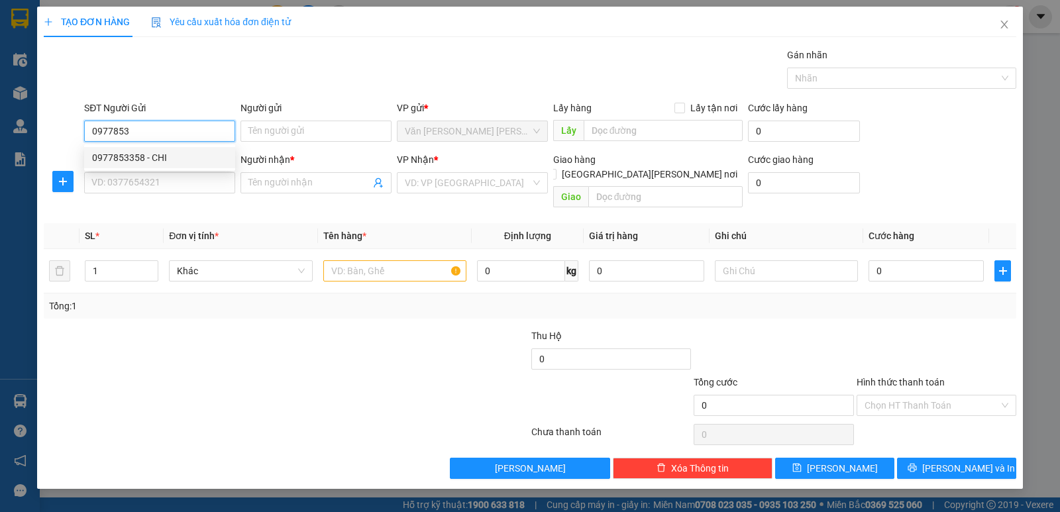
click at [166, 162] on div "0977853358 - CHI" at bounding box center [159, 157] width 135 height 15
type input "0977853358"
type input "CHI"
type input "0977853358"
click at [166, 197] on div "SĐT Người Nhận * VD: 0377654321" at bounding box center [159, 175] width 151 height 46
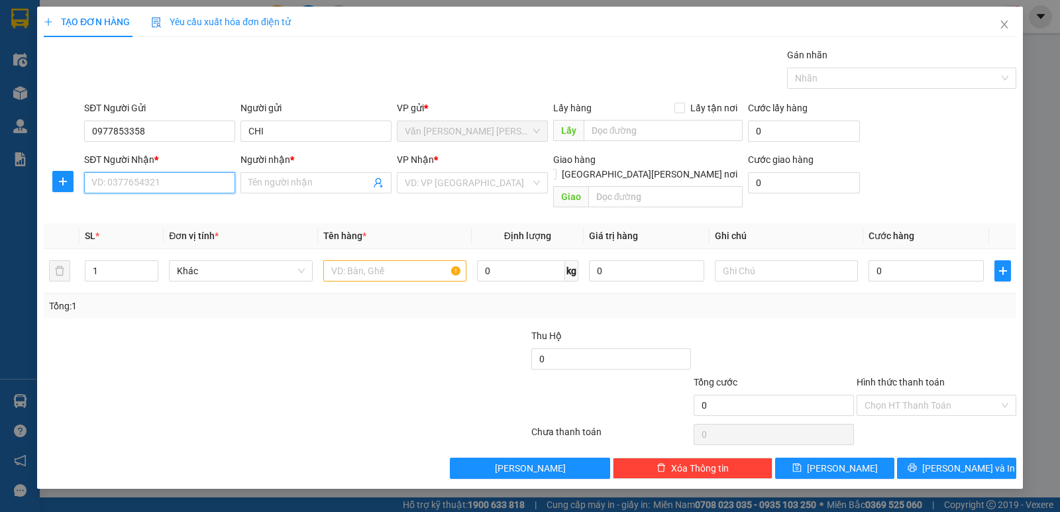
click at [170, 185] on input "SĐT Người Nhận *" at bounding box center [159, 182] width 151 height 21
click at [164, 208] on div "0372166555 - MAO" at bounding box center [159, 209] width 135 height 15
type input "0372166555"
type input "MAO"
click at [334, 260] on input "text" at bounding box center [394, 270] width 143 height 21
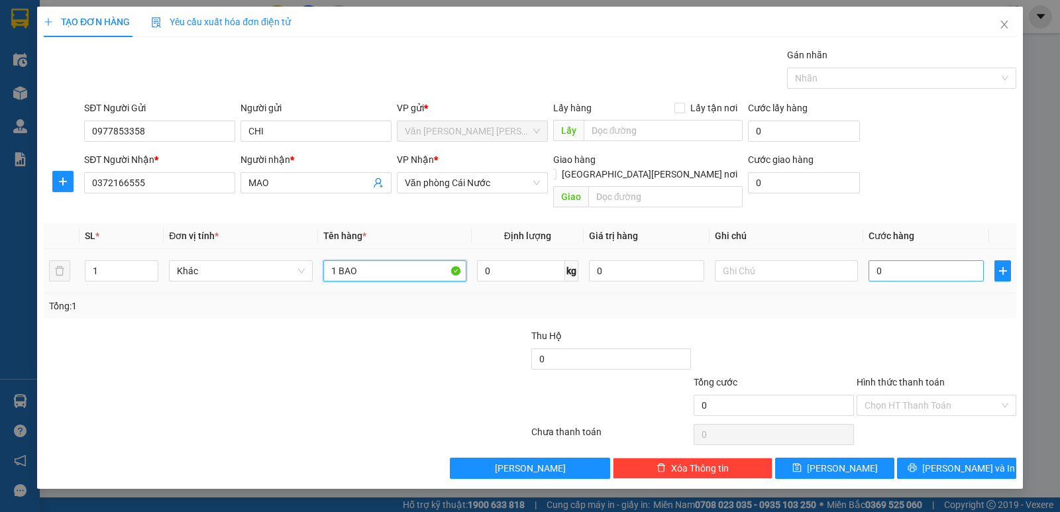
type input "1 BAO"
click at [917, 260] on input "0" at bounding box center [925, 270] width 115 height 21
type input "1"
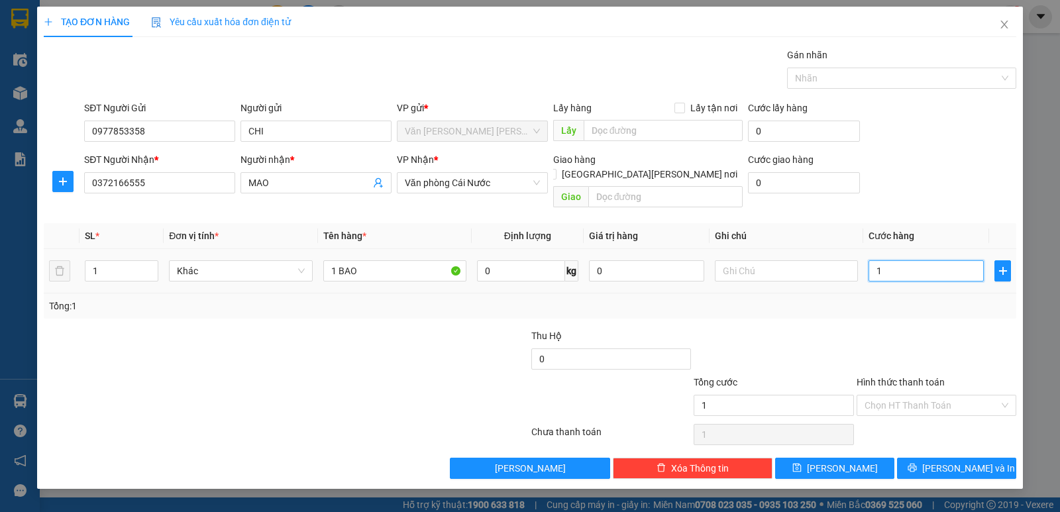
type input "10"
type input "100"
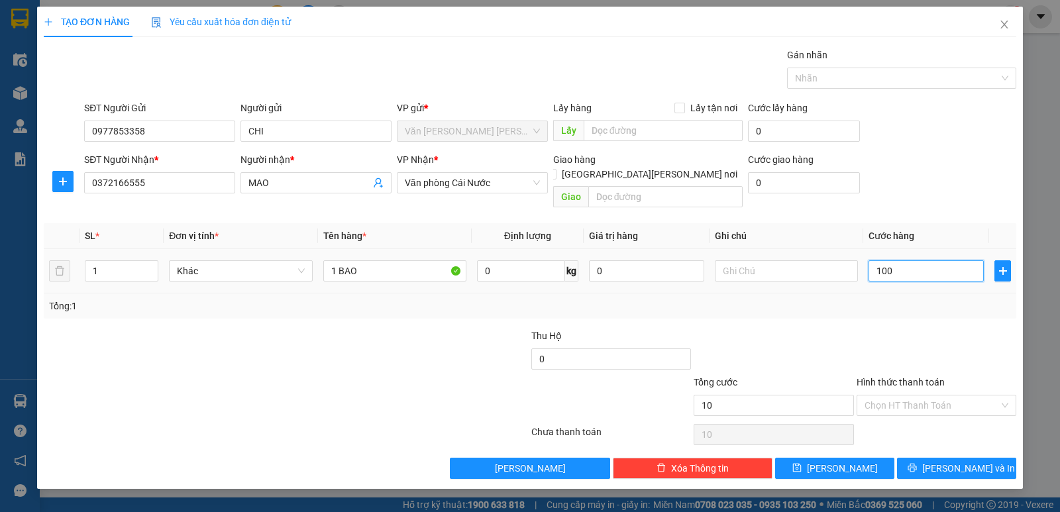
type input "100"
type input "100.000"
drag, startPoint x: 922, startPoint y: 303, endPoint x: 932, endPoint y: 353, distance: 51.3
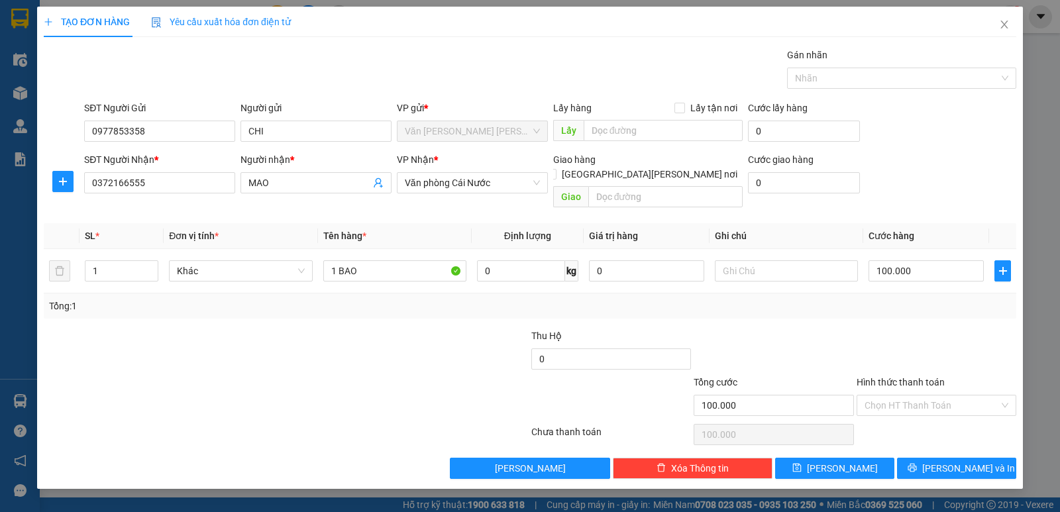
click at [922, 306] on div "Transit Pickup Surcharge Ids Transit Deliver Surcharge Ids Transit Deliver Surc…" at bounding box center [530, 263] width 972 height 431
click at [917, 463] on icon "printer" at bounding box center [911, 467] width 9 height 9
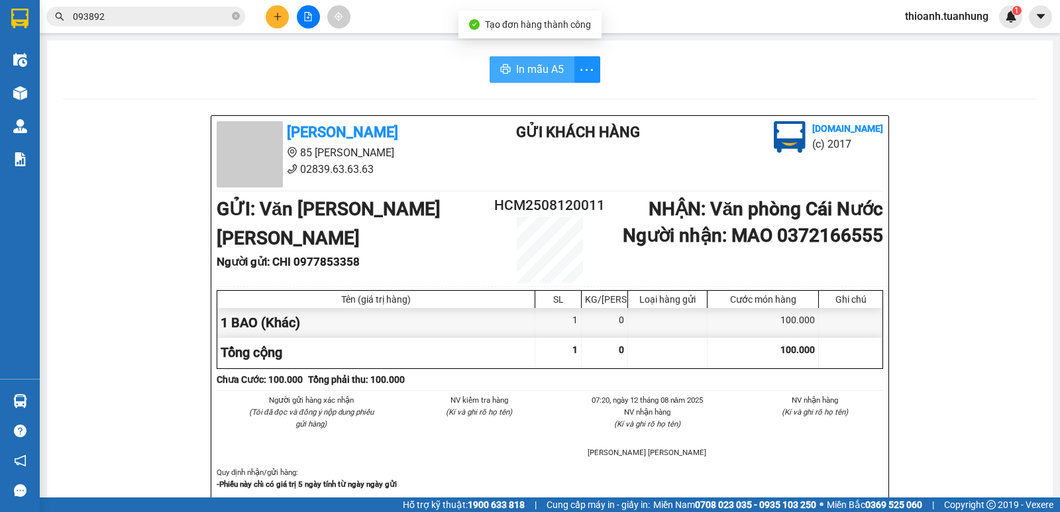
click at [524, 77] on span "In mẫu A5" at bounding box center [540, 69] width 48 height 17
click at [239, 14] on icon "close-circle" at bounding box center [236, 16] width 8 height 8
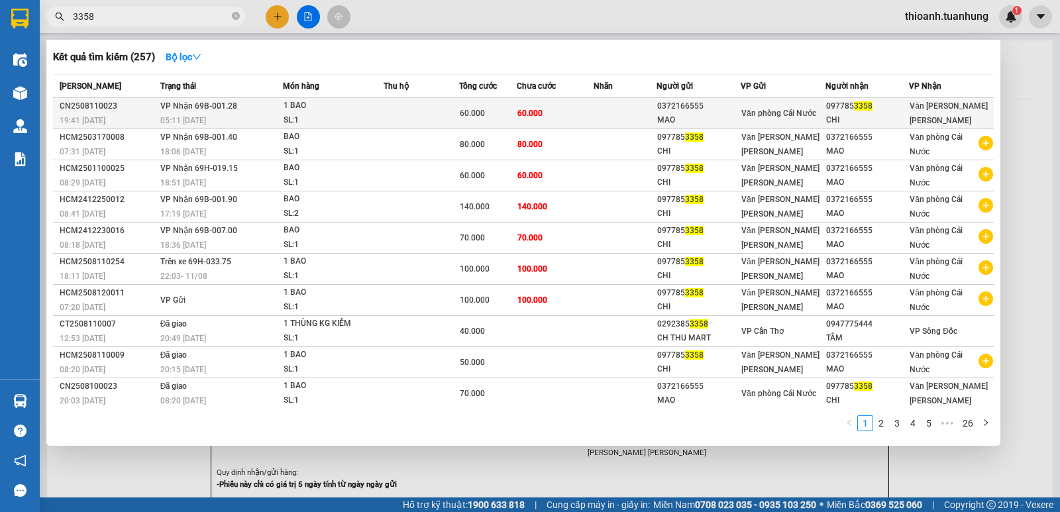
type input "3358"
click at [600, 111] on td at bounding box center [625, 113] width 64 height 31
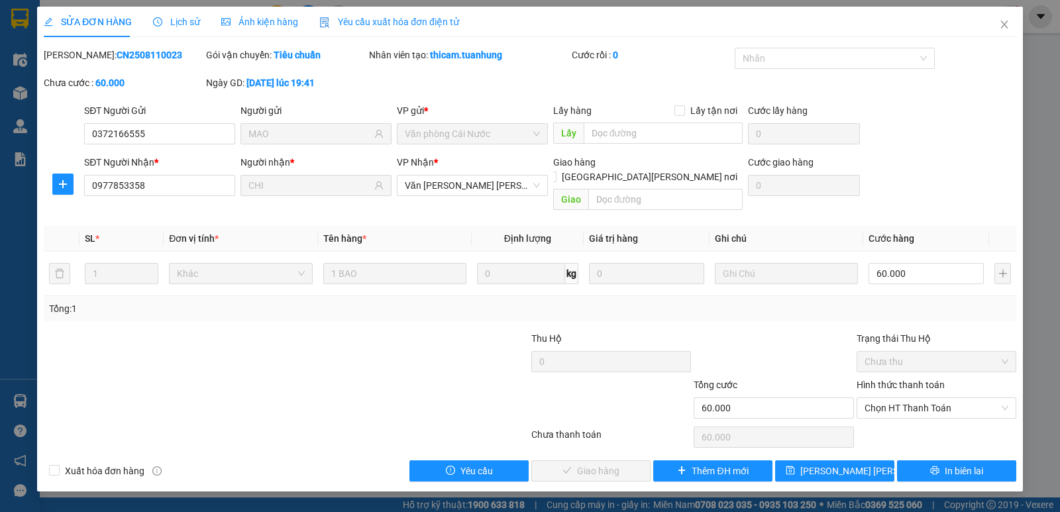
click at [934, 379] on label "Hình thức thanh toán" at bounding box center [900, 384] width 88 height 11
click at [934, 398] on input "Hình thức thanh toán" at bounding box center [931, 408] width 134 height 20
click at [895, 423] on div "Tại văn phòng" at bounding box center [936, 420] width 144 height 15
type input "0"
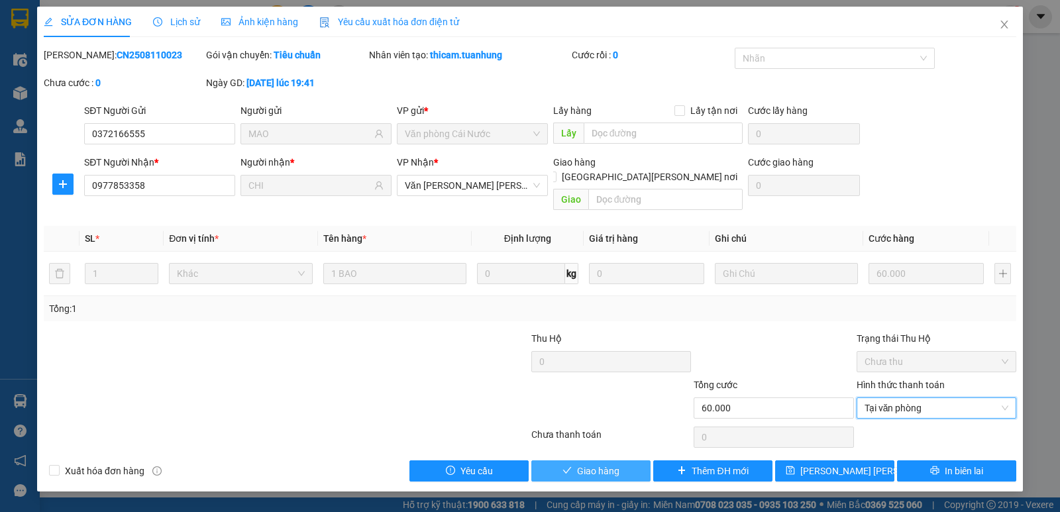
click at [562, 466] on icon "check" at bounding box center [566, 470] width 9 height 9
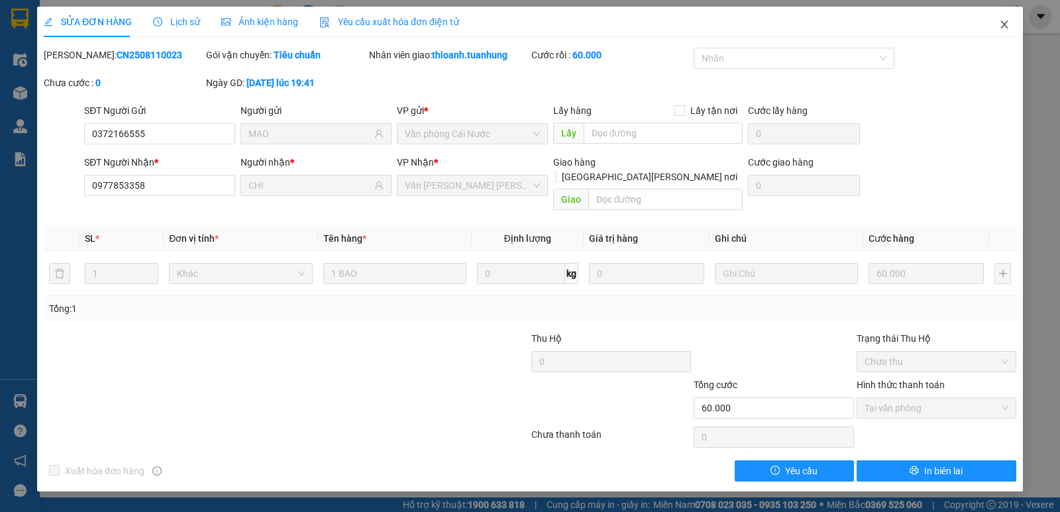
click at [1005, 21] on icon "close" at bounding box center [1004, 24] width 11 height 11
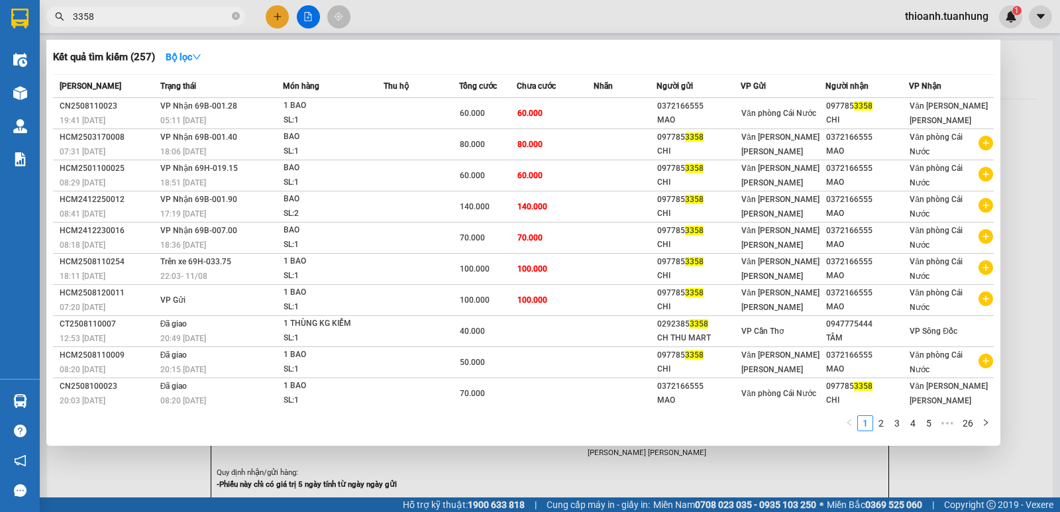
drag, startPoint x: 235, startPoint y: 17, endPoint x: 324, endPoint y: 3, distance: 90.6
click at [258, 14] on div "Kết quả [PERSON_NAME] ( 257 ) Bộ lọc Mã ĐH Trạng thái Món hàng Thu hộ Tổng [PER…" at bounding box center [129, 16] width 258 height 23
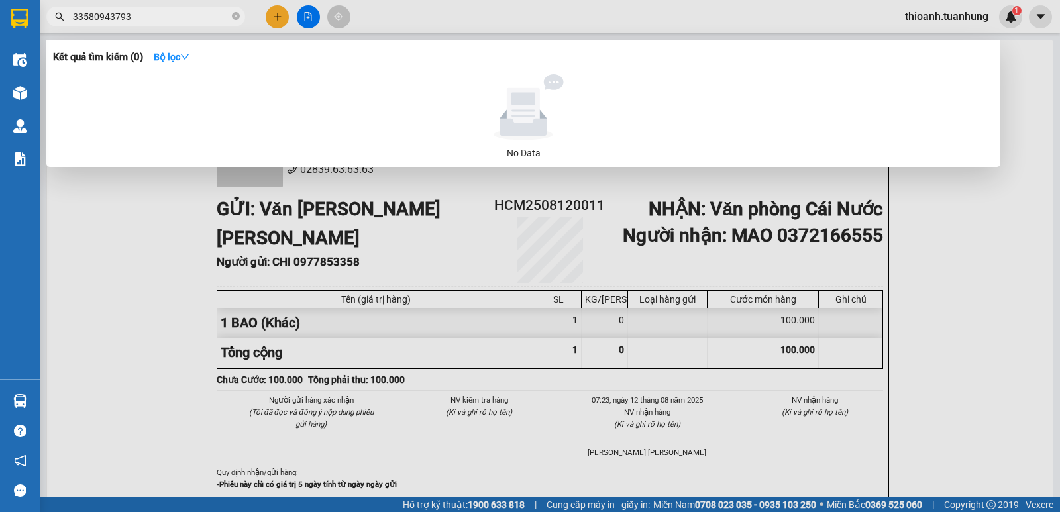
click at [92, 13] on input "33580943793" at bounding box center [151, 16] width 156 height 15
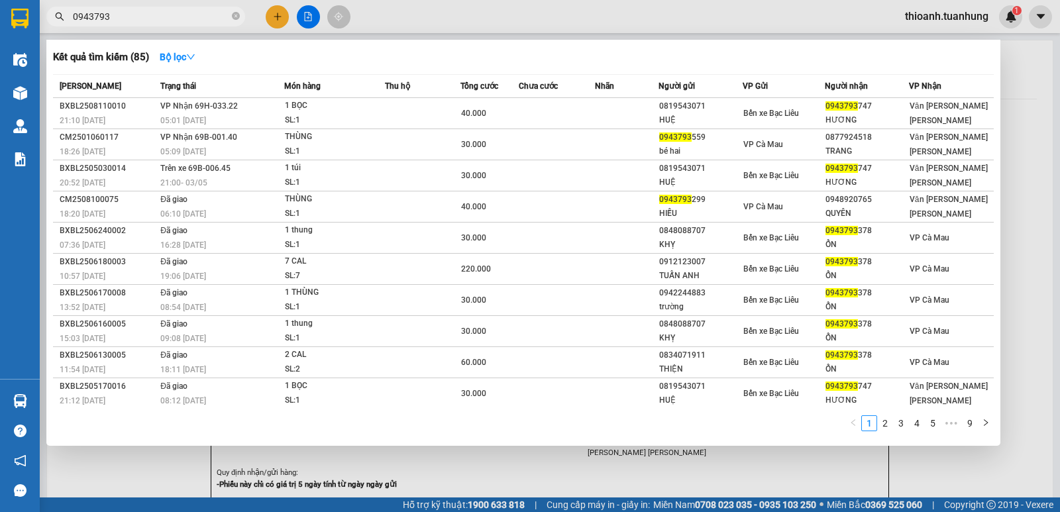
type input "0943793"
click at [166, 3] on div at bounding box center [530, 256] width 1060 height 512
click at [165, 12] on input "0943793" at bounding box center [151, 16] width 156 height 15
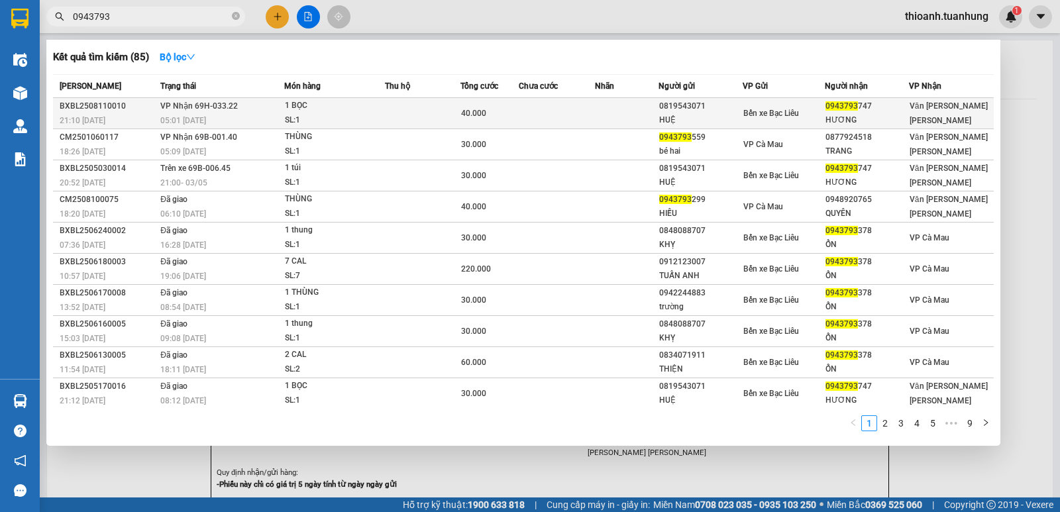
click at [651, 119] on td at bounding box center [627, 113] width 64 height 31
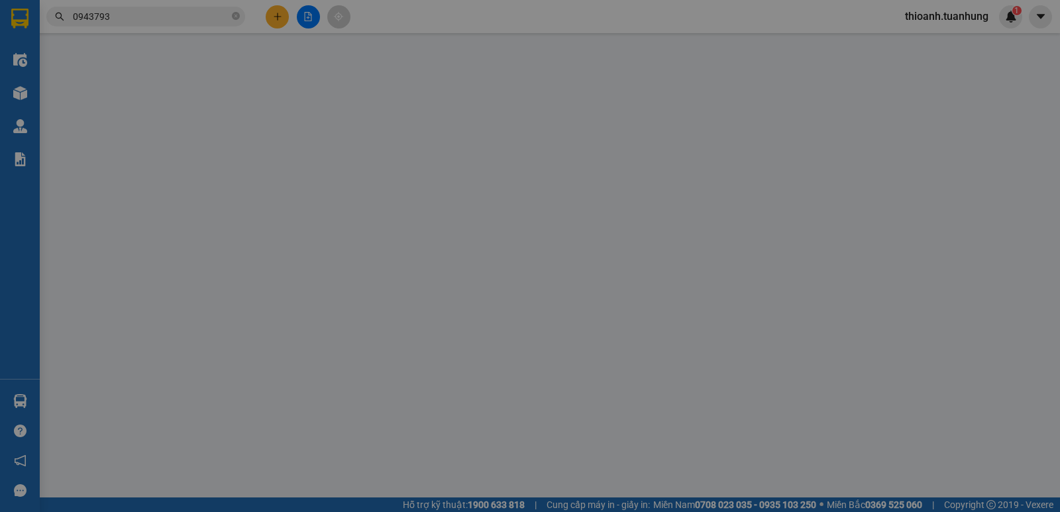
type input "0819543071"
type input "HUỆ"
type input "0943793747"
type input "HƯƠNG"
type input "40.000"
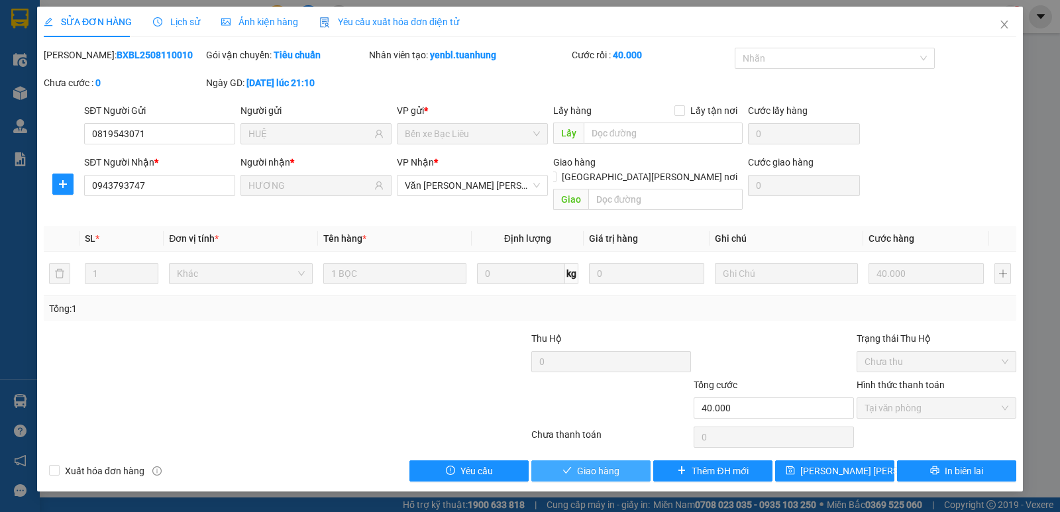
click at [607, 464] on span "Giao hàng" at bounding box center [598, 471] width 42 height 15
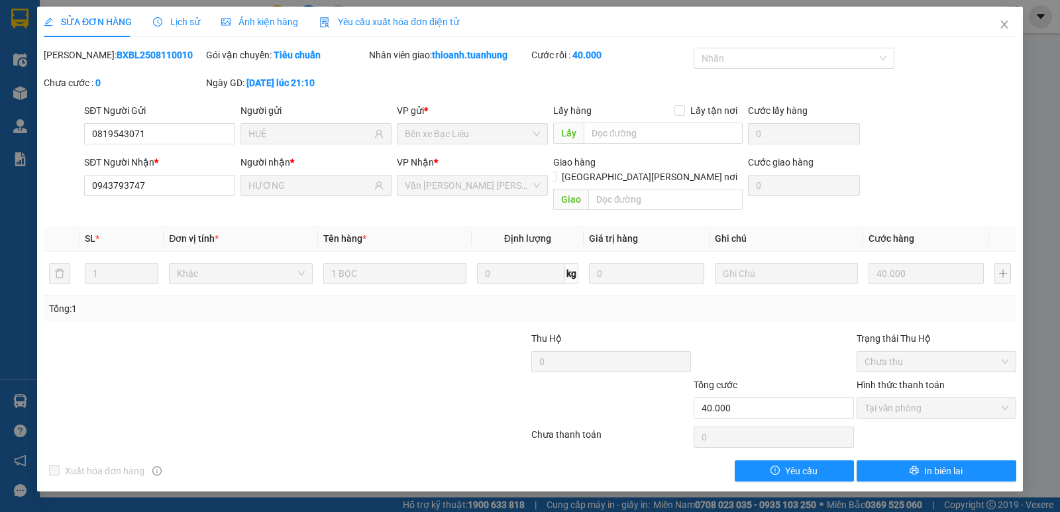
drag, startPoint x: 946, startPoint y: 207, endPoint x: 949, endPoint y: 219, distance: 12.2
click at [949, 219] on div "Total Paid Fee 40.000 Total UnPaid Fee 0 Cash Collection Total Fee Mã ĐH: BXBL2…" at bounding box center [530, 265] width 972 height 434
click at [1004, 26] on icon "close" at bounding box center [1003, 25] width 7 height 8
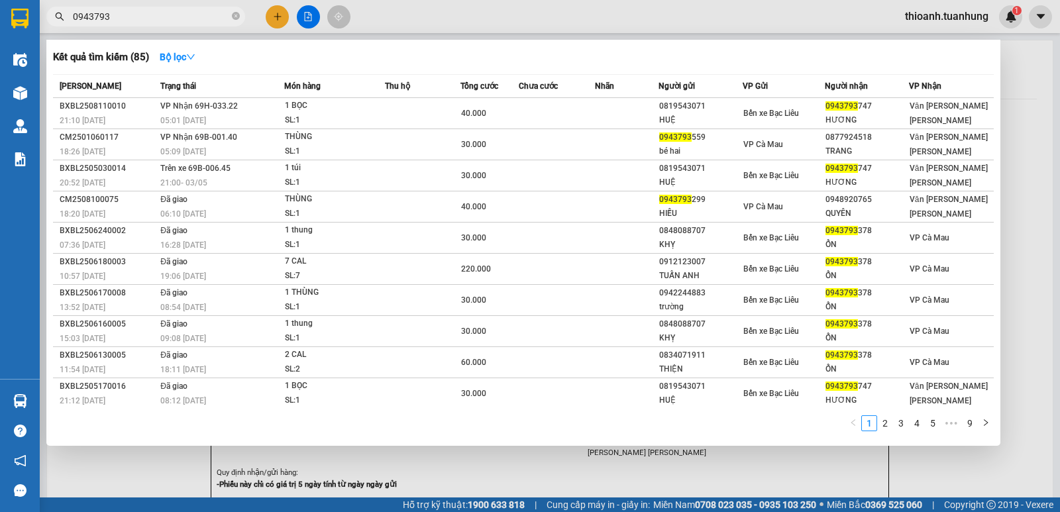
drag, startPoint x: 236, startPoint y: 13, endPoint x: 258, endPoint y: 1, distance: 24.9
click at [240, 13] on span "0943793" at bounding box center [145, 17] width 199 height 20
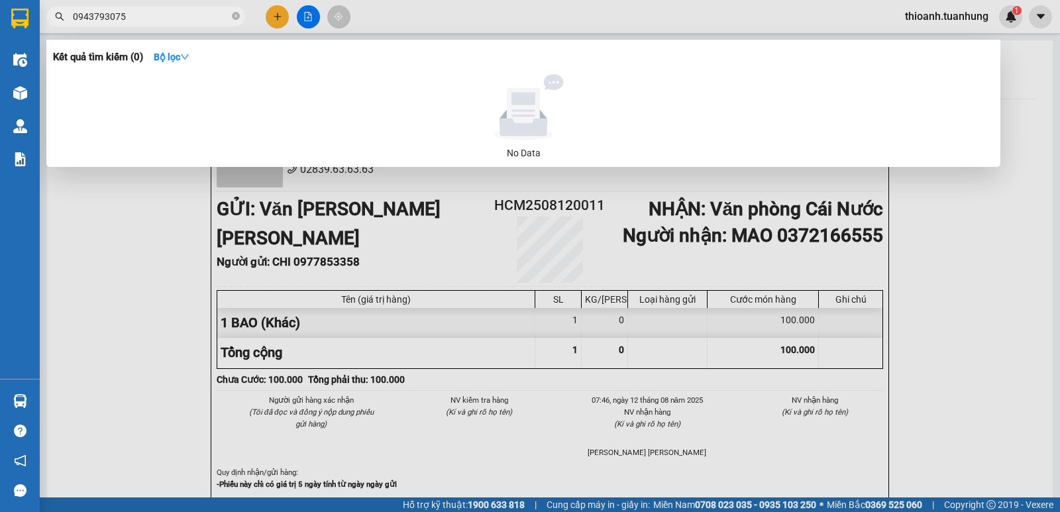
click at [106, 15] on input "0943793075" at bounding box center [151, 16] width 156 height 15
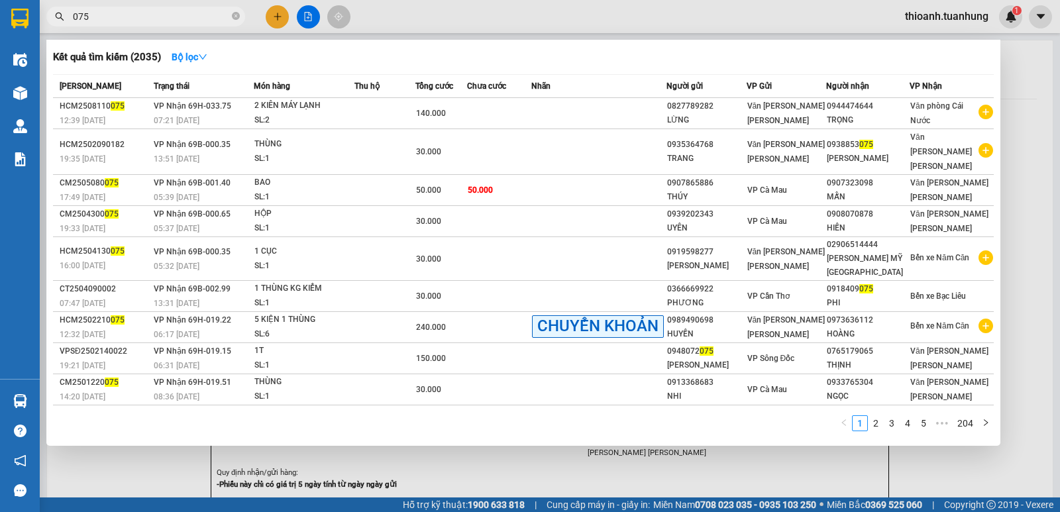
click at [115, 20] on input "075" at bounding box center [151, 16] width 156 height 15
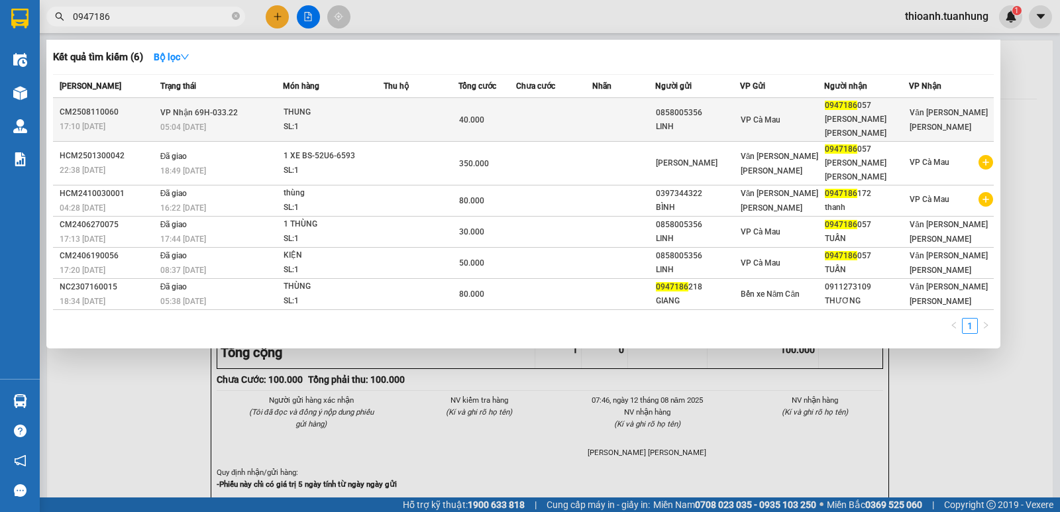
type input "0947186"
click at [544, 119] on td at bounding box center [553, 120] width 75 height 44
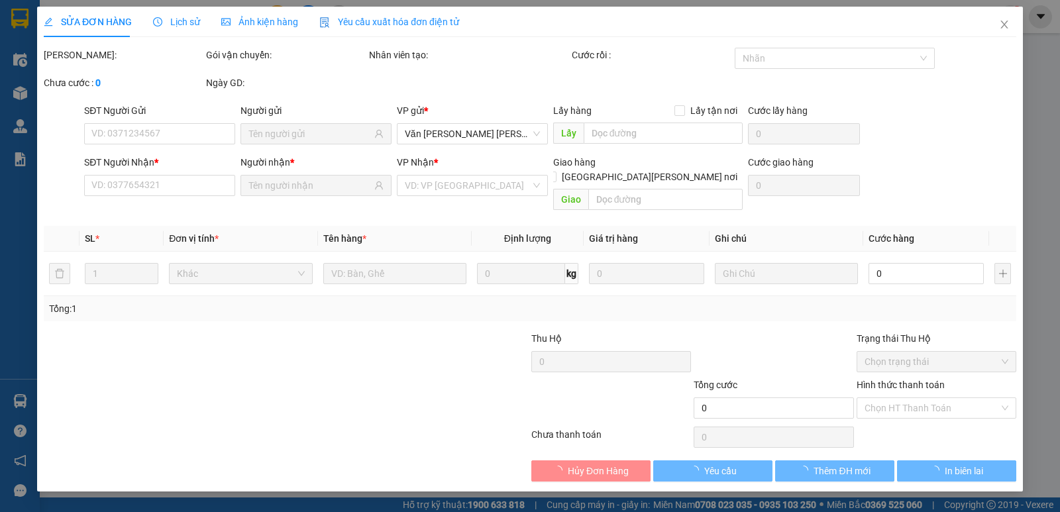
type input "0858005356"
type input "LINH"
type input "0947186057"
type input "[PERSON_NAME] [PERSON_NAME]"
type input "40.000"
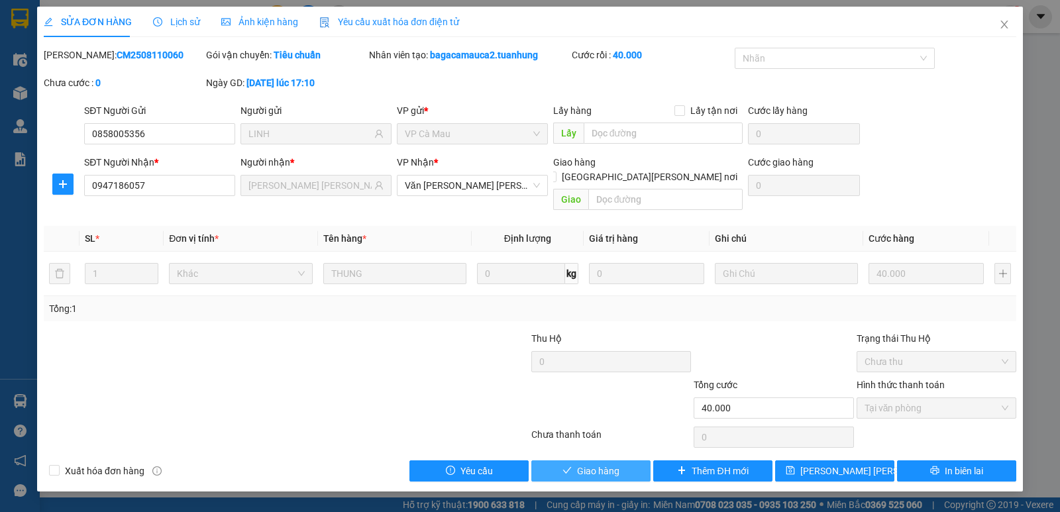
click at [604, 464] on span "Giao hàng" at bounding box center [598, 471] width 42 height 15
